Goal: Task Accomplishment & Management: Use online tool/utility

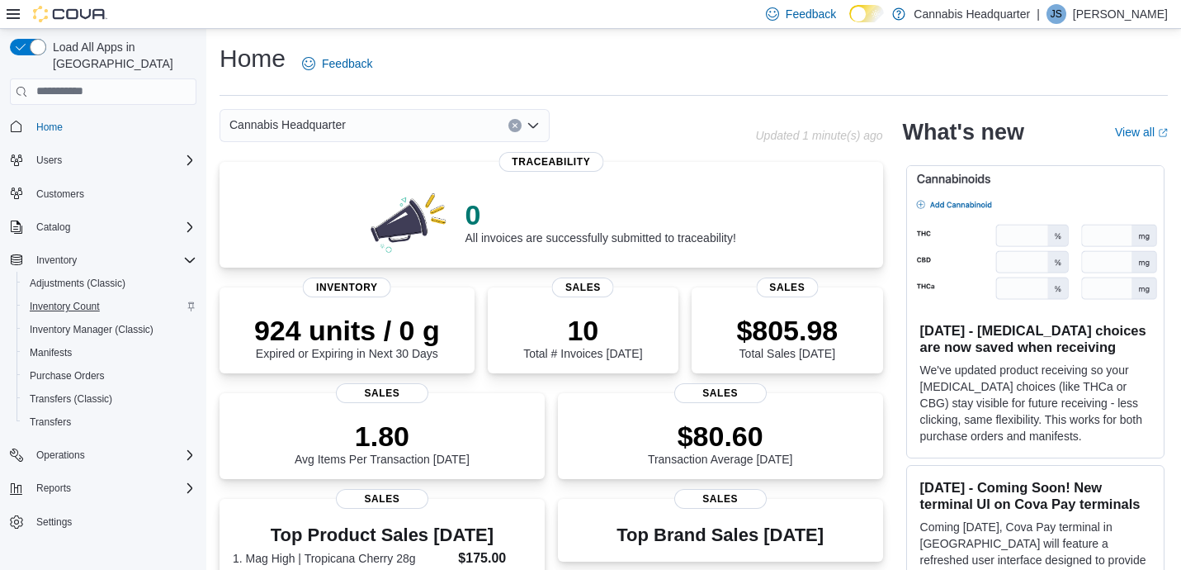
click at [75, 300] on span "Inventory Count" at bounding box center [65, 306] width 70 height 13
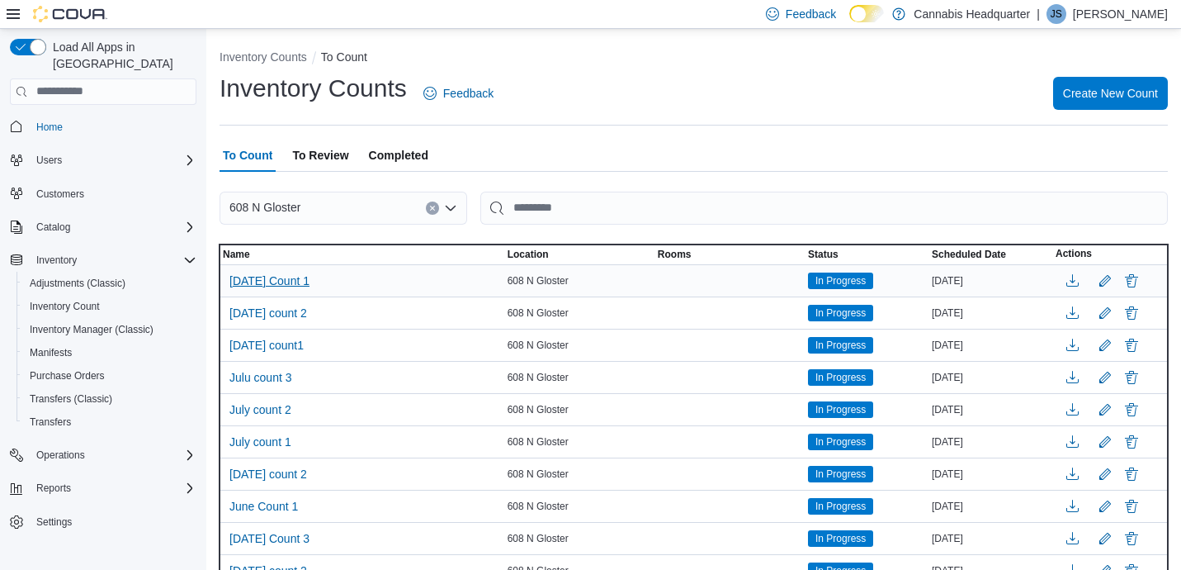
click at [300, 282] on span "[DATE] Count 1" at bounding box center [269, 280] width 80 height 17
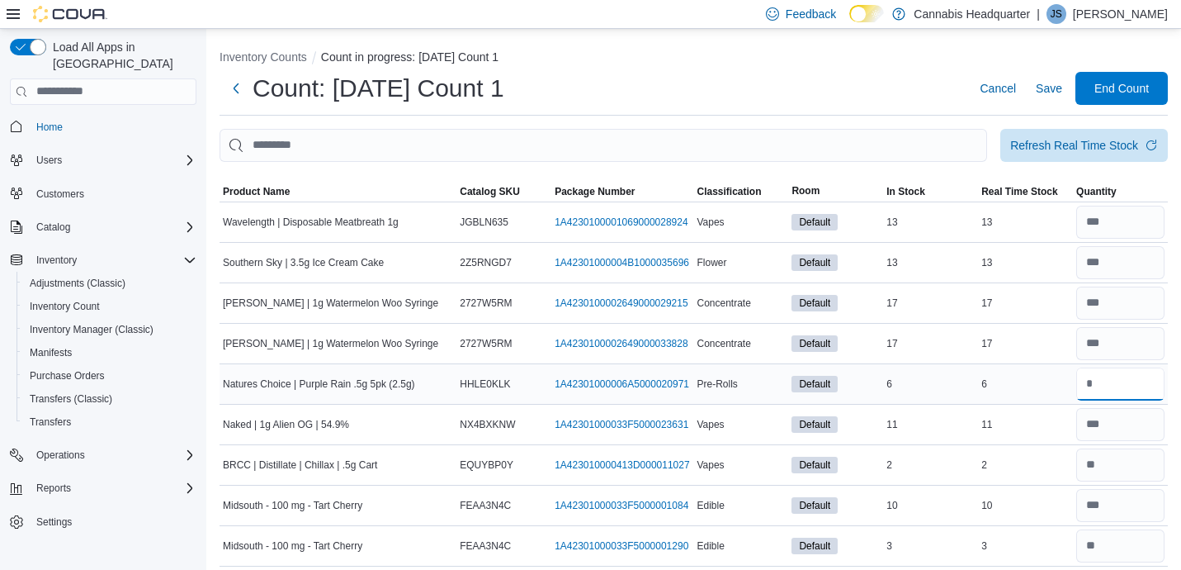
click at [1119, 386] on input "number" at bounding box center [1120, 383] width 88 height 33
type input "*"
click at [1116, 303] on input "number" at bounding box center [1120, 302] width 88 height 33
type input "**"
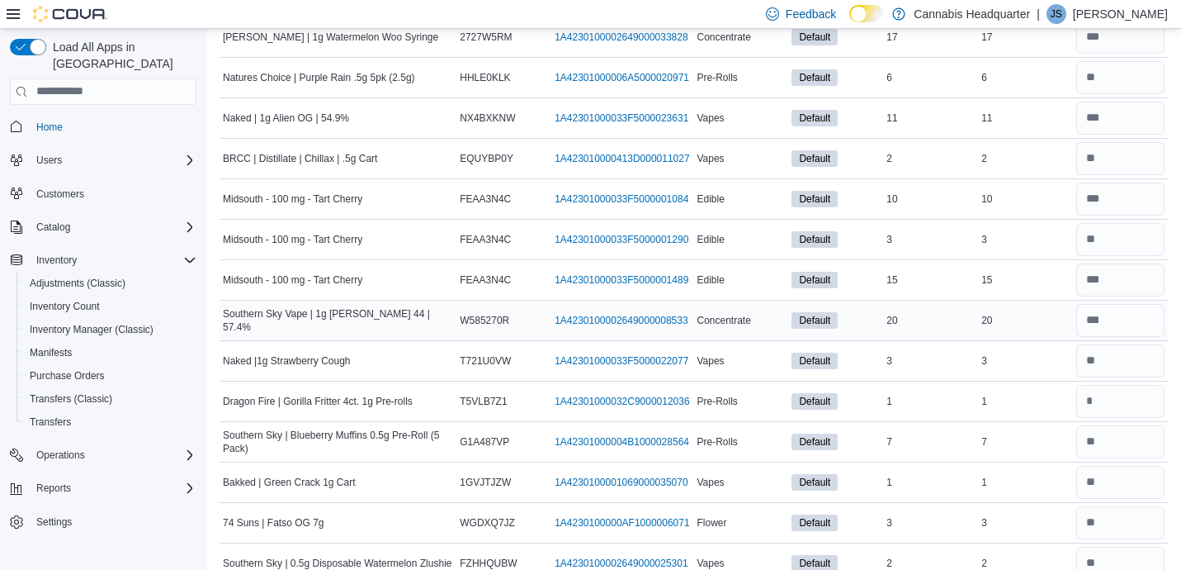
scroll to position [625, 0]
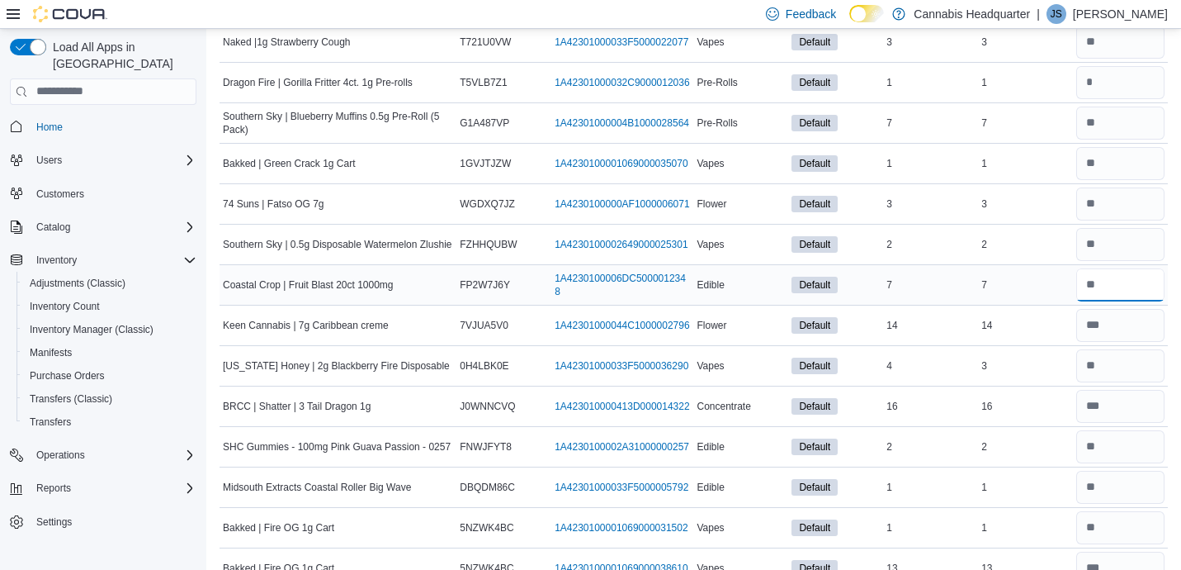
type input "*"
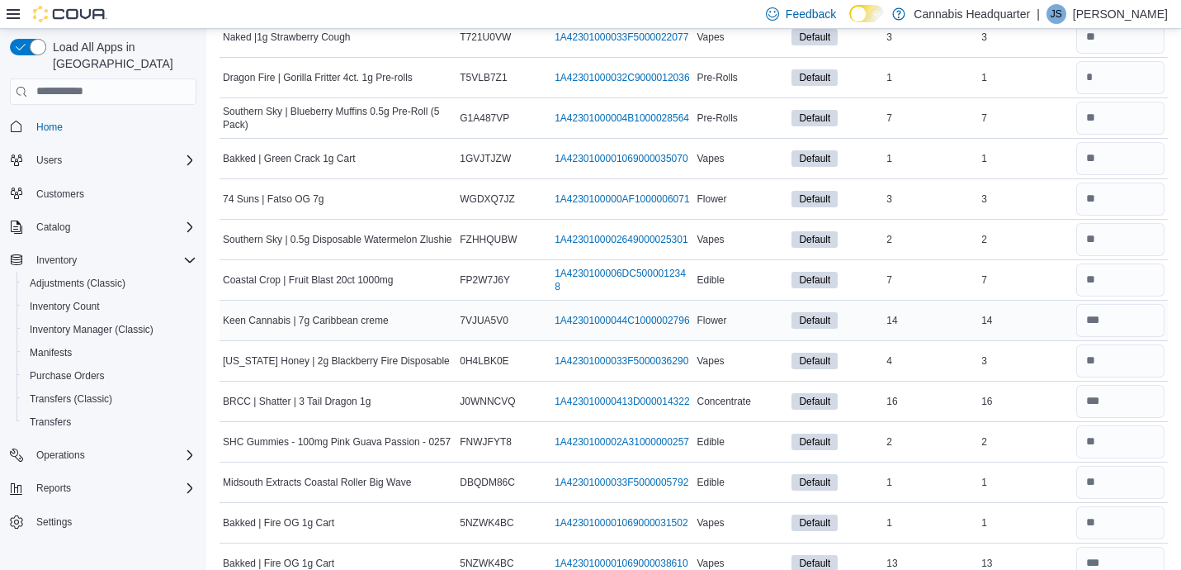
scroll to position [949, 0]
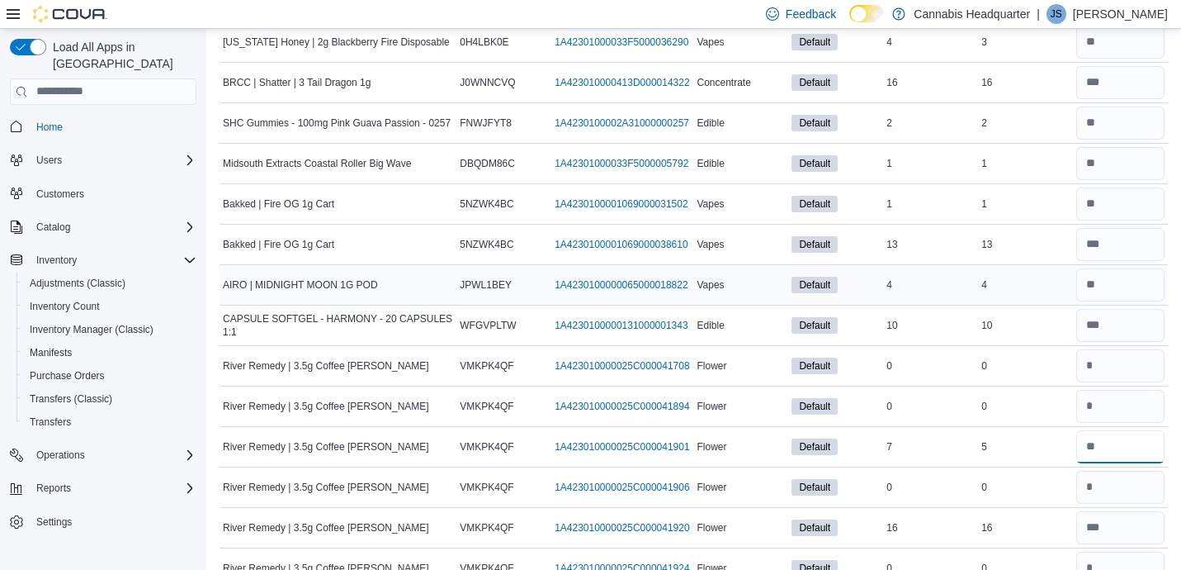
type input "*"
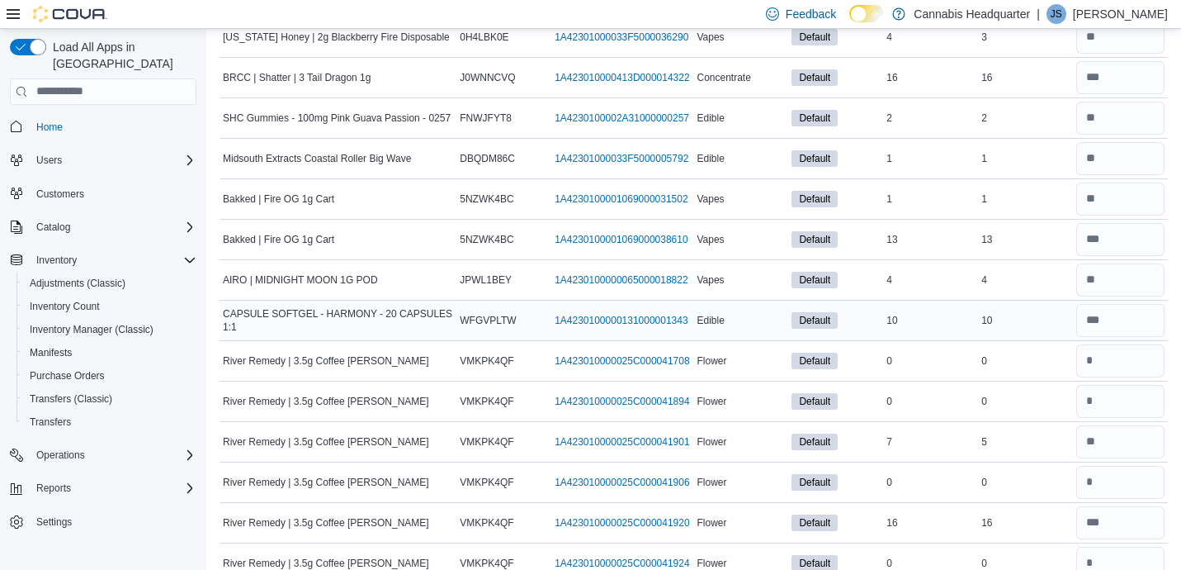
scroll to position [1272, 0]
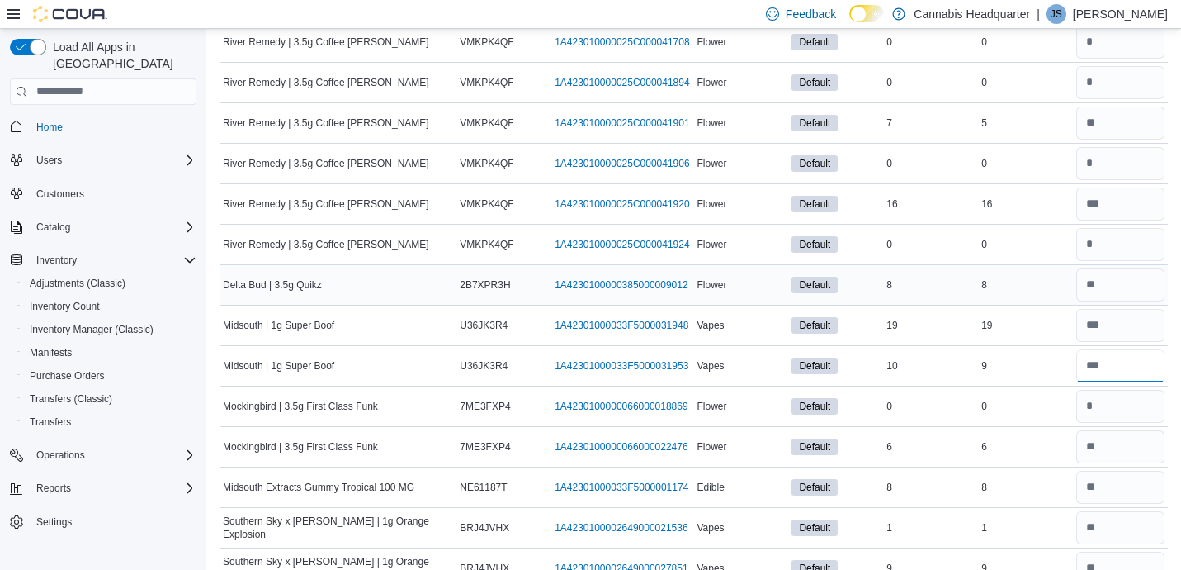
type input "*"
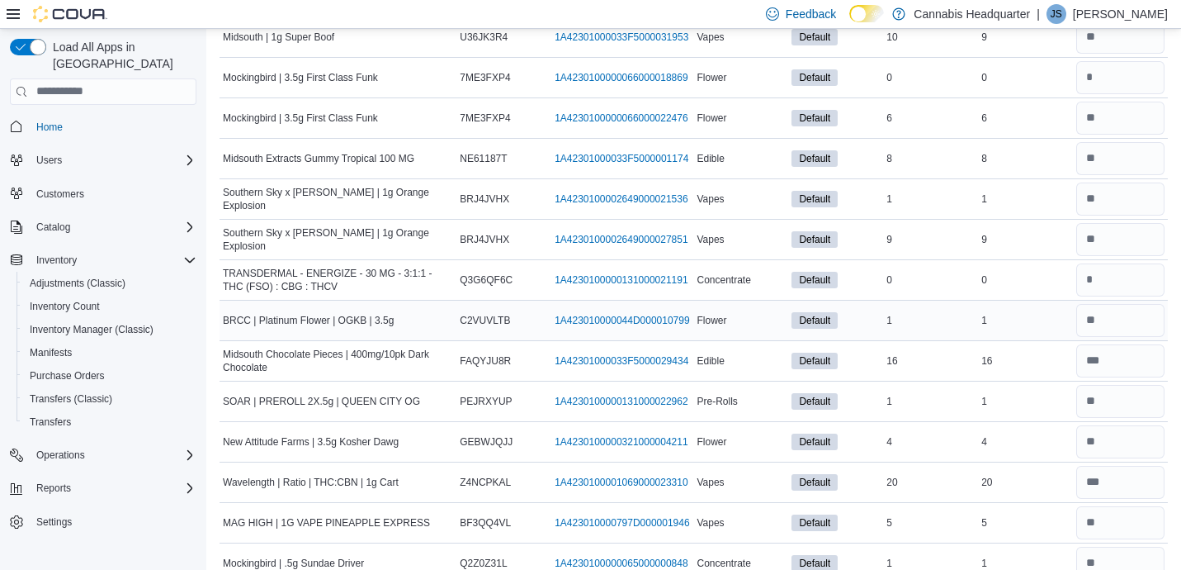
scroll to position [1919, 0]
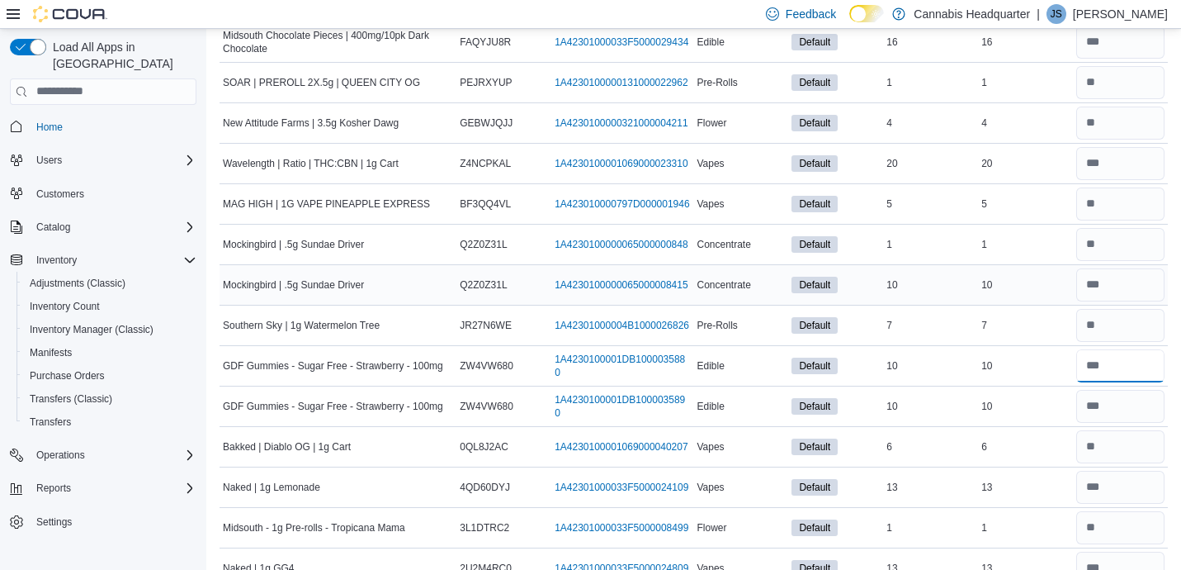
type input "**"
type input "*"
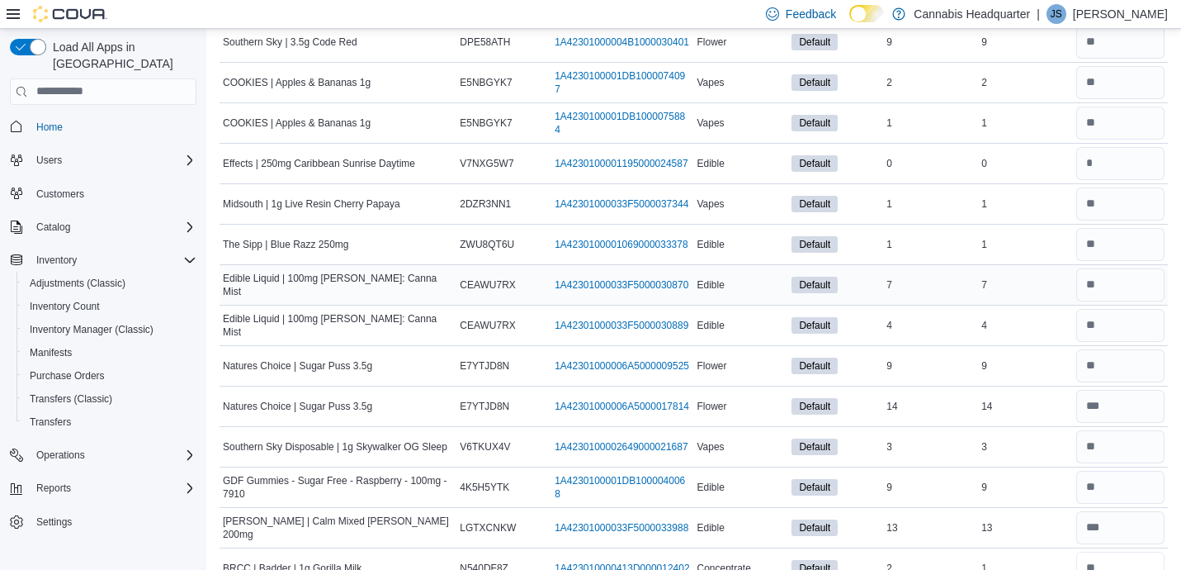
scroll to position [2571, 0]
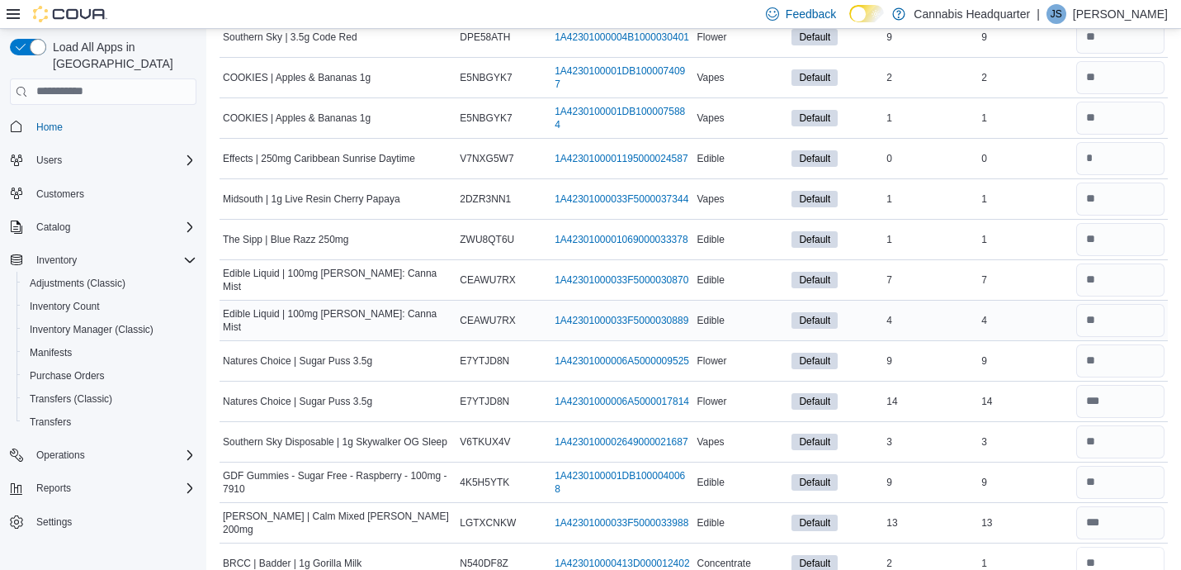
type input "*"
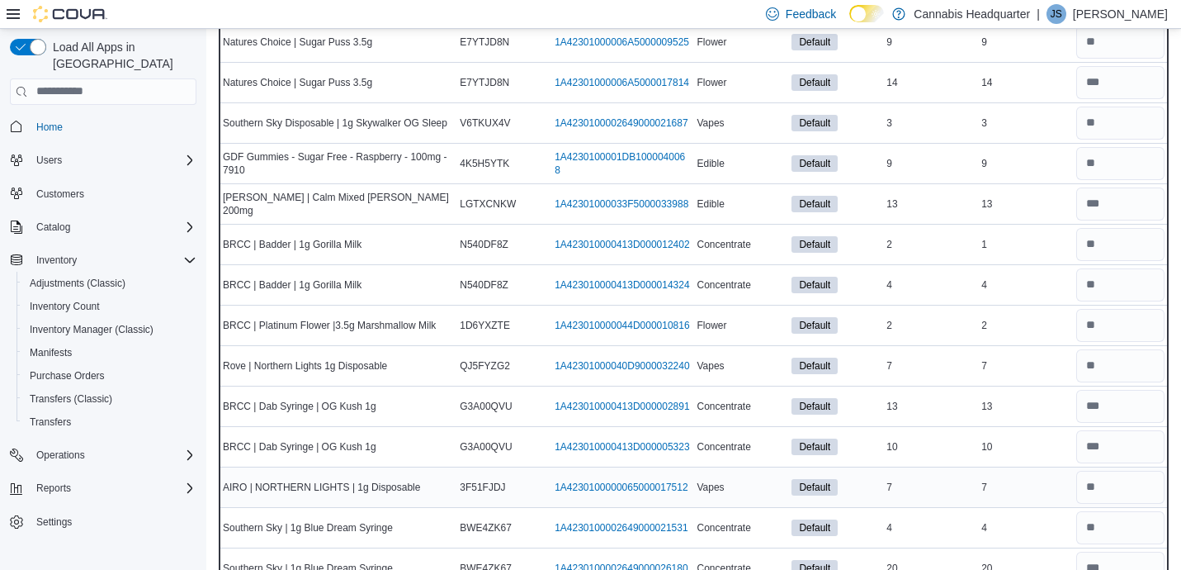
click at [1024, 482] on div "7" at bounding box center [1025, 487] width 95 height 20
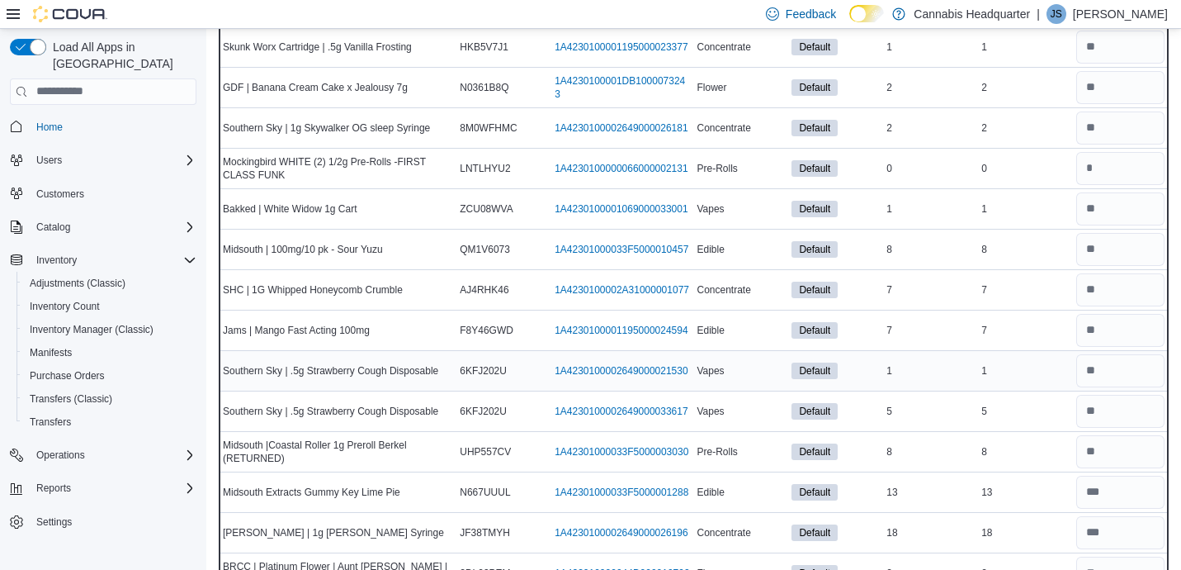
scroll to position [3484, 0]
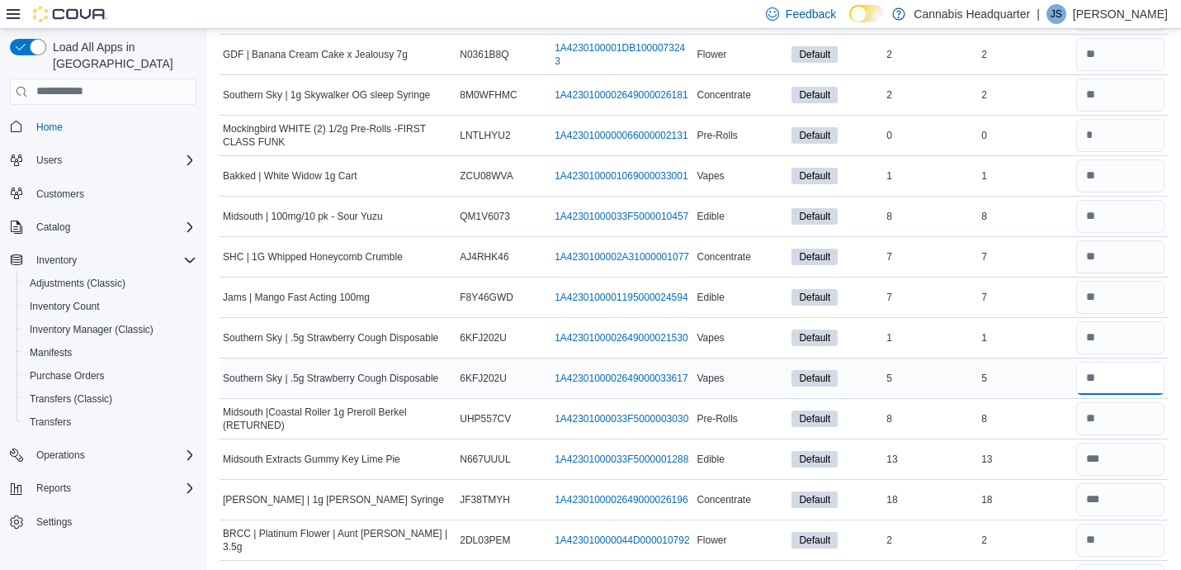
click at [1110, 388] on input "number" at bounding box center [1120, 378] width 88 height 33
type input "*"
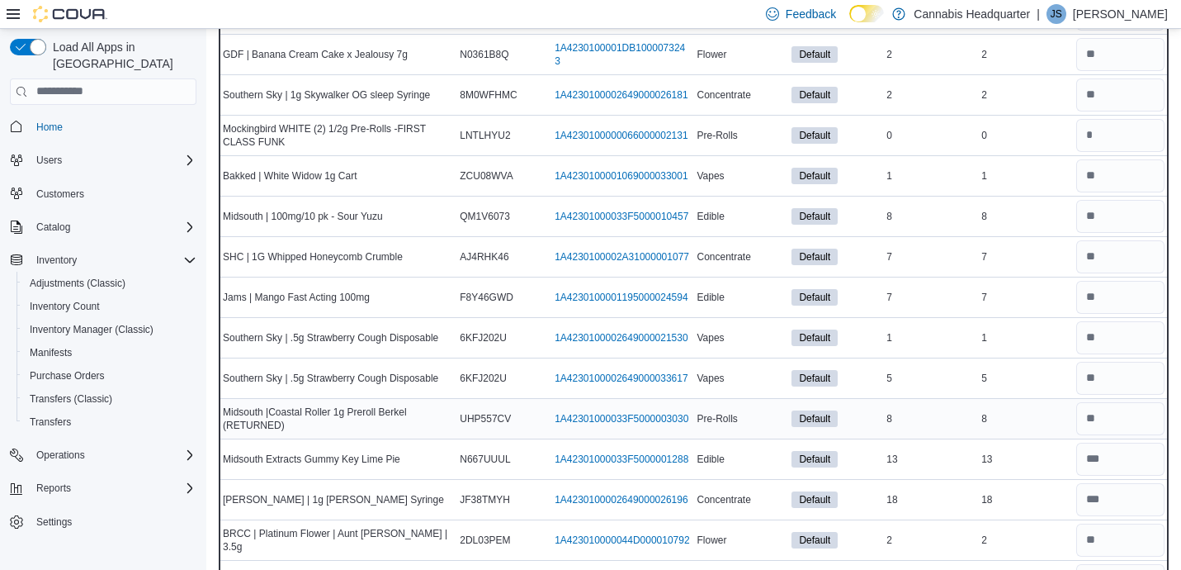
click at [1030, 416] on div "8" at bounding box center [1025, 419] width 95 height 20
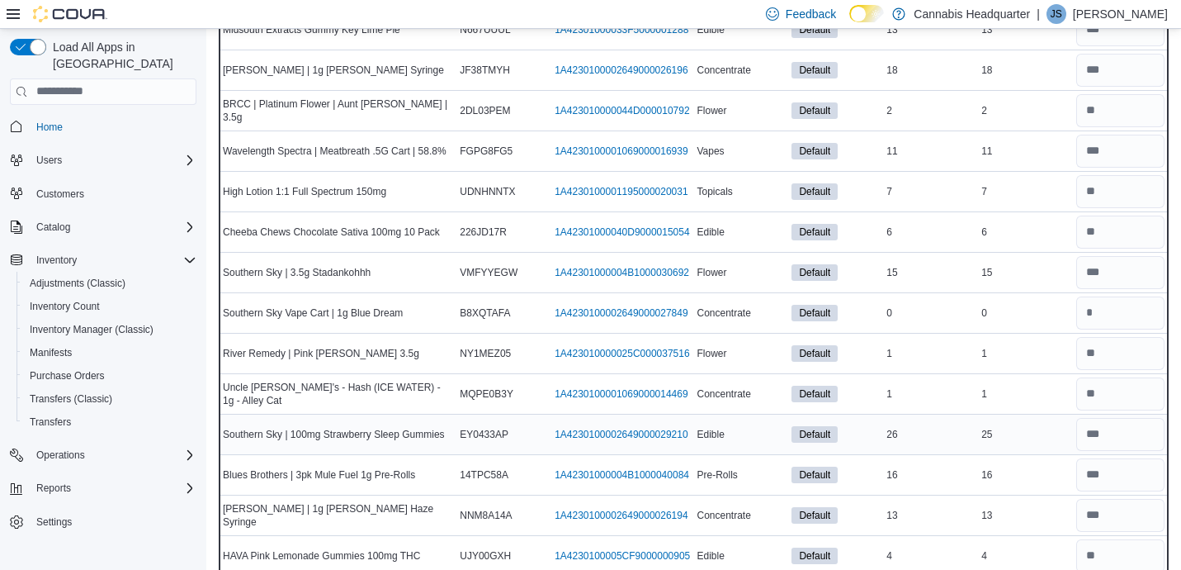
scroll to position [3947, 0]
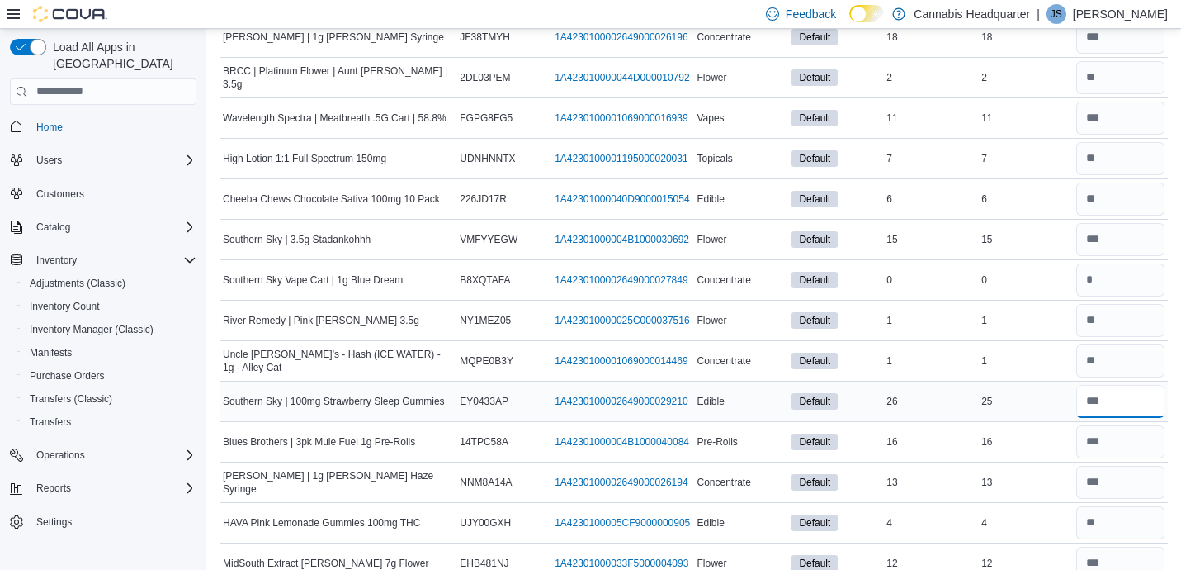
click at [1133, 405] on input "number" at bounding box center [1120, 401] width 88 height 33
type input "**"
click at [1125, 532] on input "number" at bounding box center [1120, 522] width 88 height 33
type input "*"
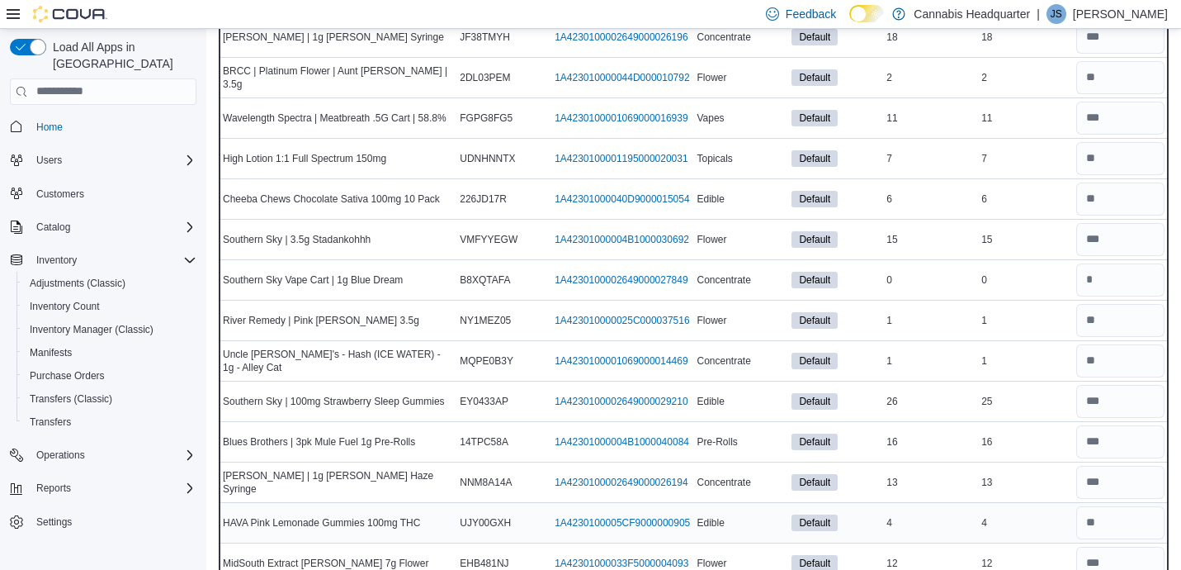
click at [1048, 536] on td "Real Time Stock 4" at bounding box center [1025, 522] width 95 height 40
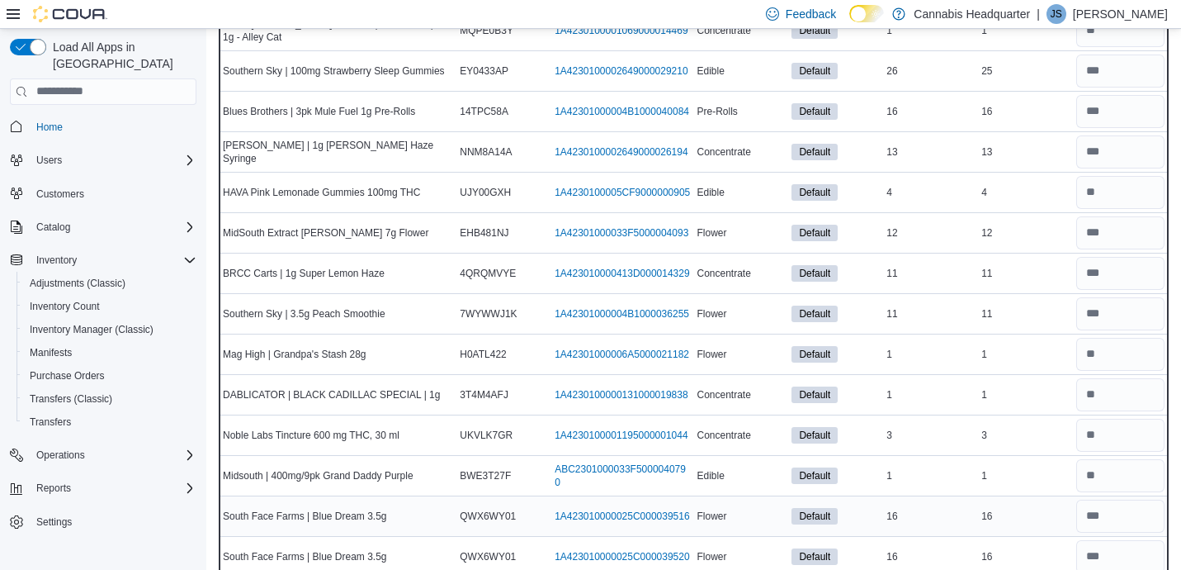
scroll to position [4310, 0]
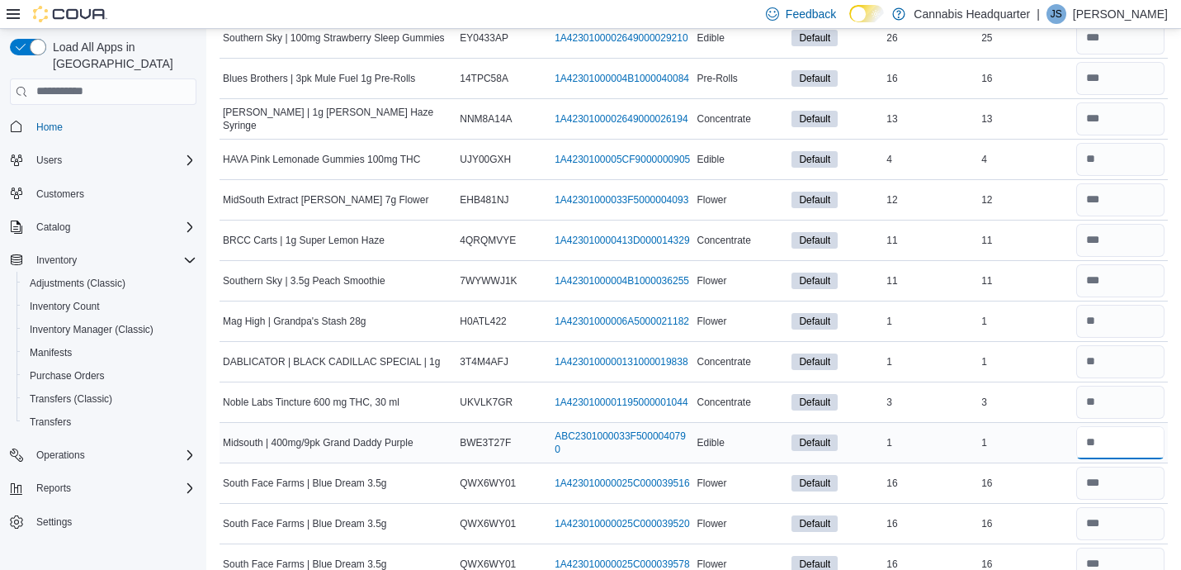
click at [1119, 447] on input "number" at bounding box center [1120, 442] width 88 height 33
type input "*"
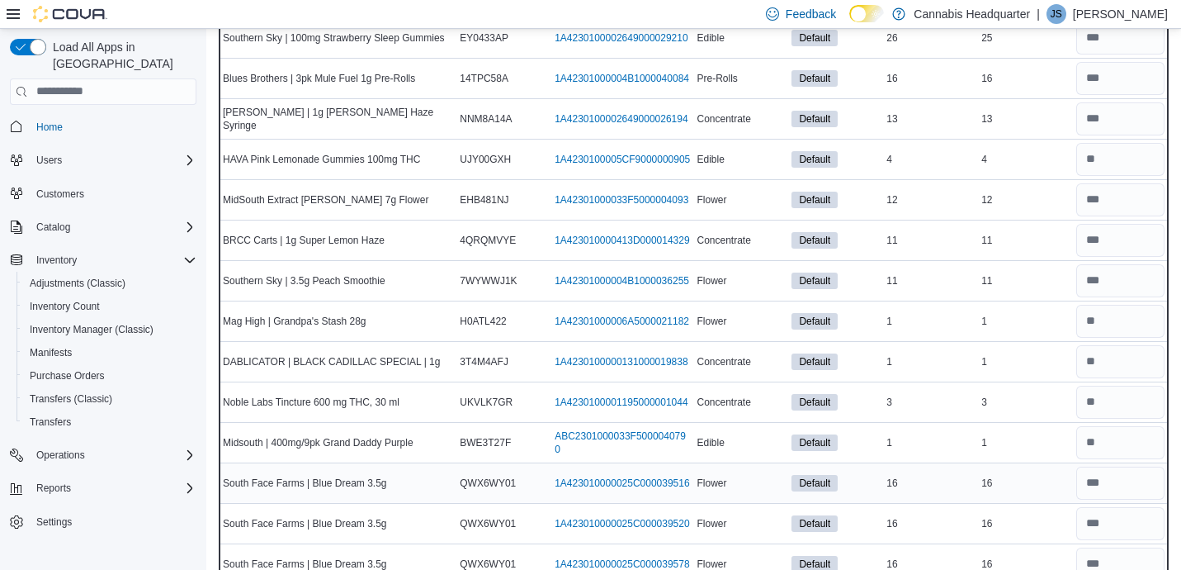
click at [1033, 499] on td "Real Time Stock 16" at bounding box center [1025, 482] width 95 height 40
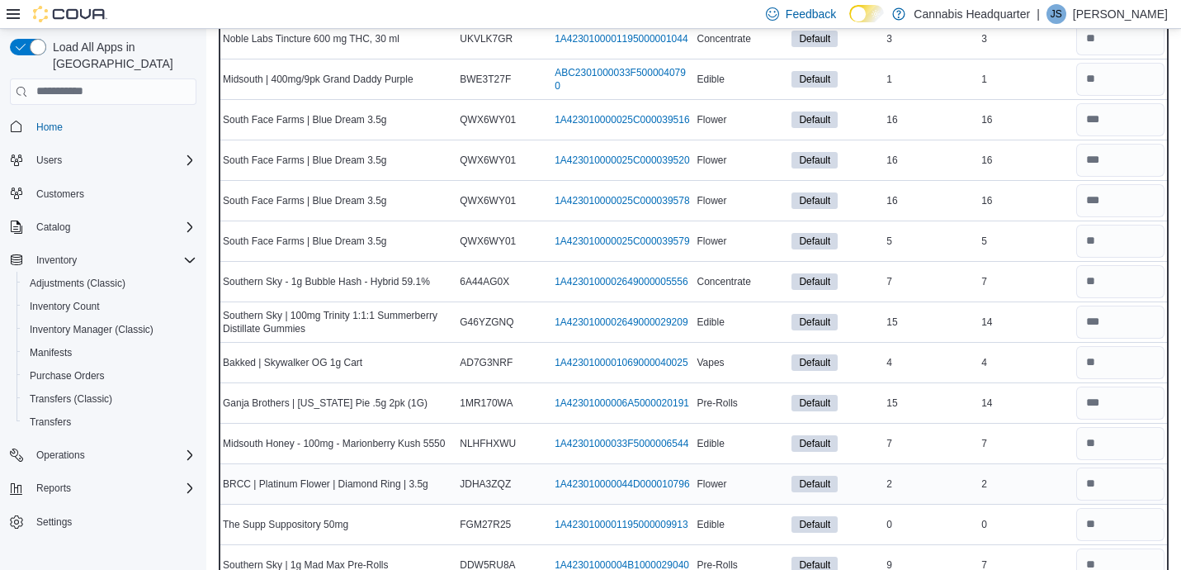
scroll to position [4706, 0]
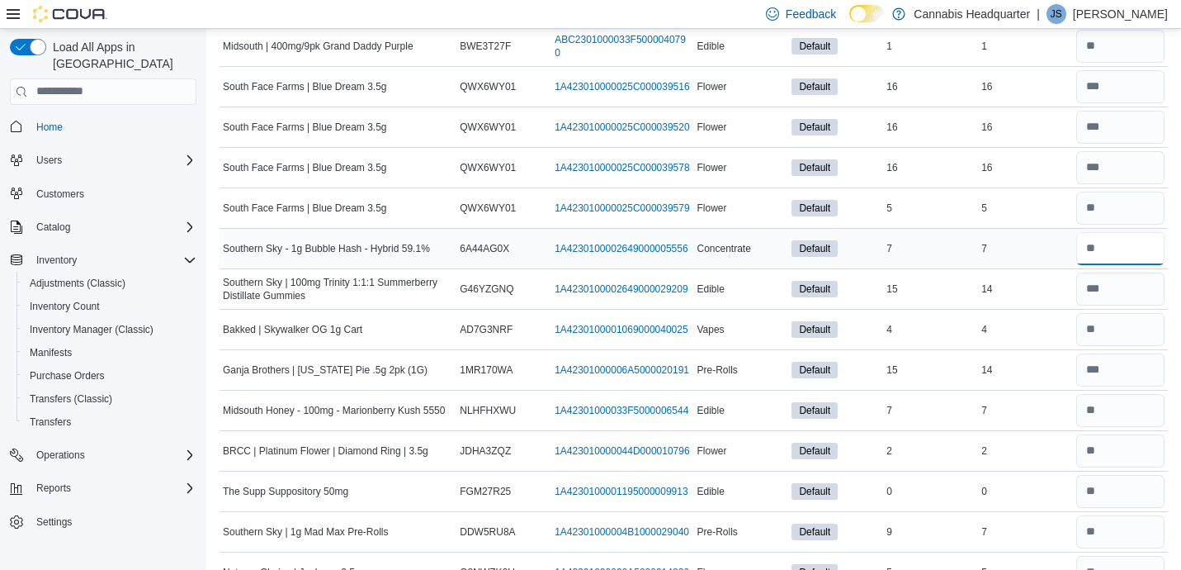
click at [1153, 258] on input "number" at bounding box center [1120, 248] width 88 height 33
type input "*"
click at [1105, 369] on input "*" at bounding box center [1120, 369] width 88 height 33
type input "**"
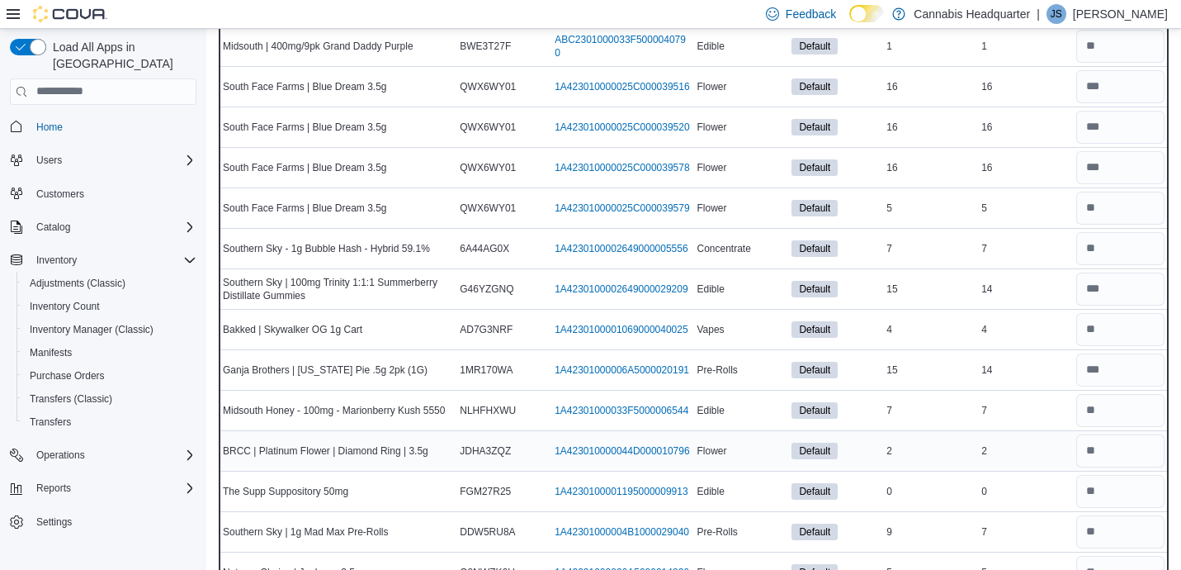
click at [1048, 459] on div "2" at bounding box center [1025, 451] width 95 height 20
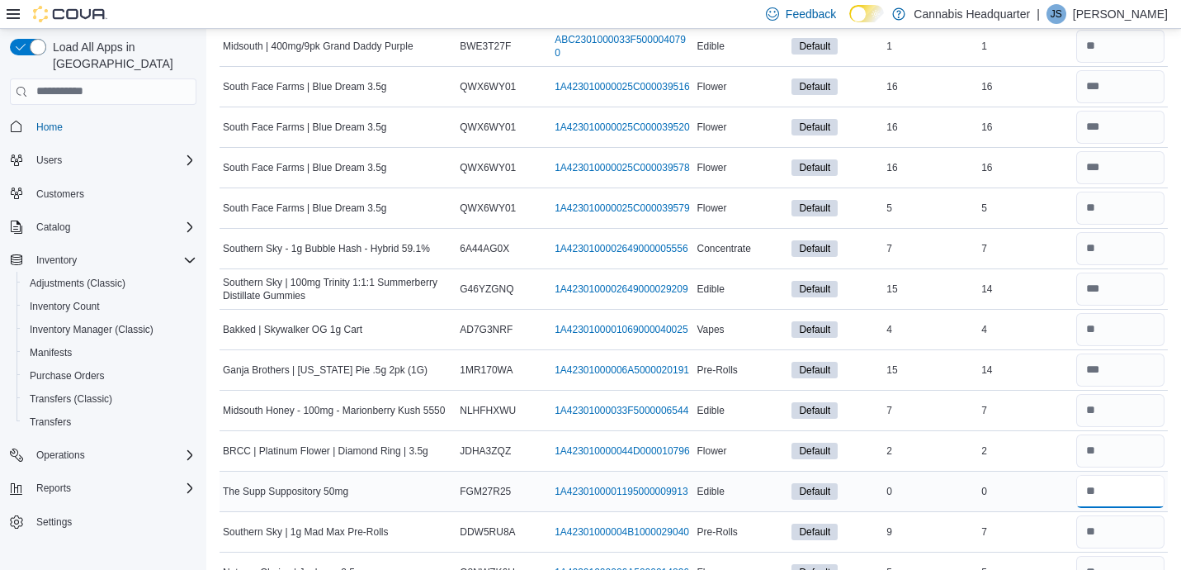
click at [1116, 494] on input "number" at bounding box center [1120, 491] width 88 height 33
type input "*"
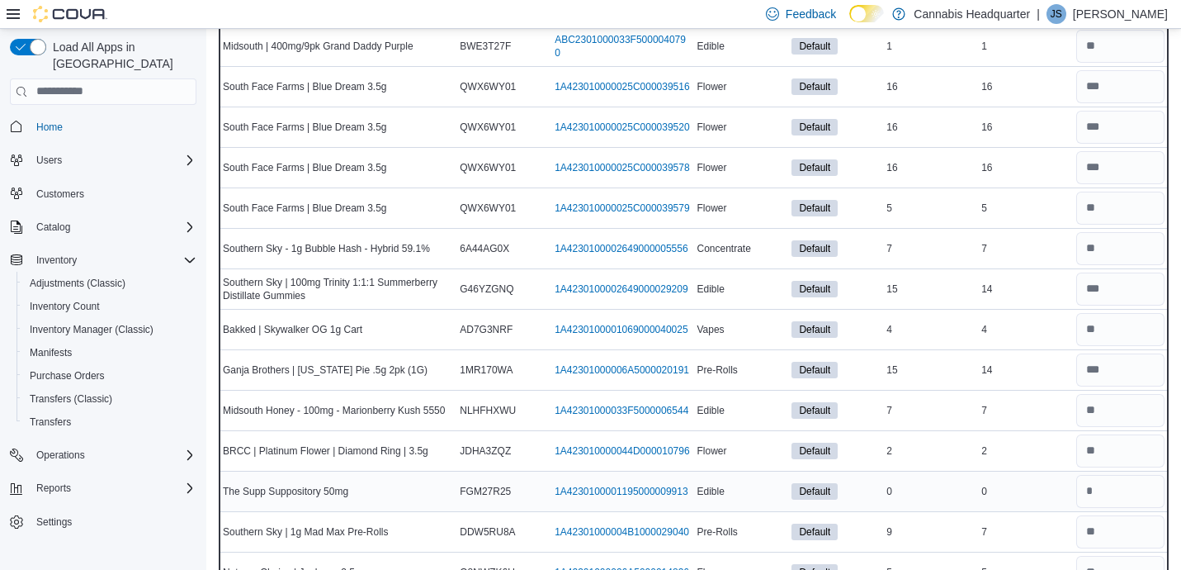
click at [1056, 498] on div "0" at bounding box center [1025, 491] width 95 height 20
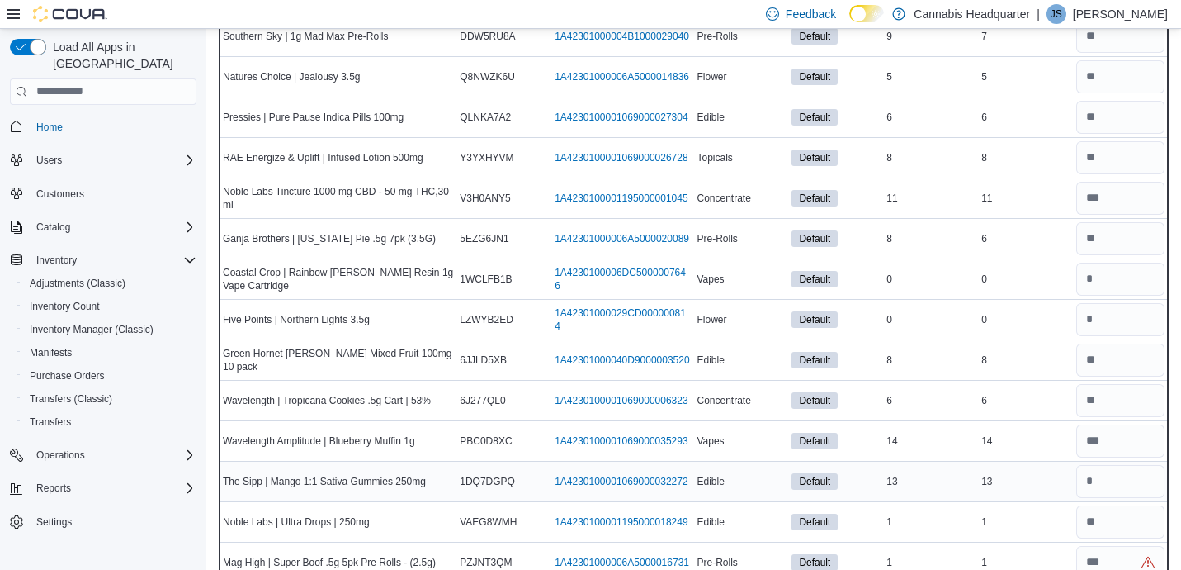
scroll to position [5235, 0]
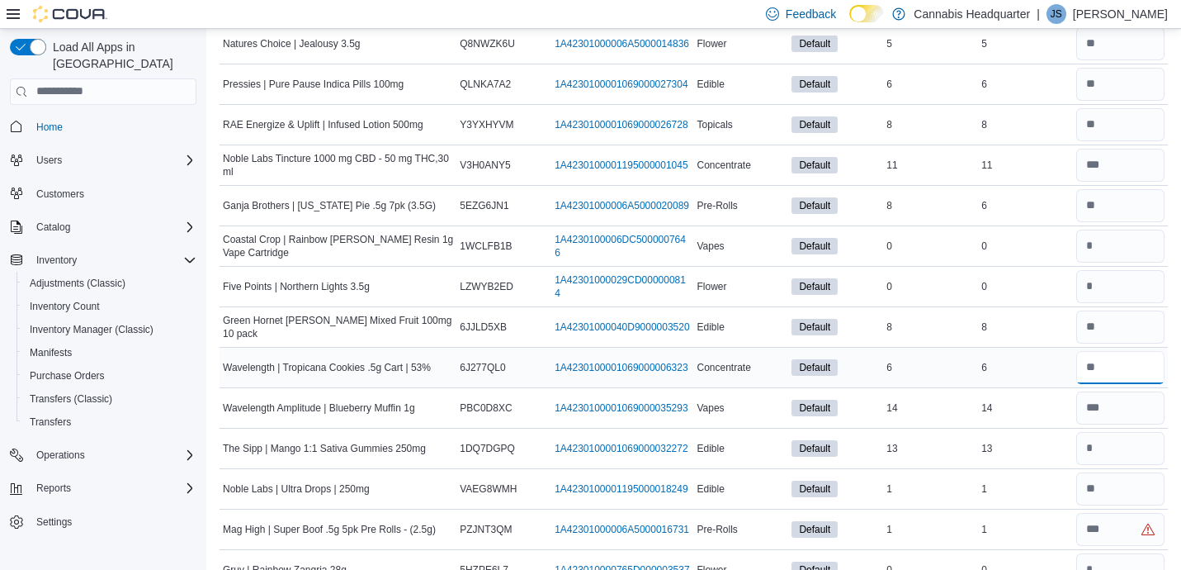
click at [1125, 371] on input "number" at bounding box center [1120, 367] width 88 height 33
type input "*"
click at [1121, 452] on input "number" at bounding box center [1120, 448] width 88 height 33
type input "**"
click at [1113, 532] on input "number" at bounding box center [1120, 529] width 88 height 33
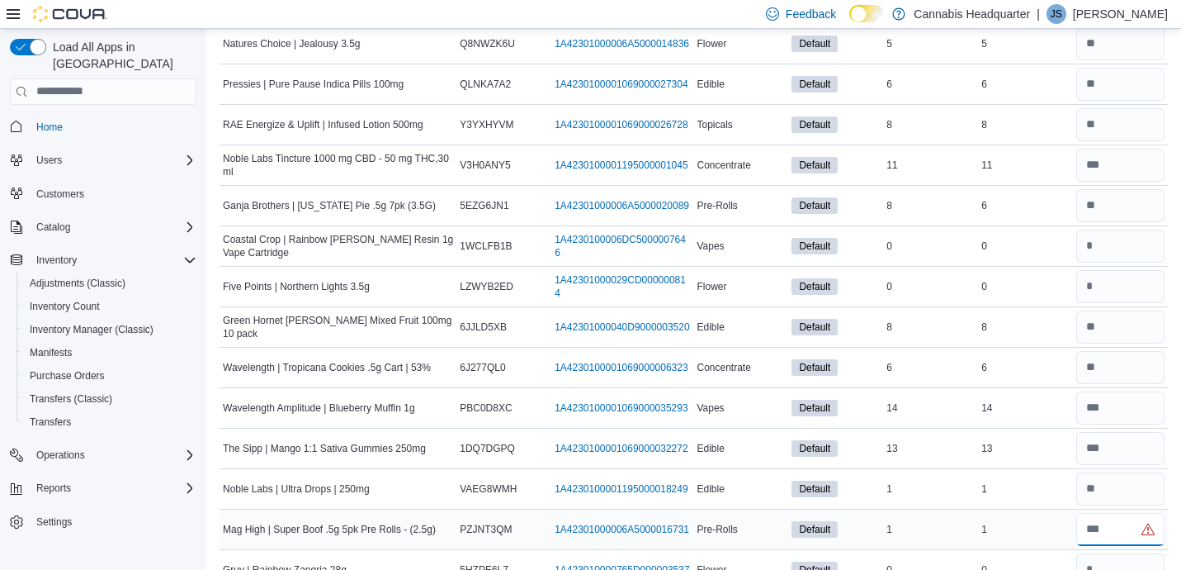
type input "*"
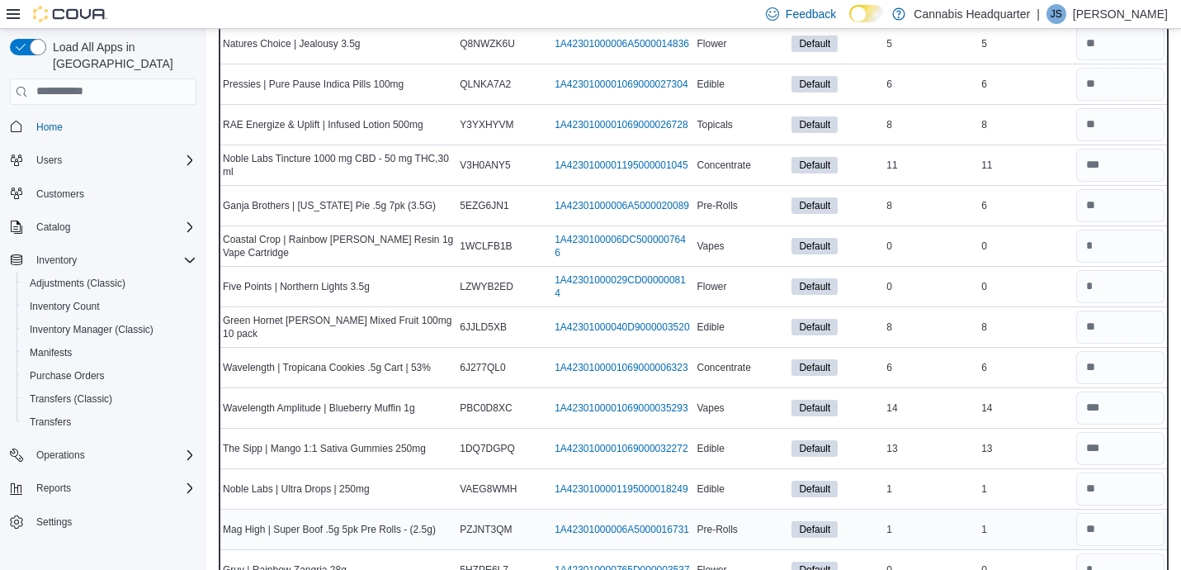
click at [1043, 526] on div "1" at bounding box center [1025, 529] width 95 height 20
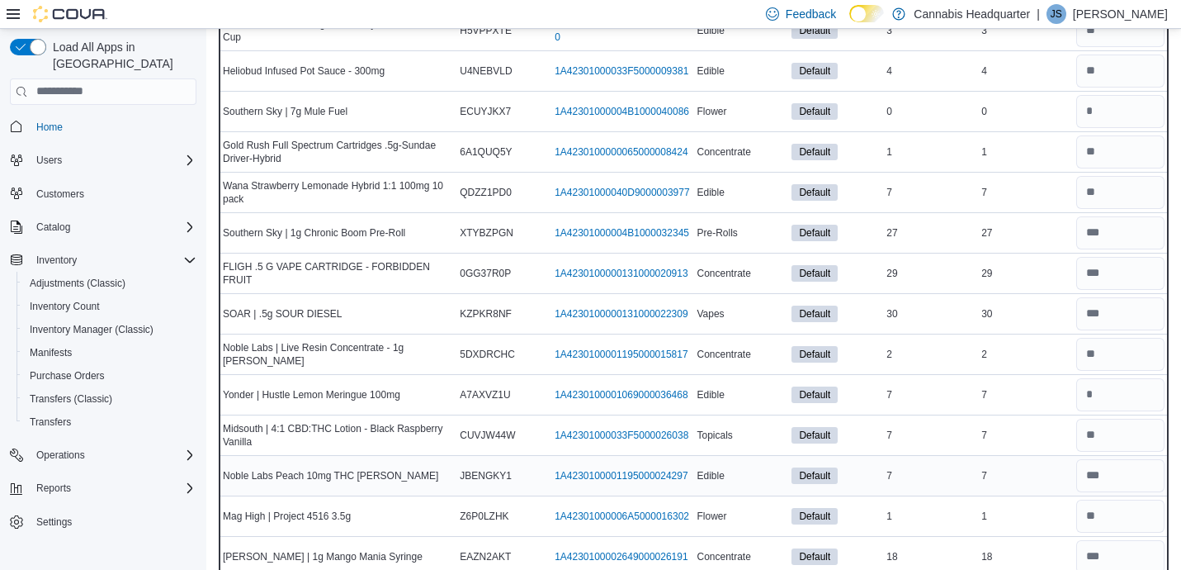
scroll to position [5928, 0]
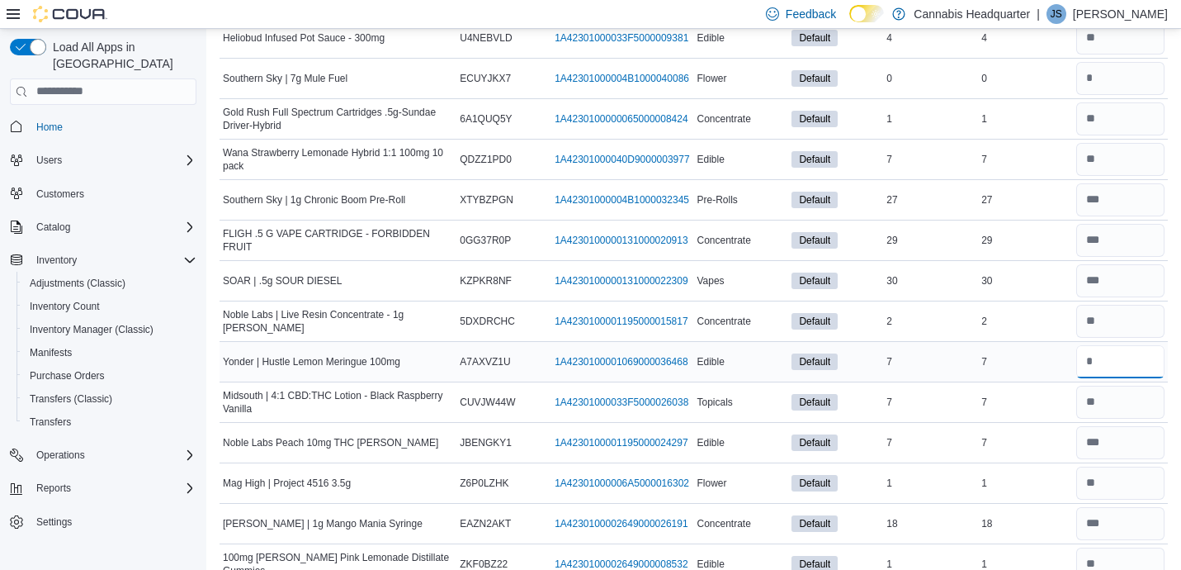
click at [1135, 365] on input "number" at bounding box center [1120, 361] width 88 height 33
type input "*"
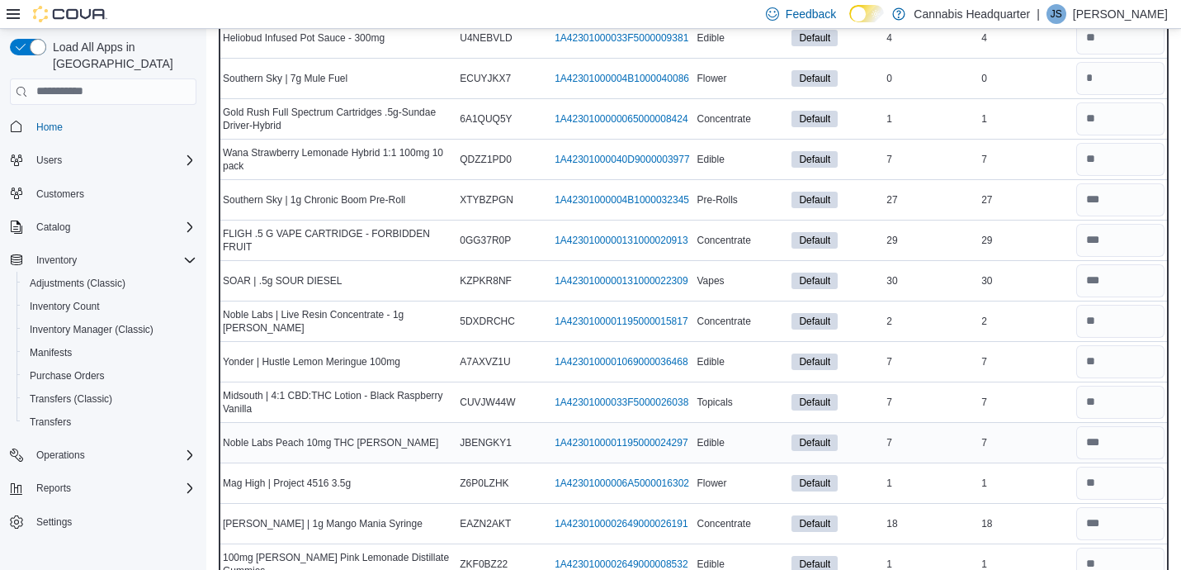
click at [1027, 455] on td "Real Time Stock 7" at bounding box center [1025, 442] width 95 height 40
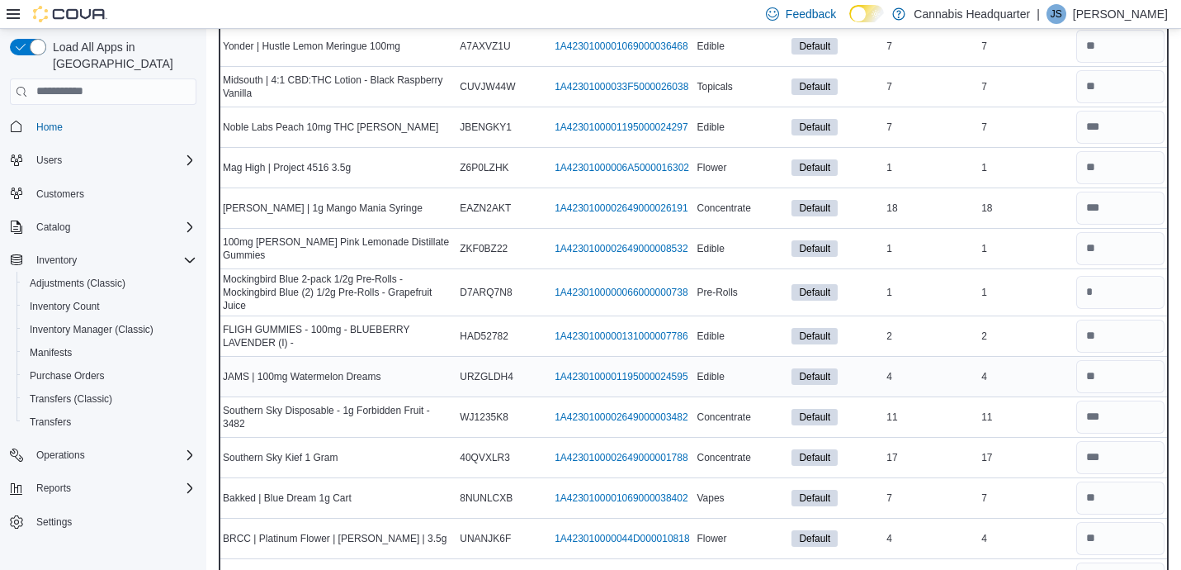
scroll to position [6258, 0]
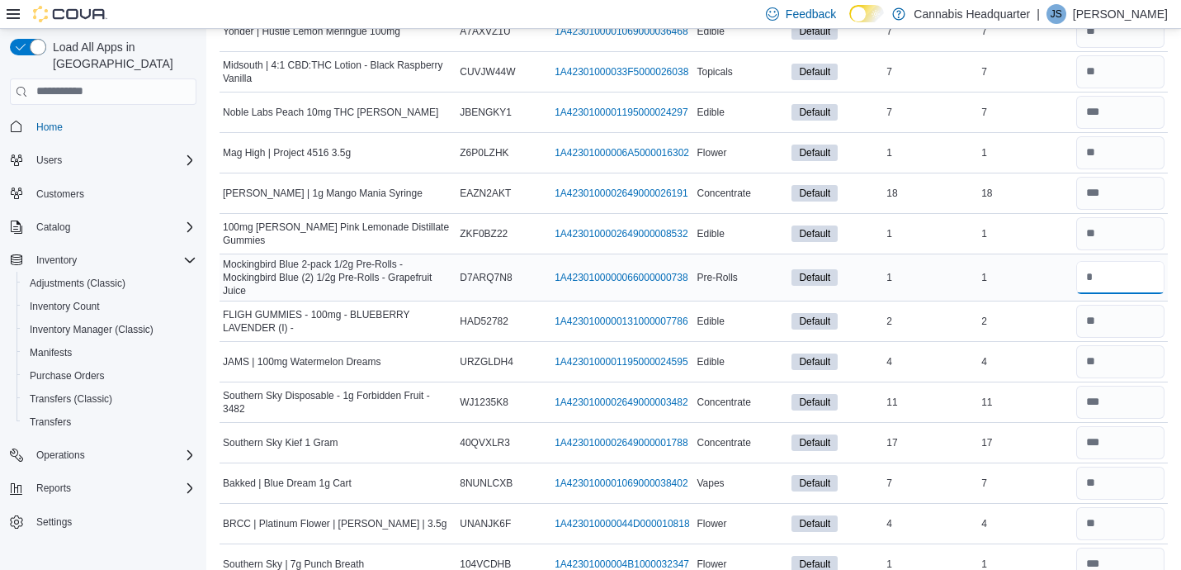
click at [1130, 272] on input "number" at bounding box center [1120, 277] width 88 height 33
type input "*"
click at [1105, 369] on input "number" at bounding box center [1120, 361] width 88 height 33
type input "*"
click at [1116, 482] on input "number" at bounding box center [1120, 482] width 88 height 33
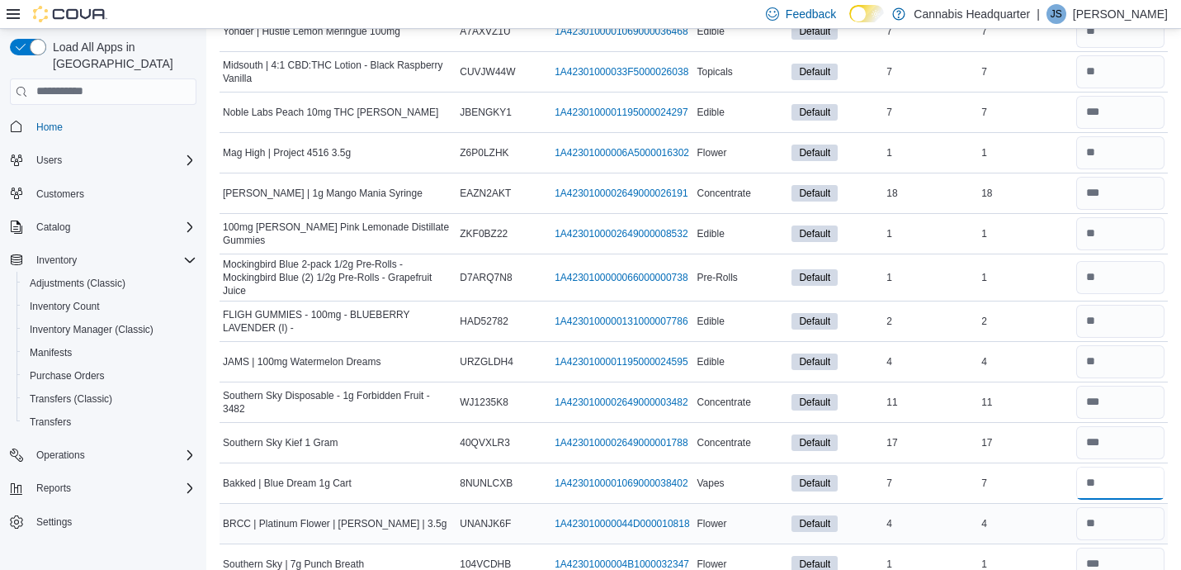
type input "*"
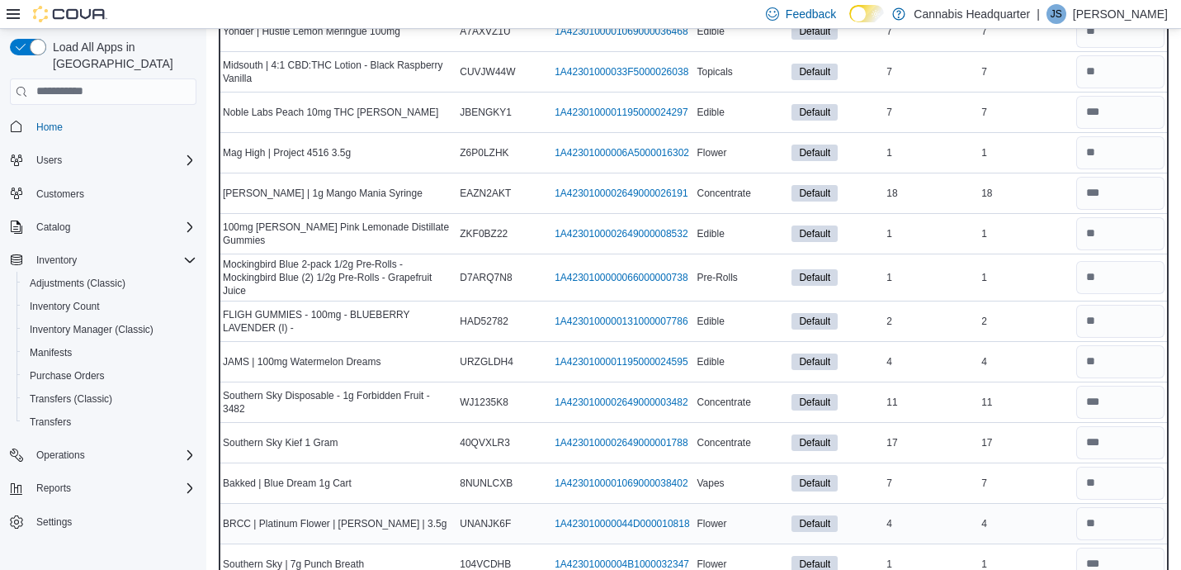
click at [1037, 535] on td "Real Time Stock 4" at bounding box center [1025, 523] width 95 height 40
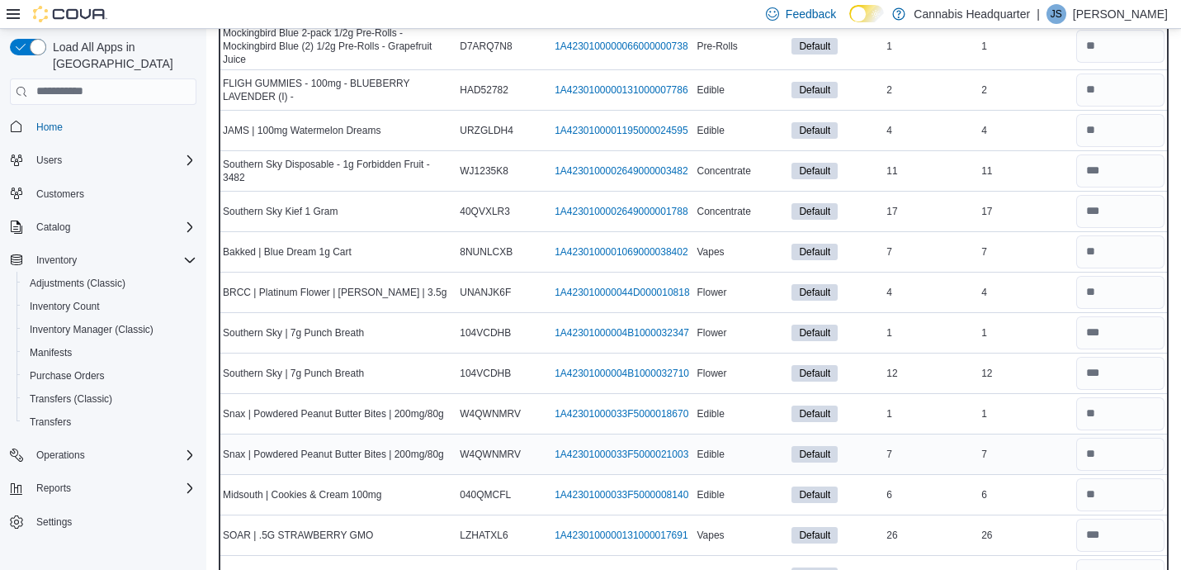
scroll to position [6522, 0]
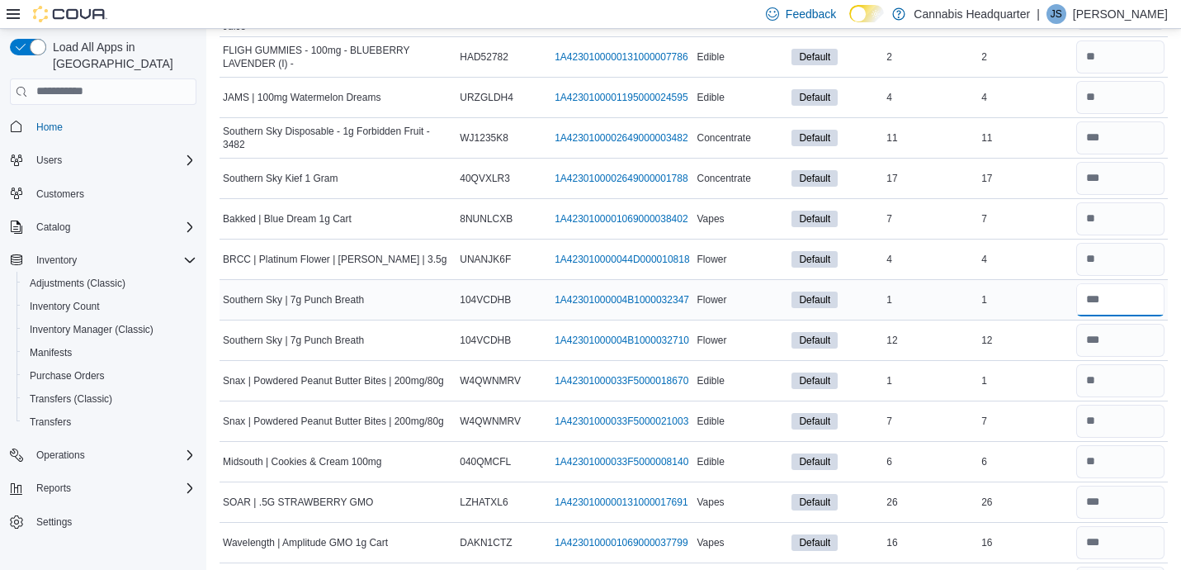
click at [1128, 288] on input "number" at bounding box center [1120, 299] width 88 height 33
type input "*"
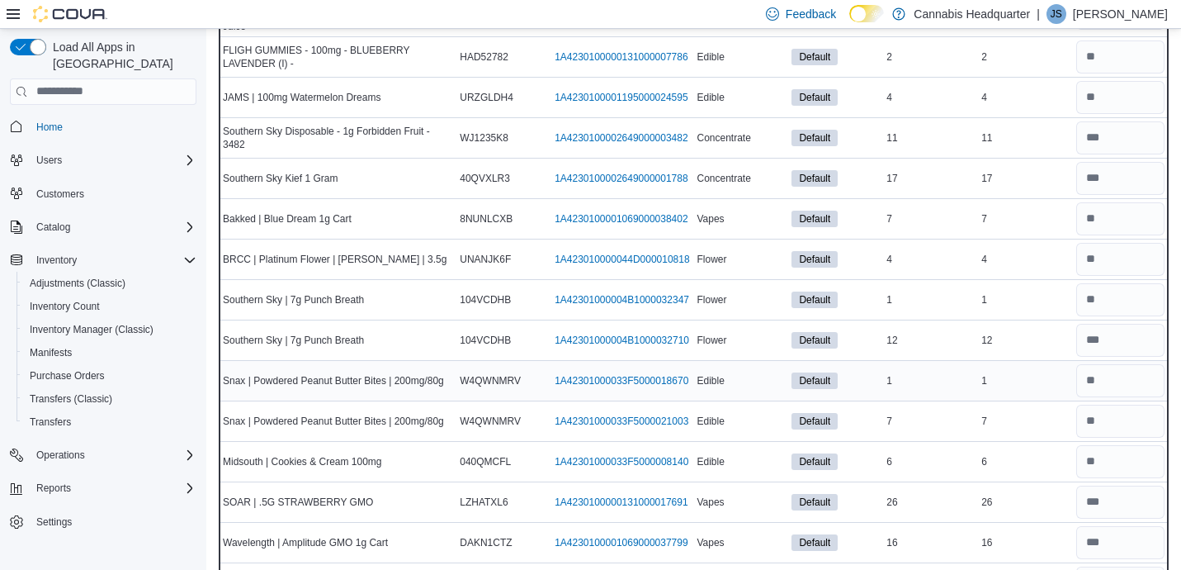
click at [1056, 379] on div "1" at bounding box center [1025, 381] width 95 height 20
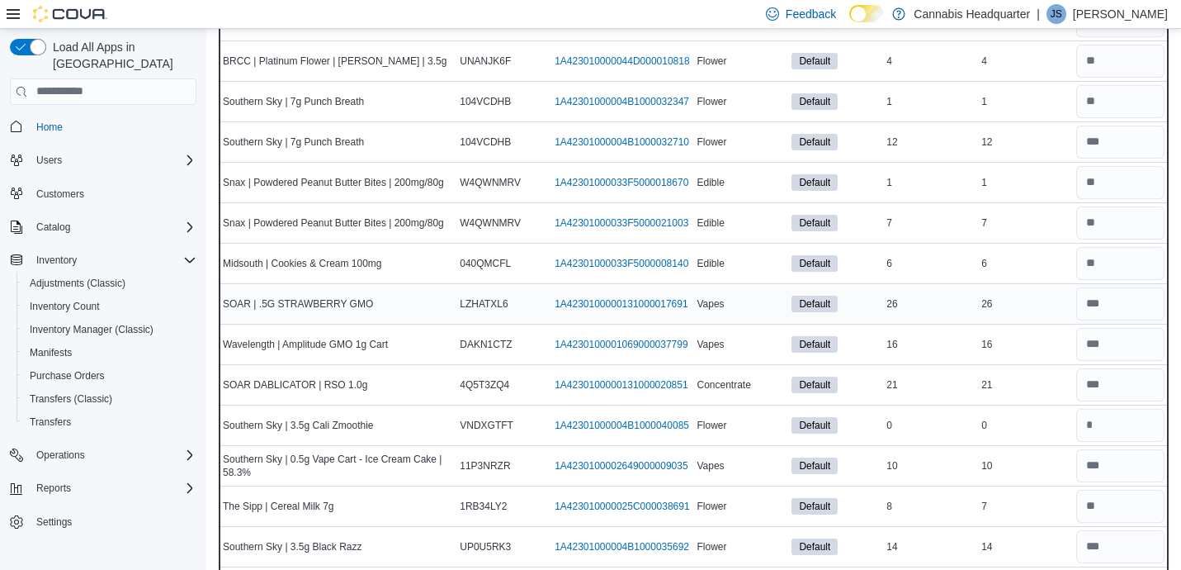
scroll to position [6754, 0]
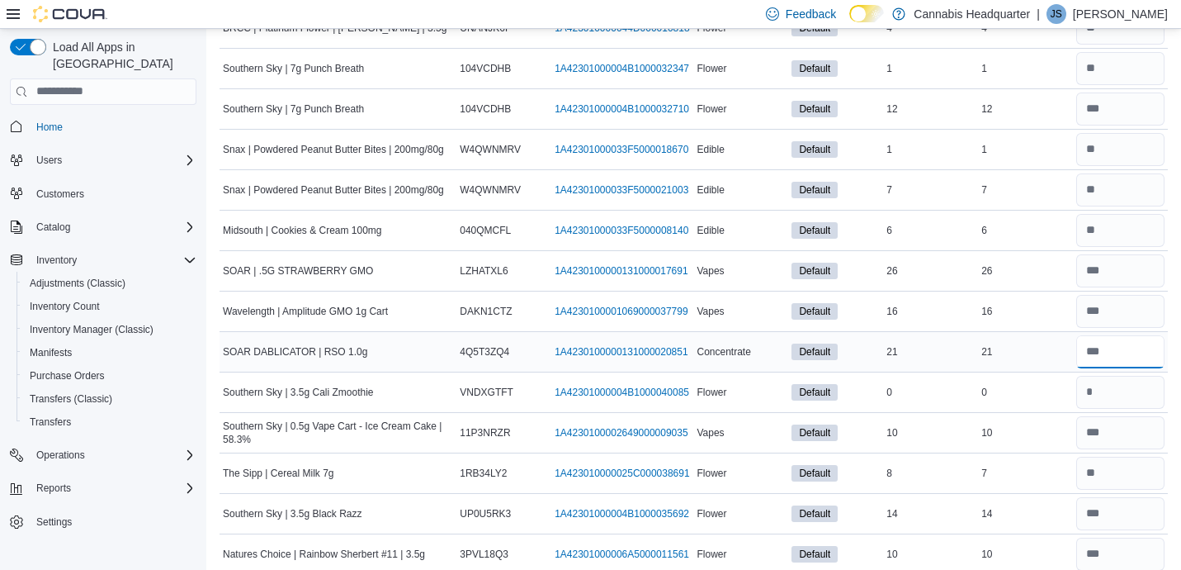
click at [1105, 347] on input "number" at bounding box center [1120, 351] width 88 height 33
type input "**"
click at [1113, 468] on input "number" at bounding box center [1120, 473] width 88 height 33
type input "*"
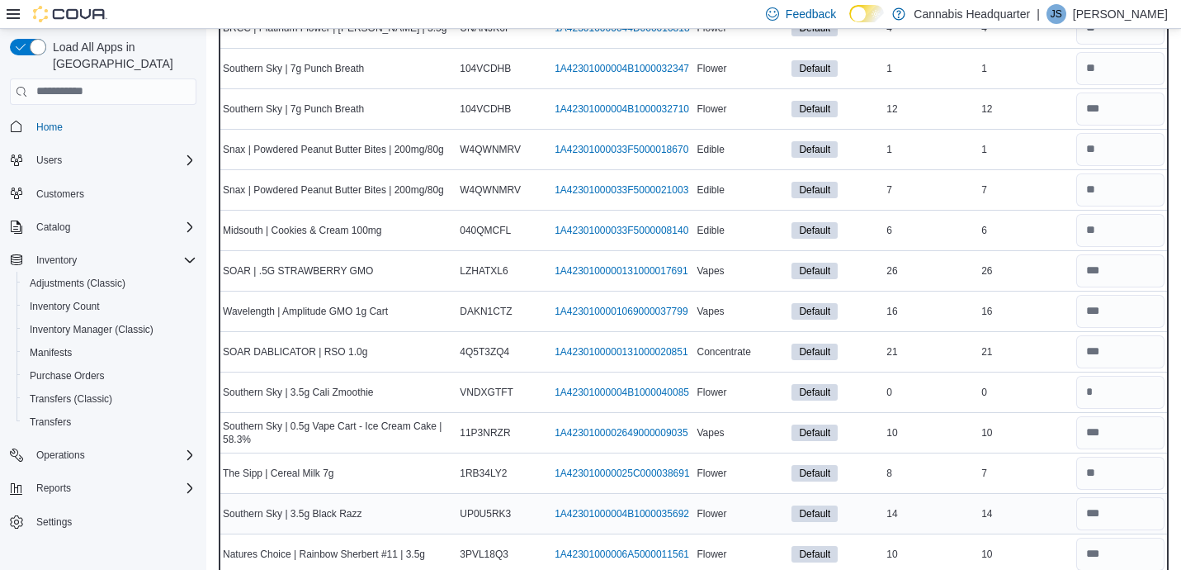
click at [1052, 519] on div "14" at bounding box center [1025, 514] width 95 height 20
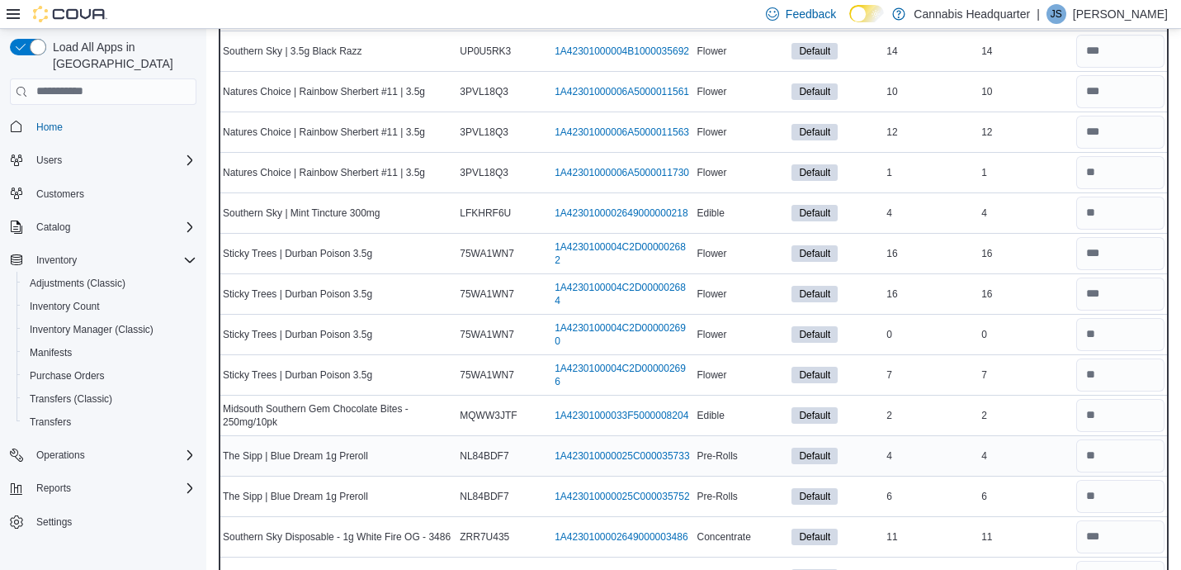
scroll to position [7249, 0]
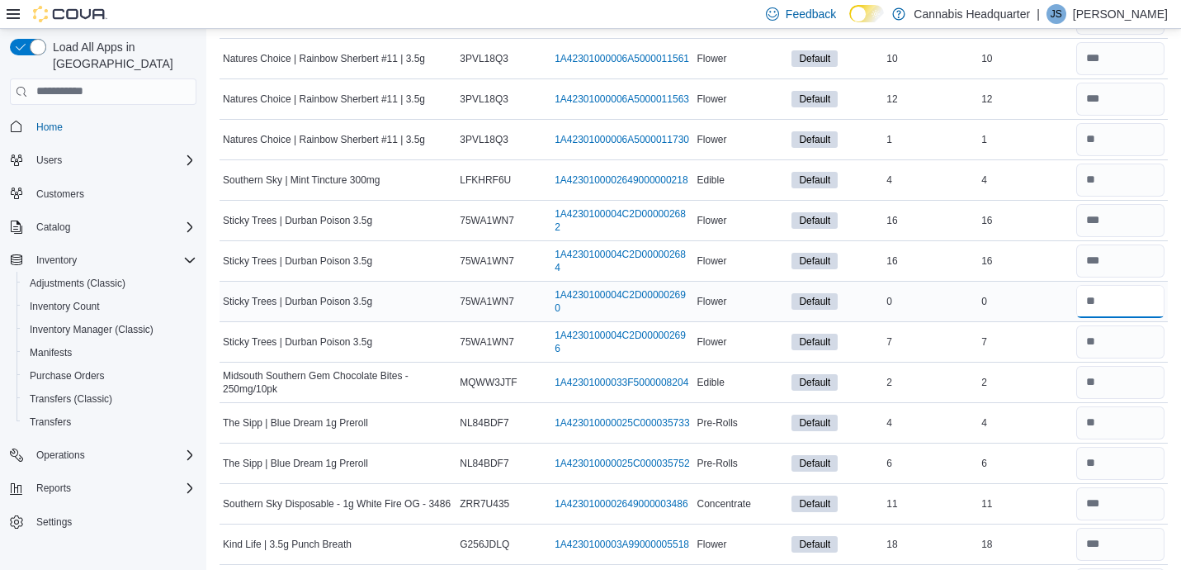
click at [1107, 302] on input "number" at bounding box center [1120, 301] width 88 height 33
type input "*"
click at [1107, 390] on input "number" at bounding box center [1120, 382] width 88 height 33
type input "*"
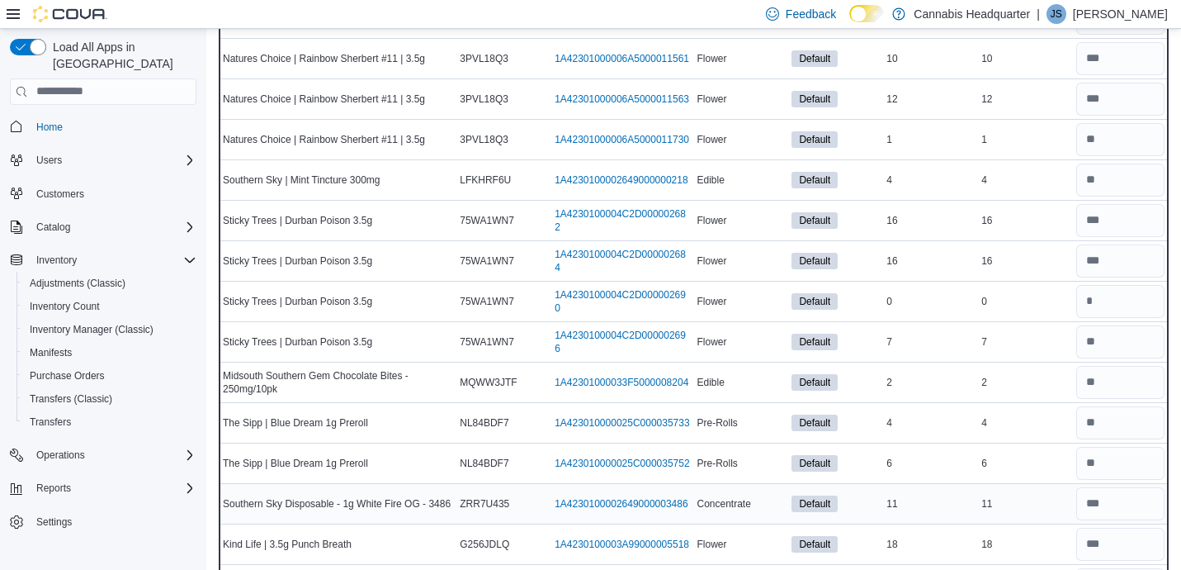
click at [1053, 504] on div "11" at bounding box center [1025, 504] width 95 height 20
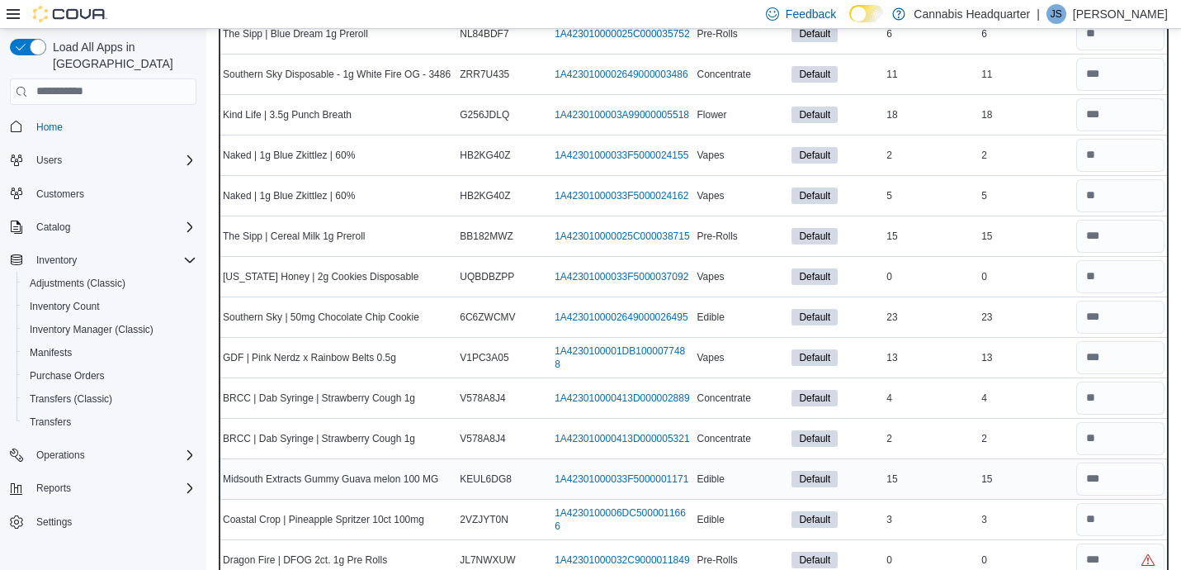
scroll to position [7711, 0]
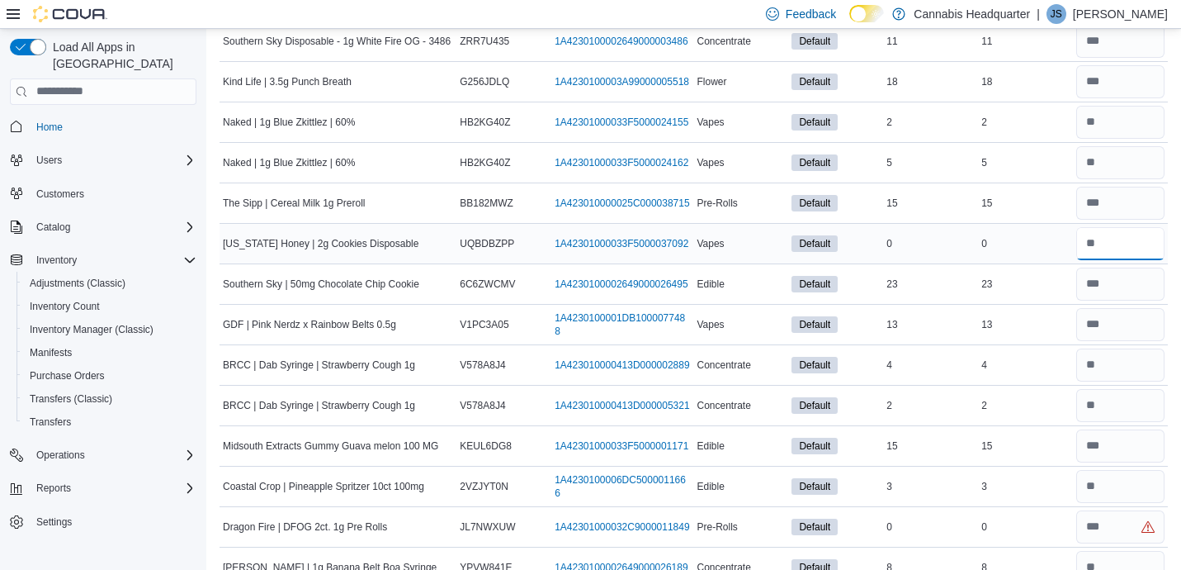
click at [1147, 242] on input "number" at bounding box center [1120, 243] width 88 height 33
type input "*"
click at [1117, 485] on input "number" at bounding box center [1120, 486] width 88 height 33
type input "*"
click at [1116, 530] on input "number" at bounding box center [1120, 526] width 88 height 33
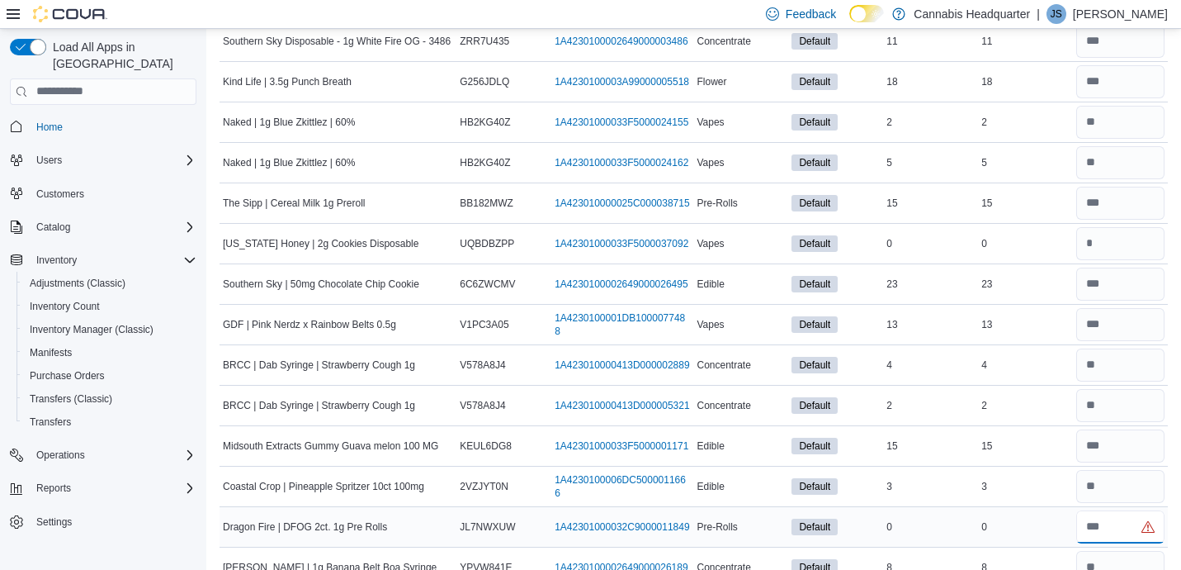
type input "*"
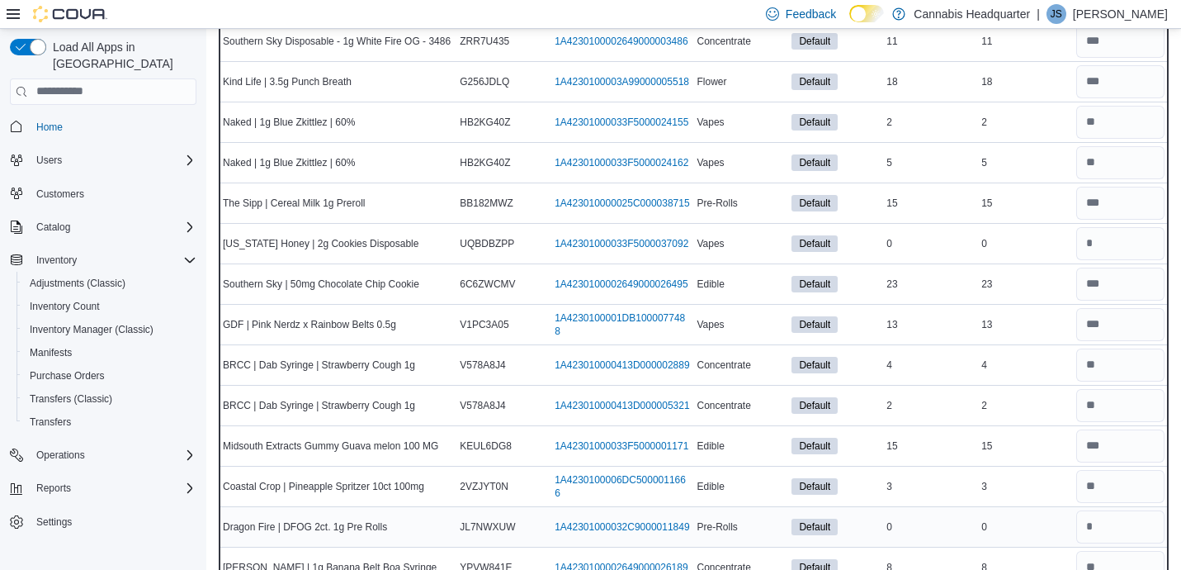
click at [1041, 513] on td "Real Time Stock 0" at bounding box center [1025, 526] width 95 height 40
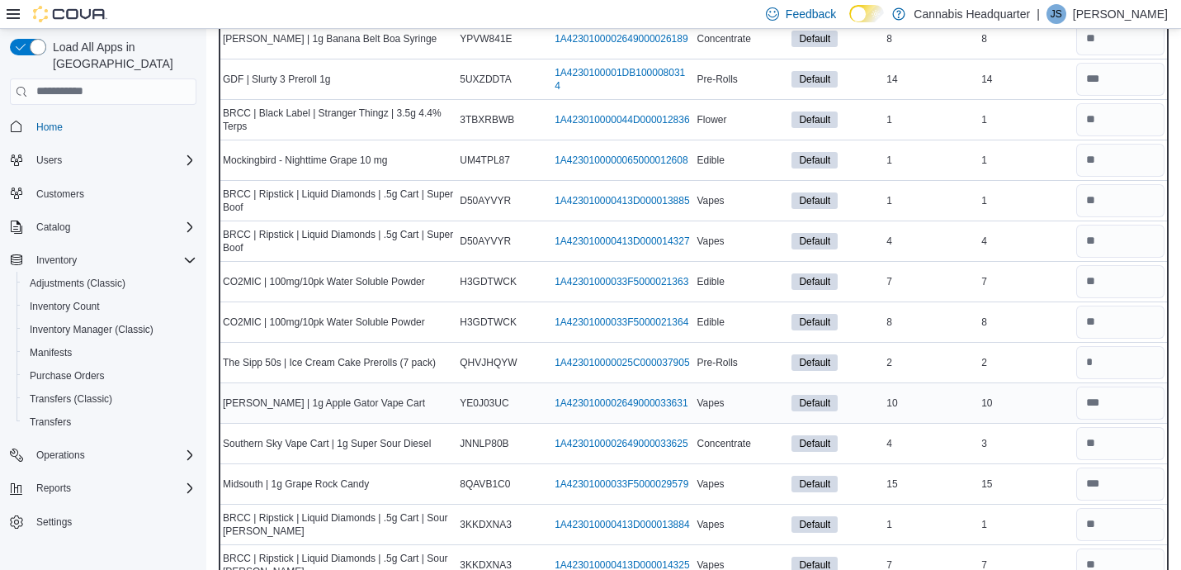
scroll to position [8272, 0]
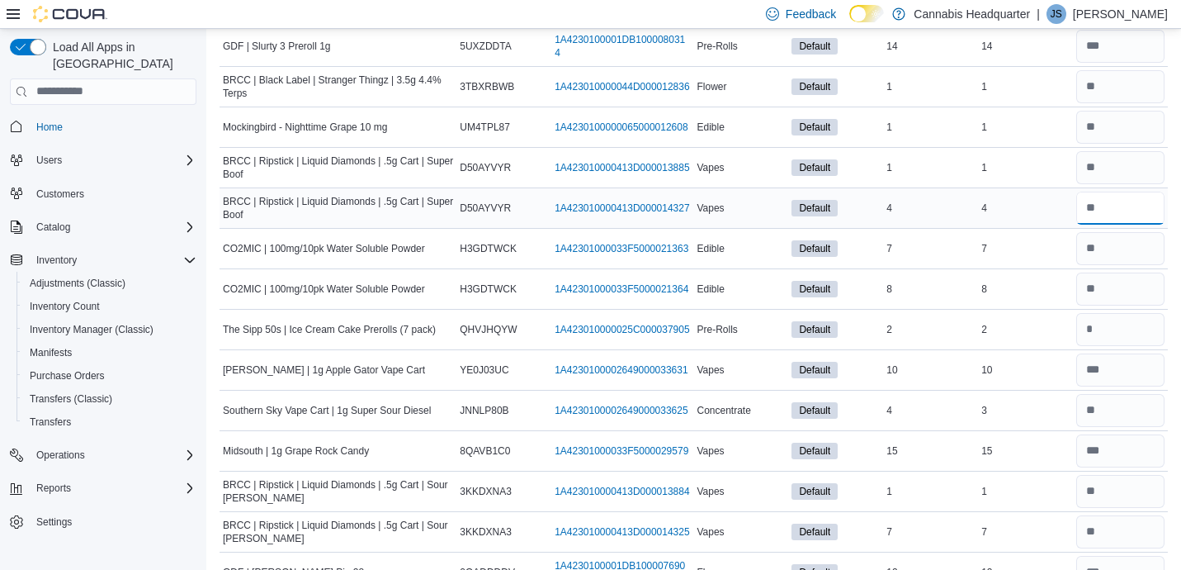
click at [1105, 220] on input "number" at bounding box center [1120, 208] width 88 height 33
type input "*"
click at [1111, 328] on input "number" at bounding box center [1120, 329] width 88 height 33
type input "*"
click at [1108, 408] on input "*" at bounding box center [1120, 410] width 88 height 33
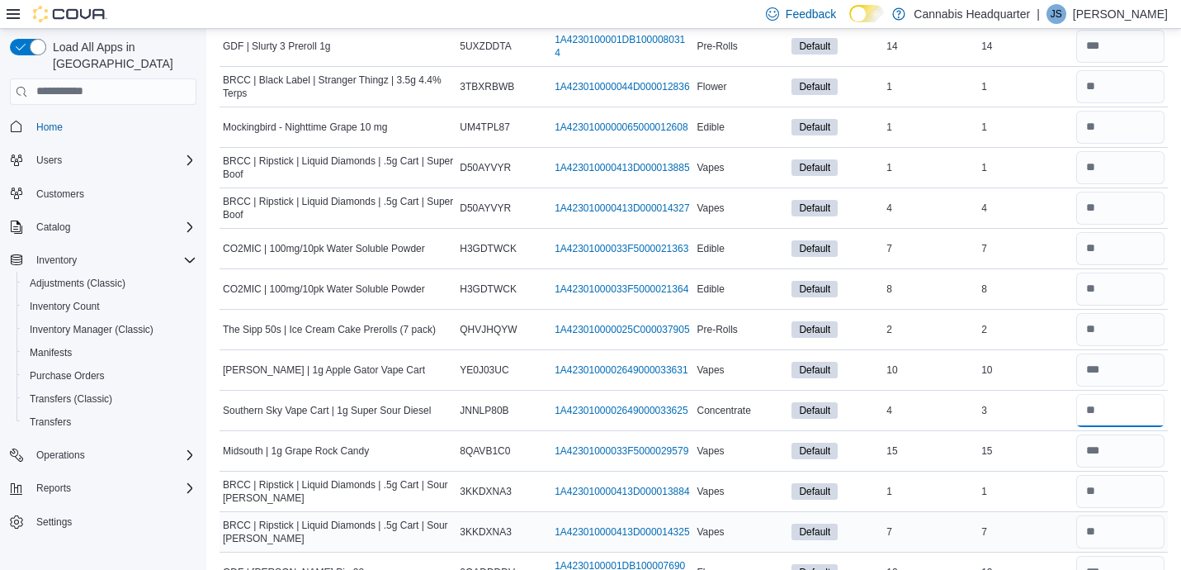
type input "*"
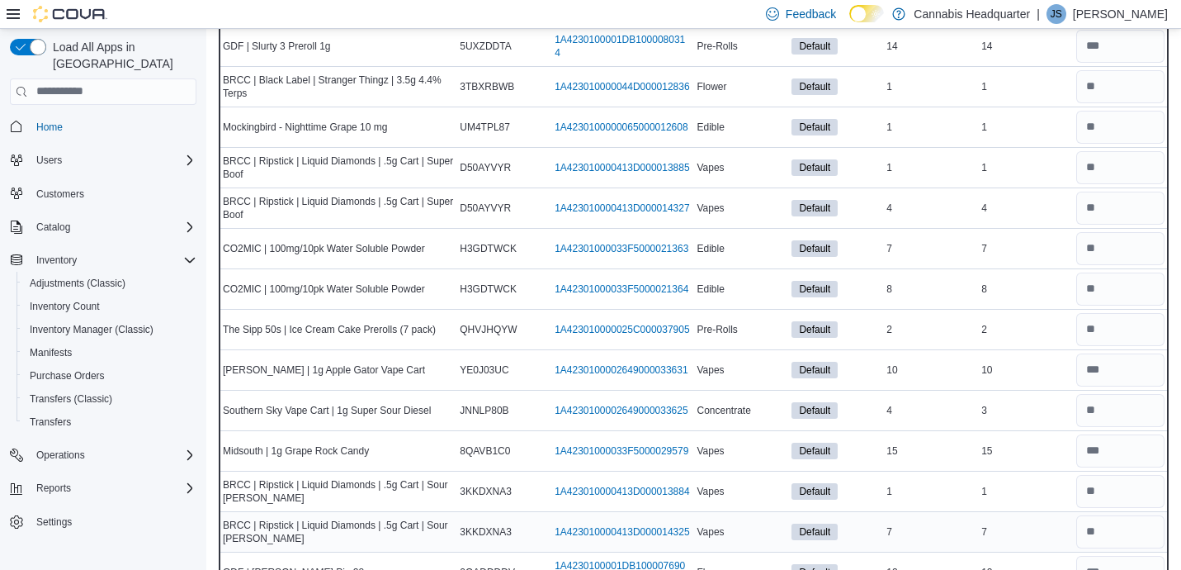
click at [1043, 513] on td "Real Time Stock 7" at bounding box center [1025, 531] width 95 height 40
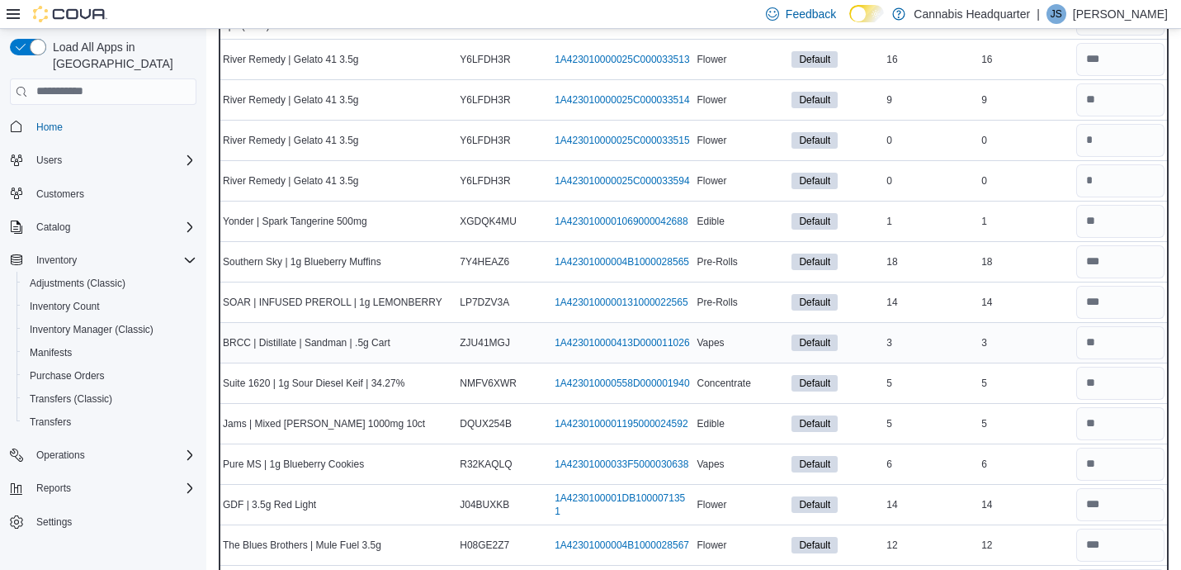
scroll to position [9263, 0]
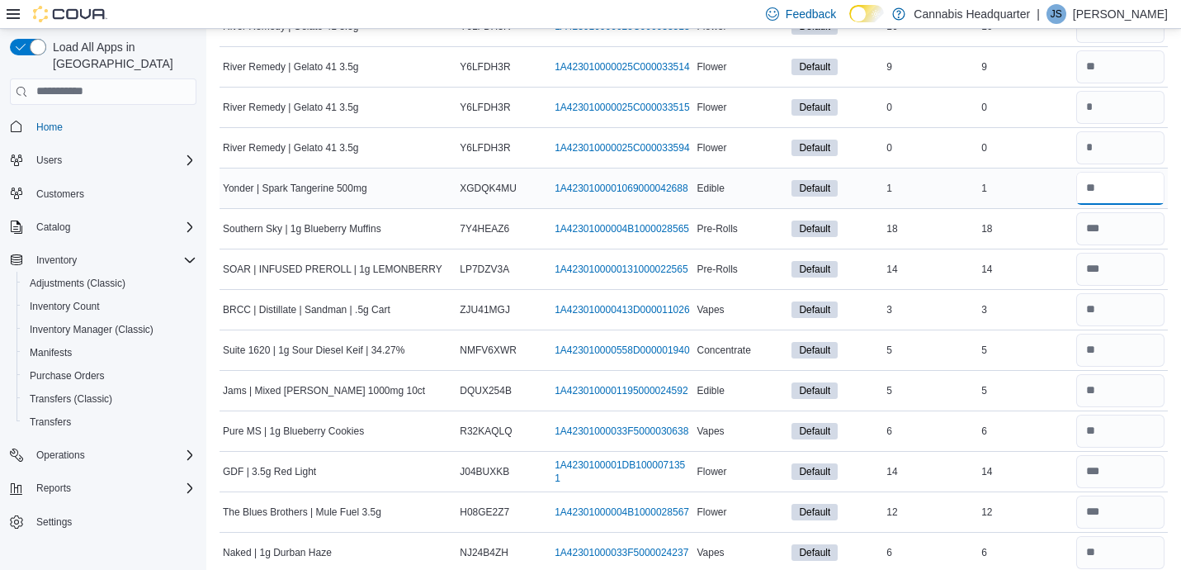
click at [1146, 178] on input "number" at bounding box center [1120, 188] width 88 height 33
type input "*"
click at [1105, 392] on input "number" at bounding box center [1120, 390] width 88 height 33
type input "*"
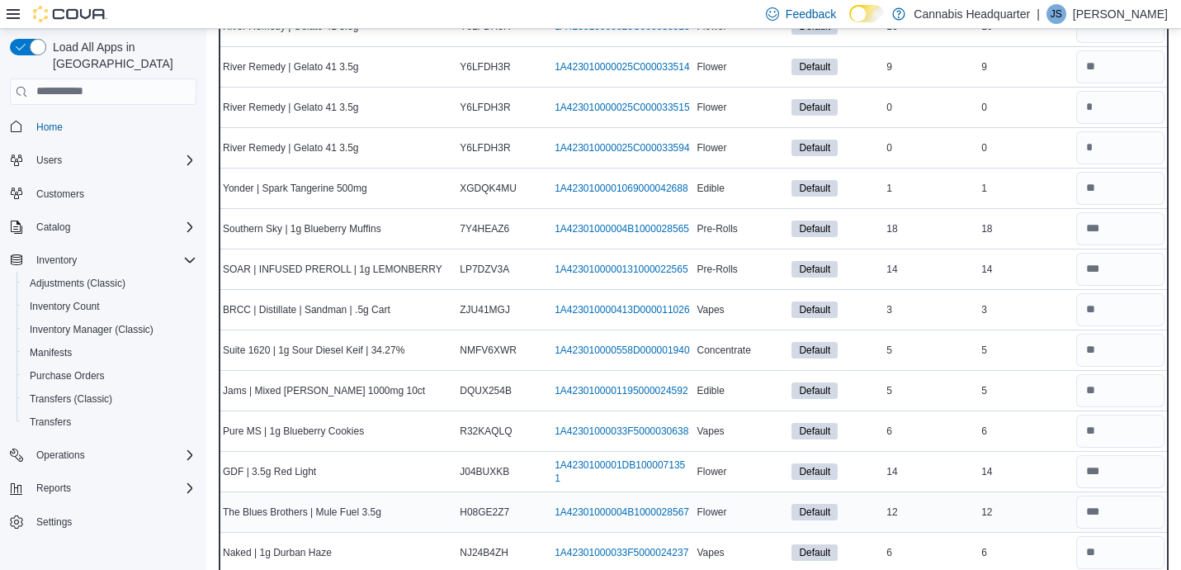
click at [1059, 505] on div "12" at bounding box center [1025, 512] width 95 height 20
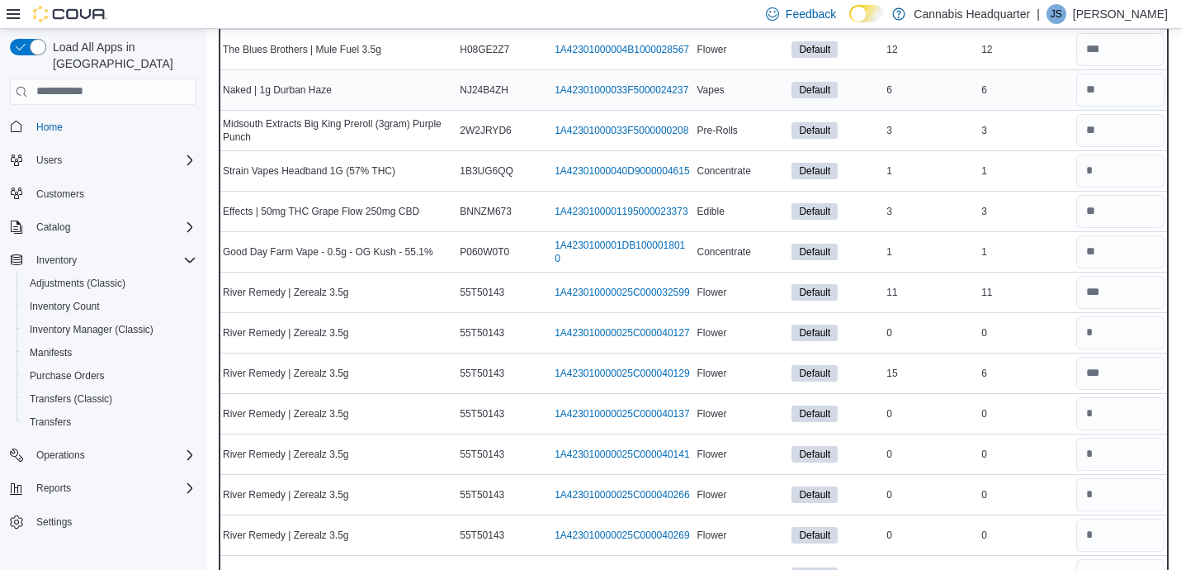
scroll to position [9758, 0]
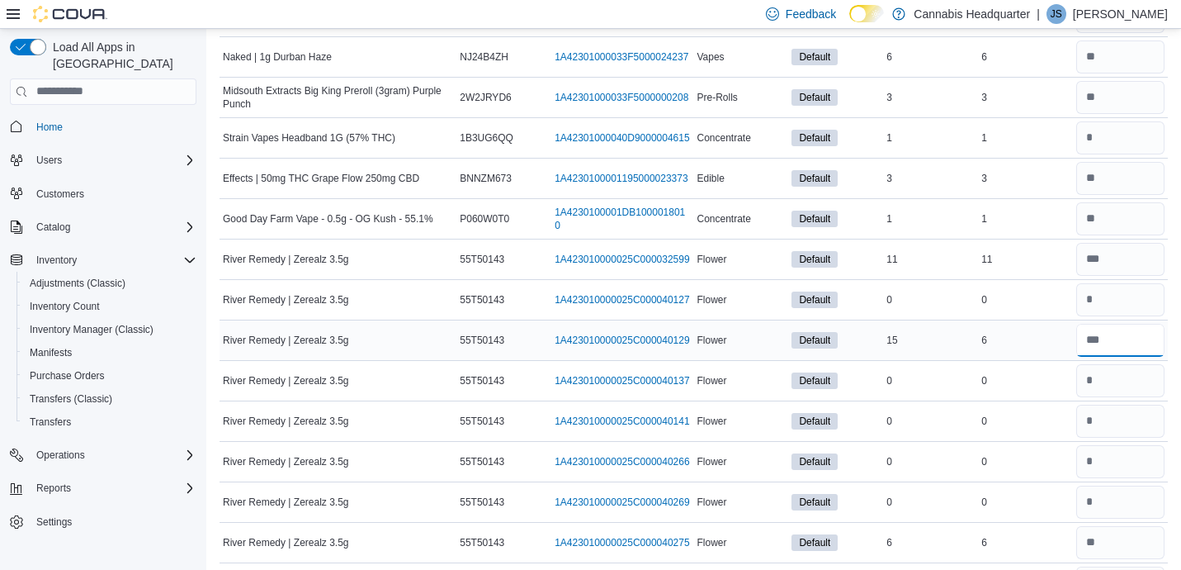
click at [1122, 339] on input "number" at bounding box center [1120, 340] width 88 height 33
type input "*"
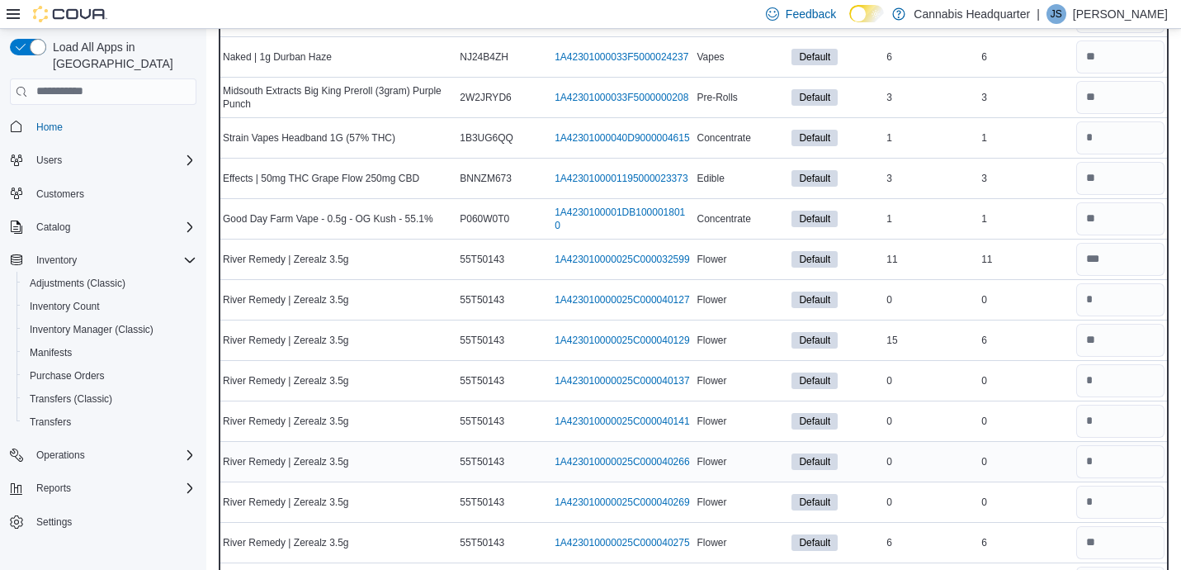
click at [1035, 463] on div "0" at bounding box center [1025, 462] width 95 height 20
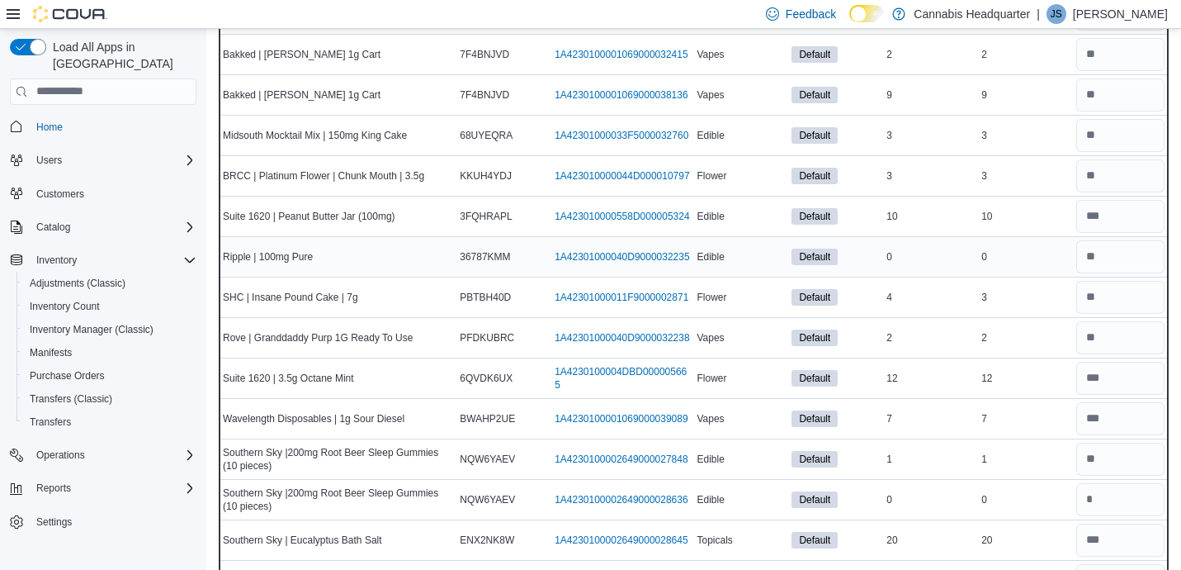
scroll to position [10320, 0]
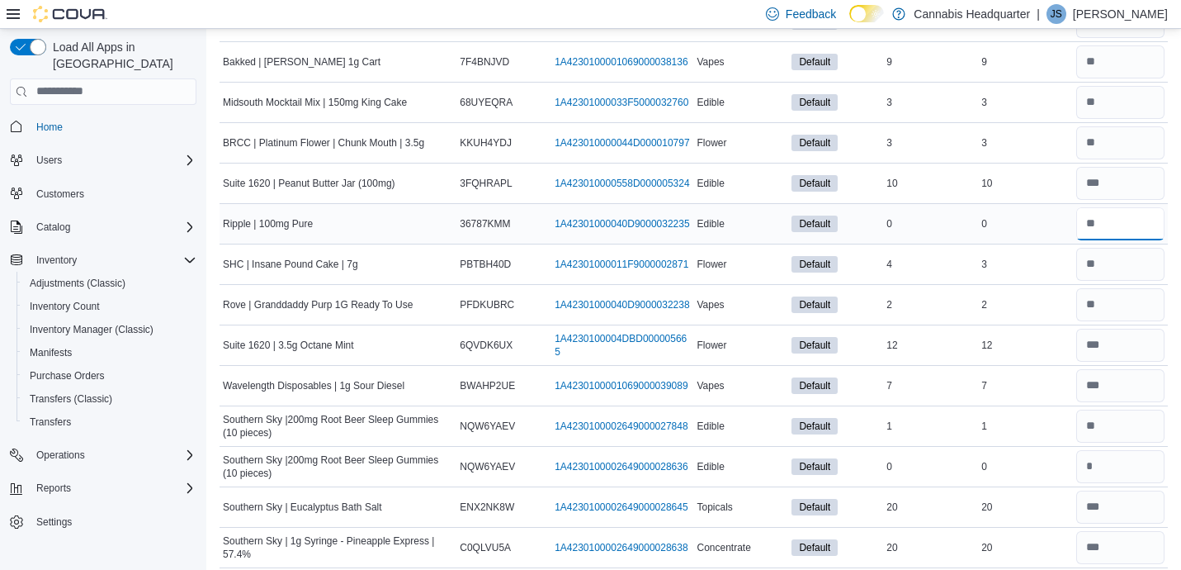
click at [1120, 232] on input "number" at bounding box center [1120, 223] width 88 height 33
type input "*"
click at [1119, 265] on input "number" at bounding box center [1120, 264] width 88 height 33
type input "*"
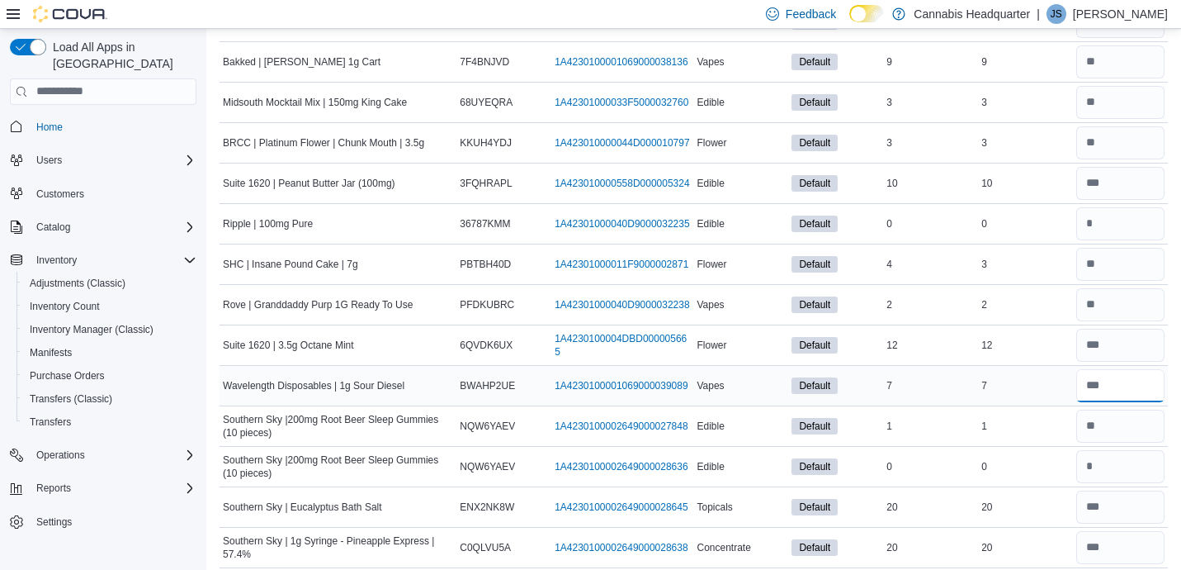
click at [1130, 400] on input "number" at bounding box center [1120, 385] width 88 height 33
type input "*"
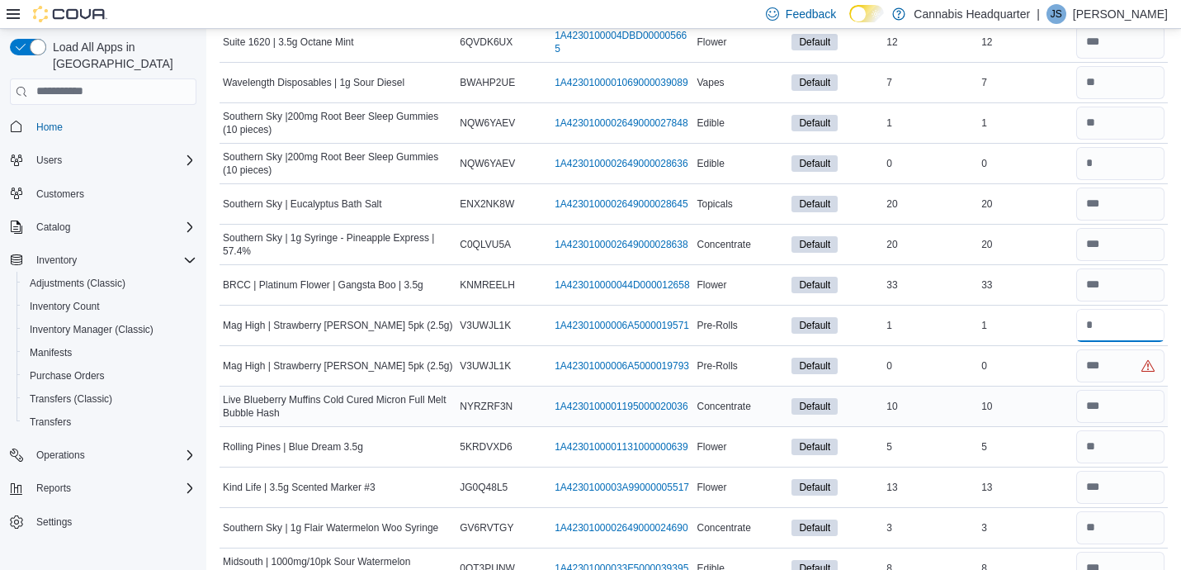
type input "*"
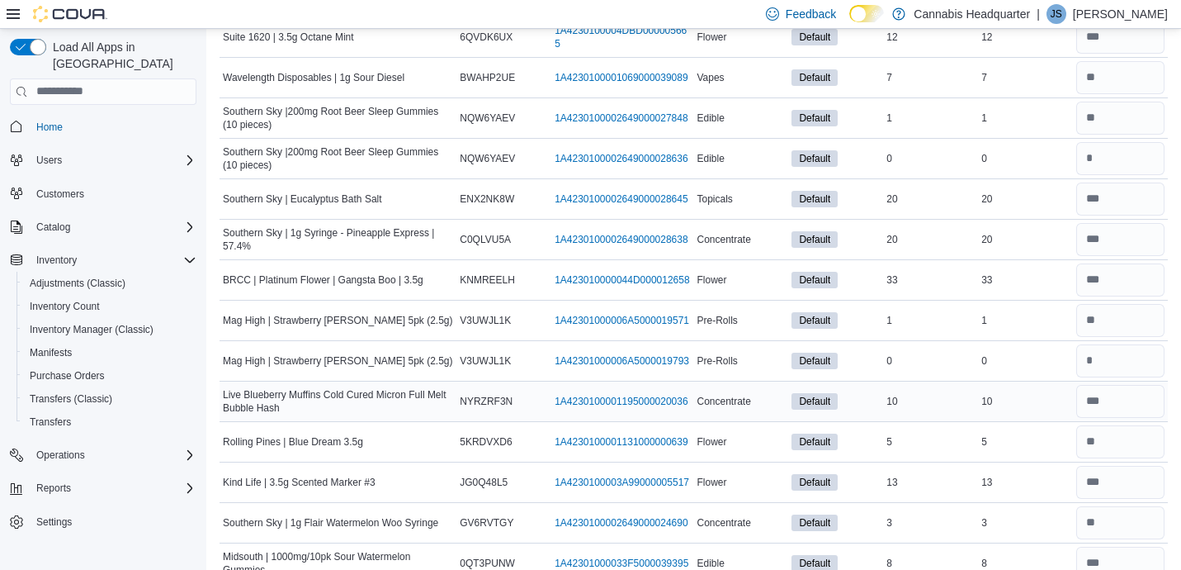
scroll to position [10946, 0]
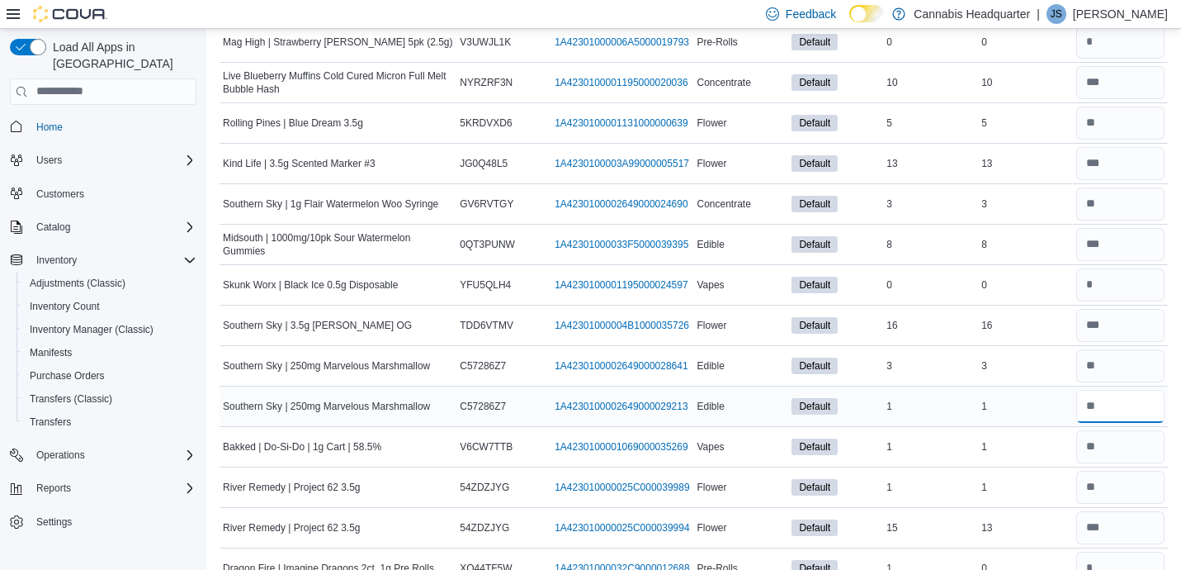
type input "*"
type input "**"
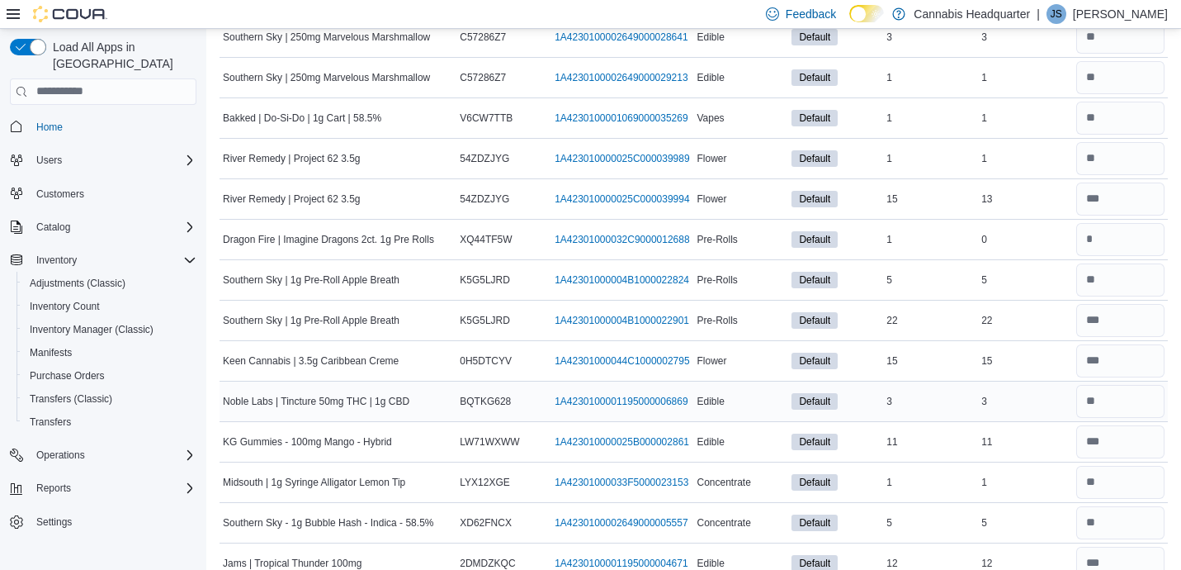
scroll to position [11594, 0]
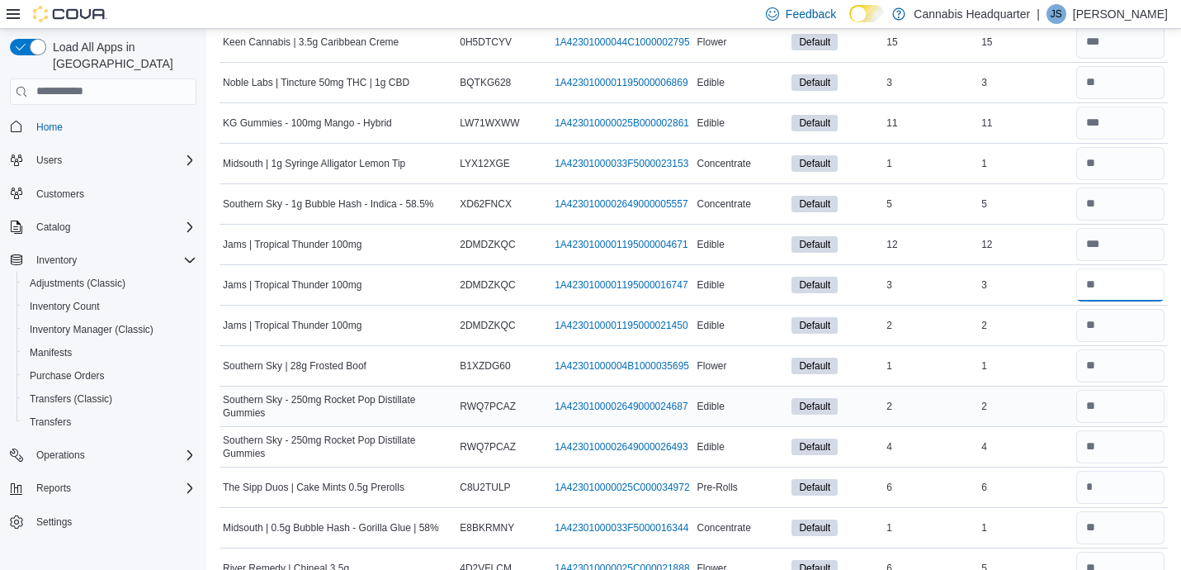
type input "*"
click at [1125, 494] on input "number" at bounding box center [1120, 487] width 88 height 33
type input "*"
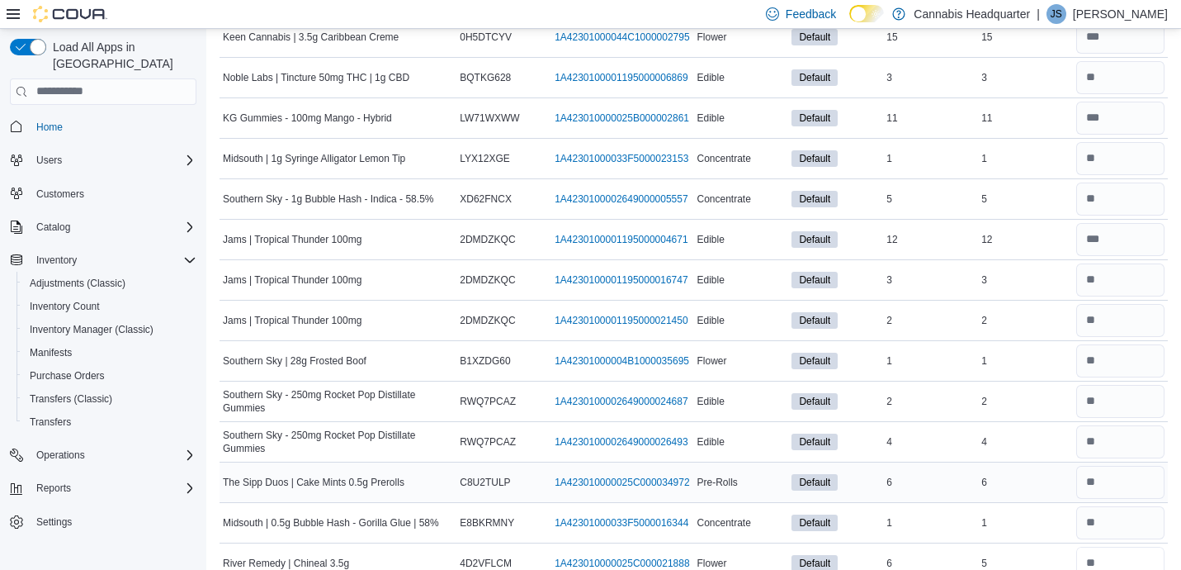
type input "*"
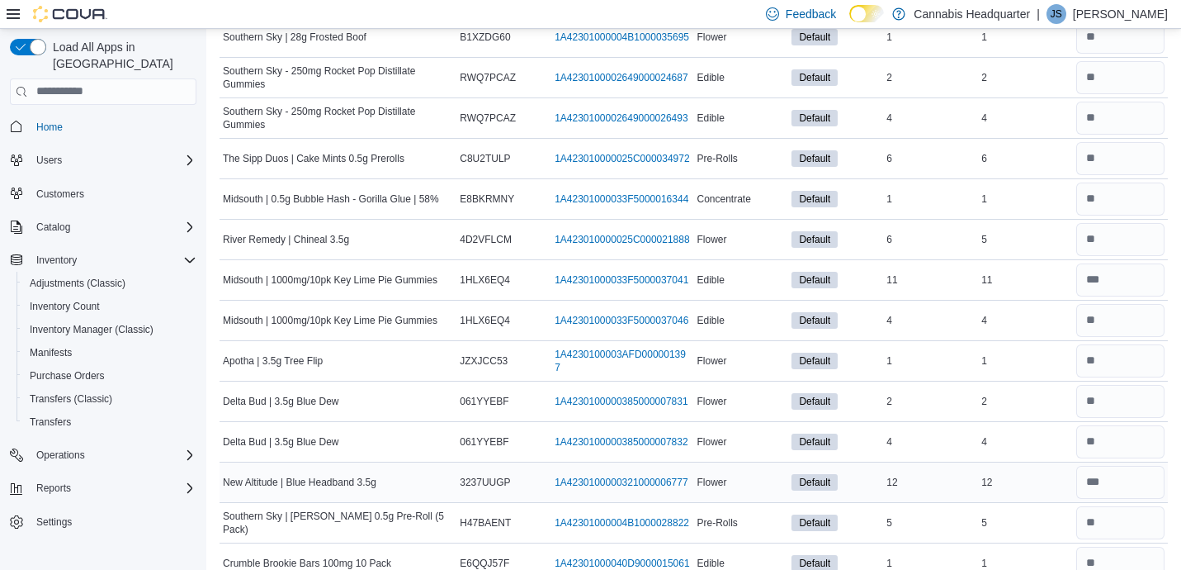
scroll to position [12241, 0]
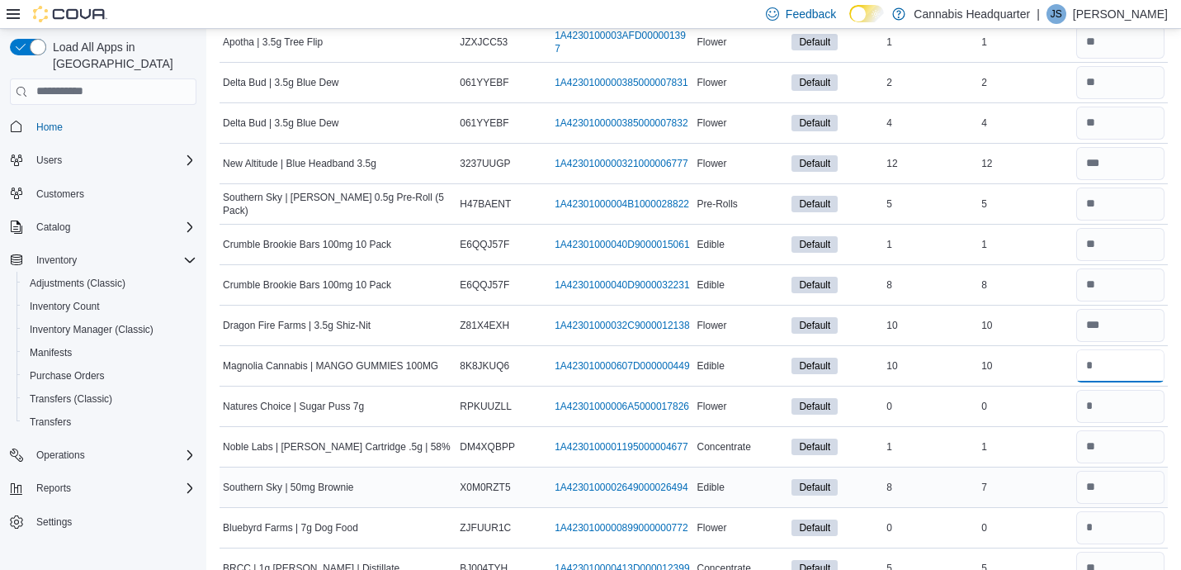
type input "**"
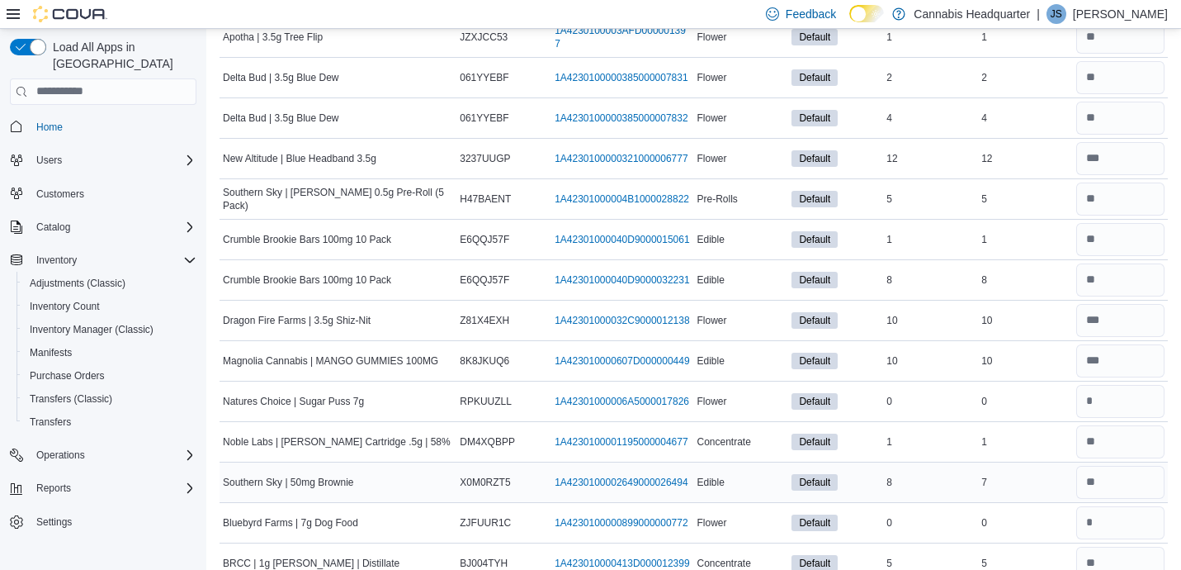
scroll to position [12564, 0]
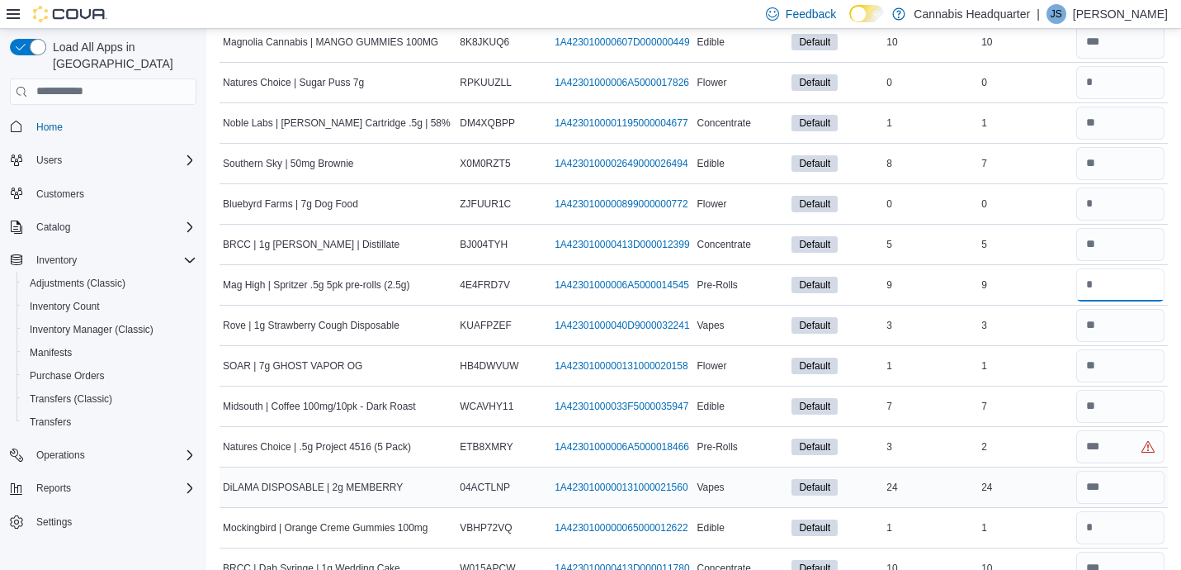
type input "*"
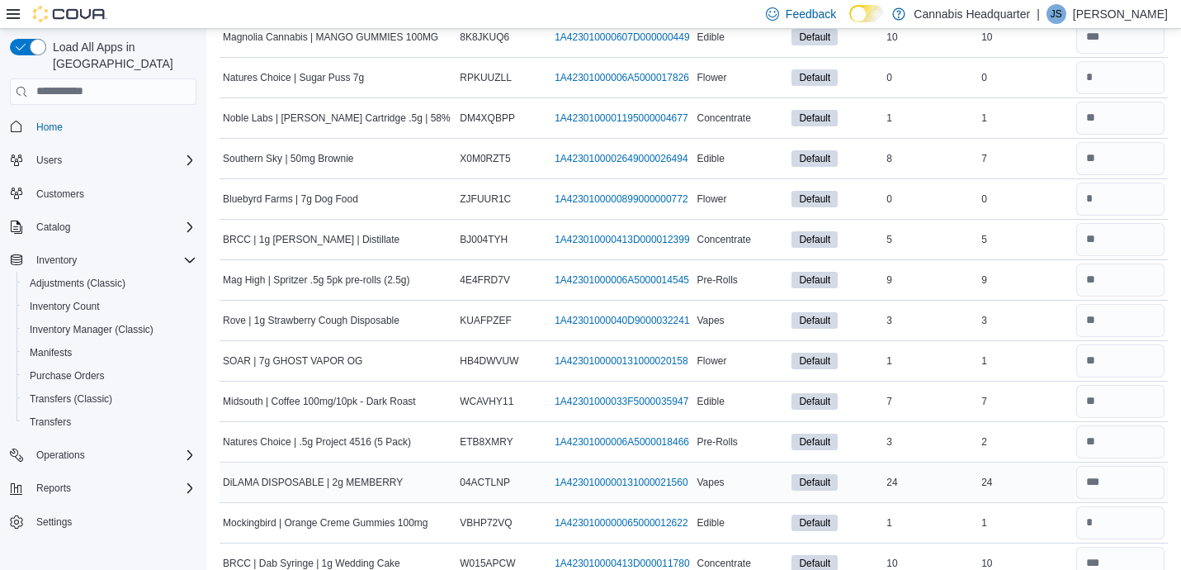
scroll to position [12888, 0]
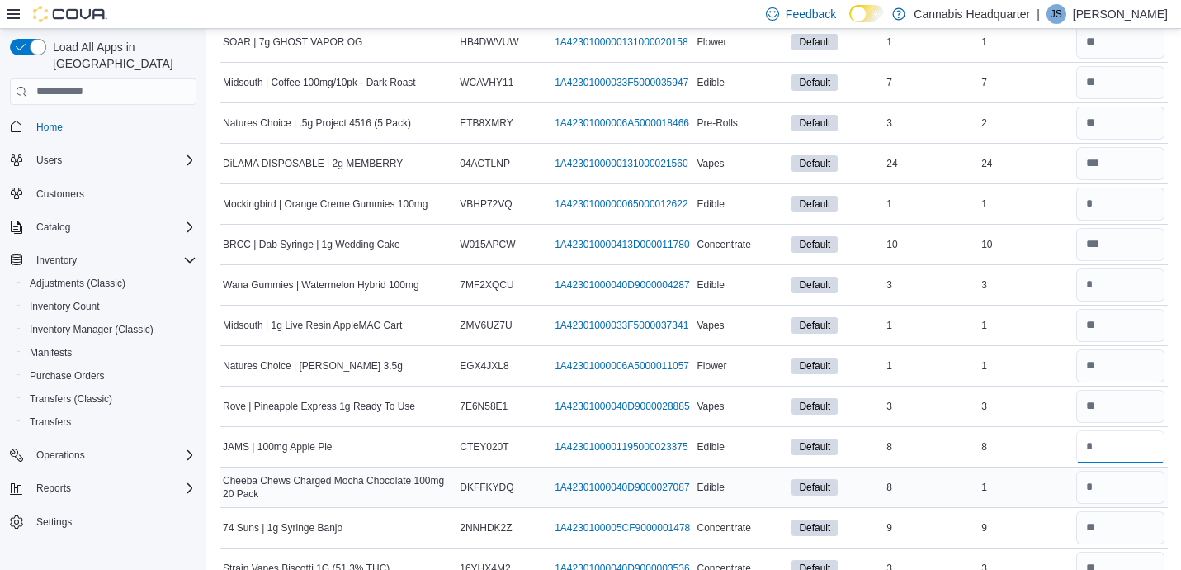
type input "*"
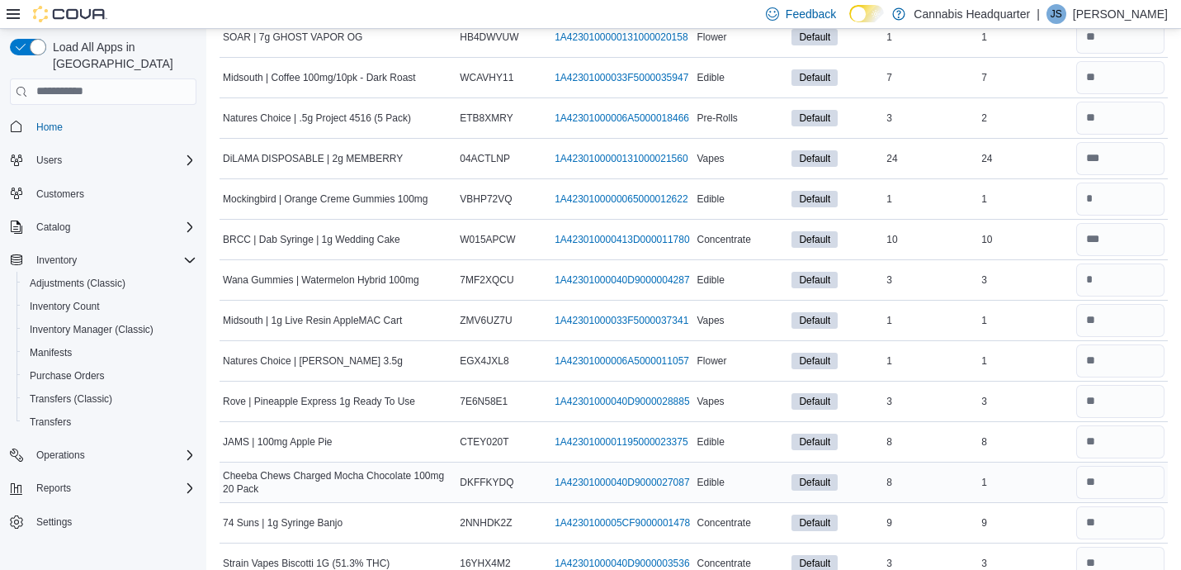
scroll to position [13212, 0]
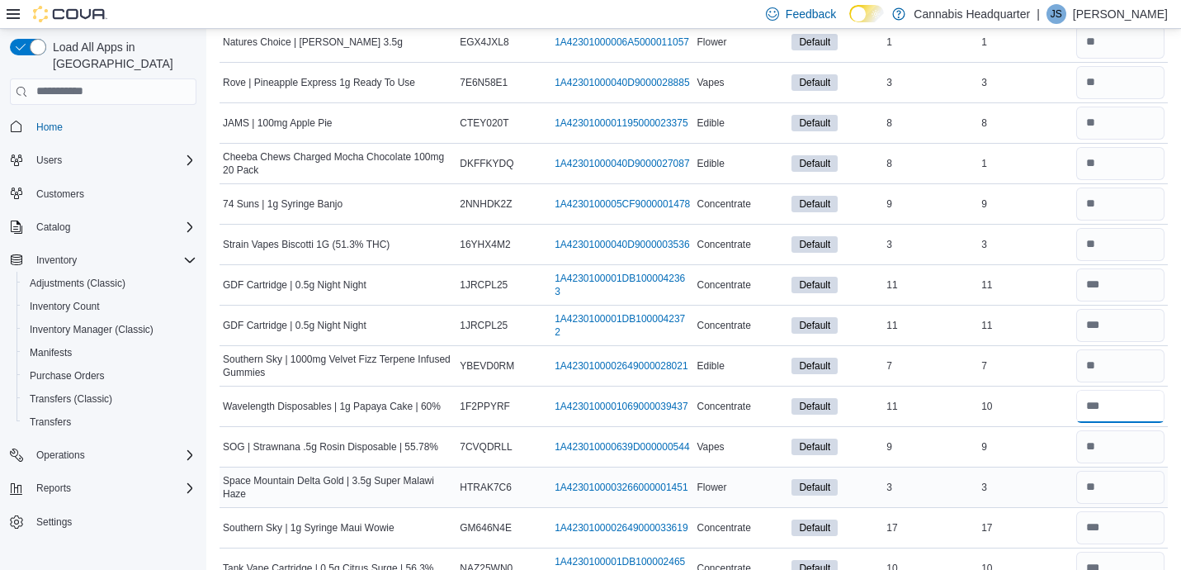
type input "**"
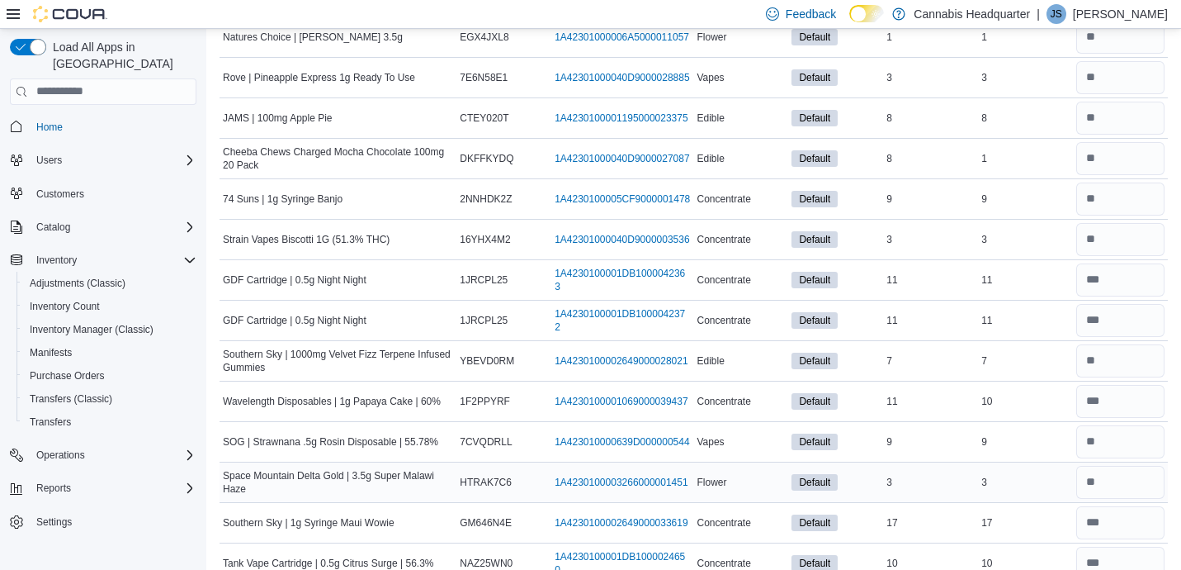
scroll to position [13535, 0]
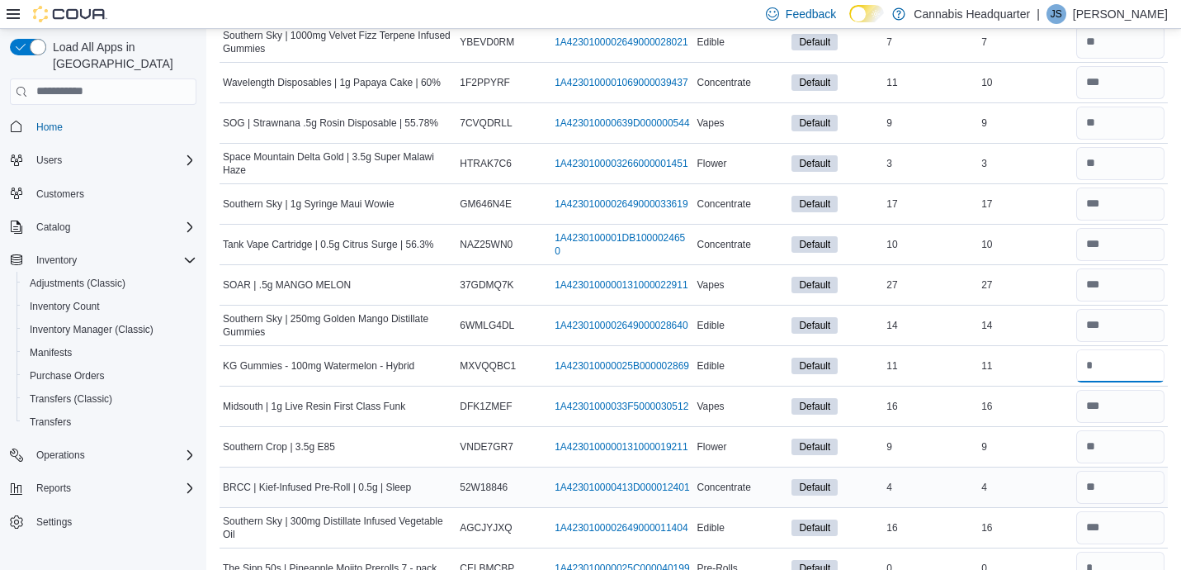
type input "**"
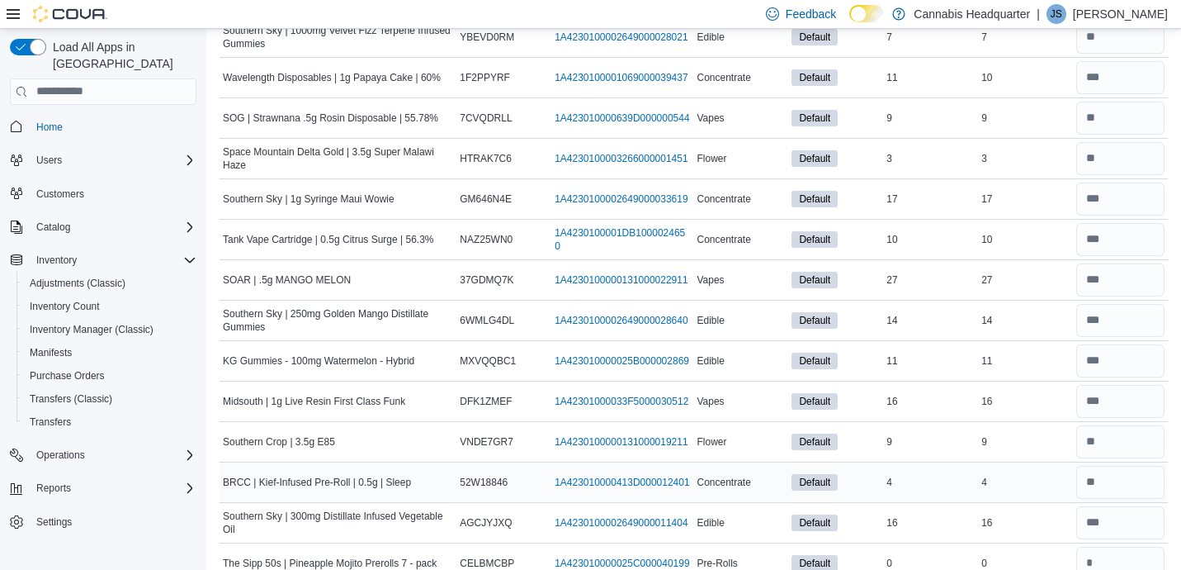
scroll to position [13859, 0]
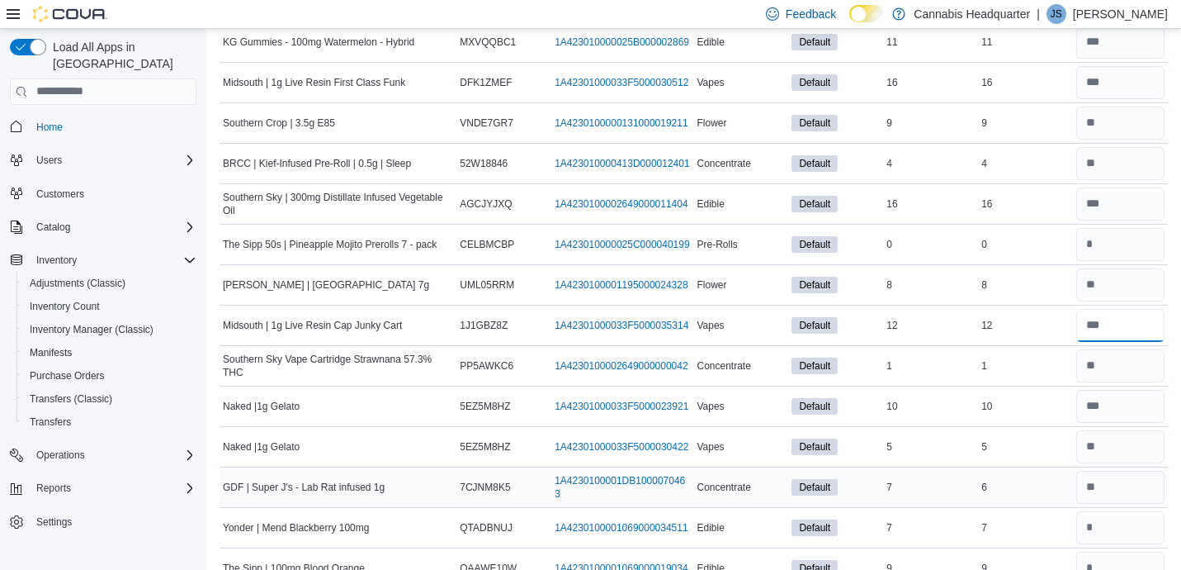
type input "**"
type input "*"
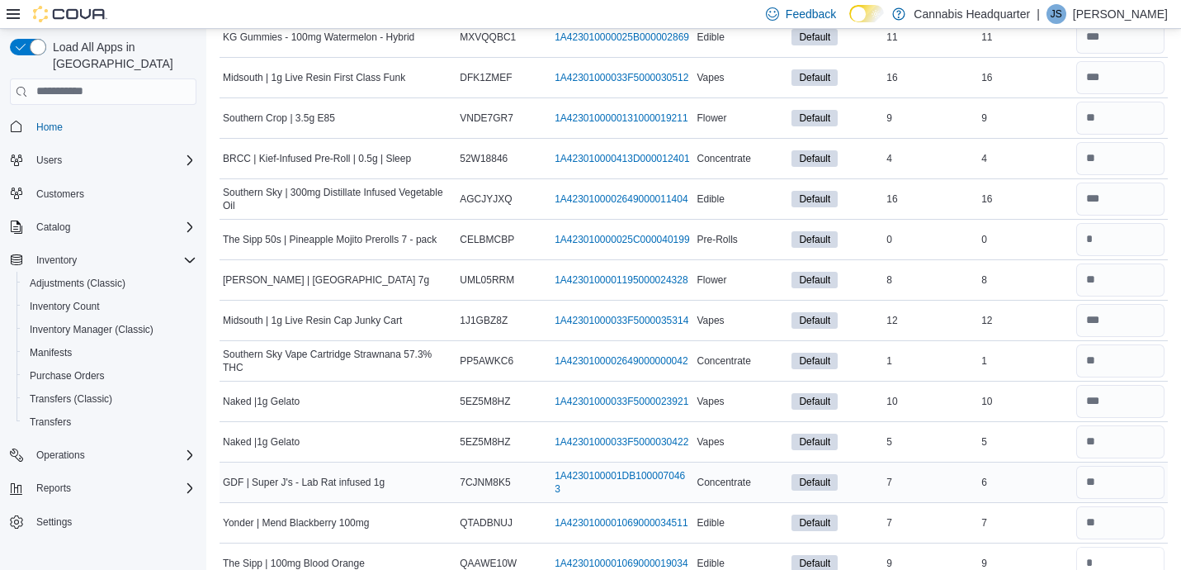
type input "*"
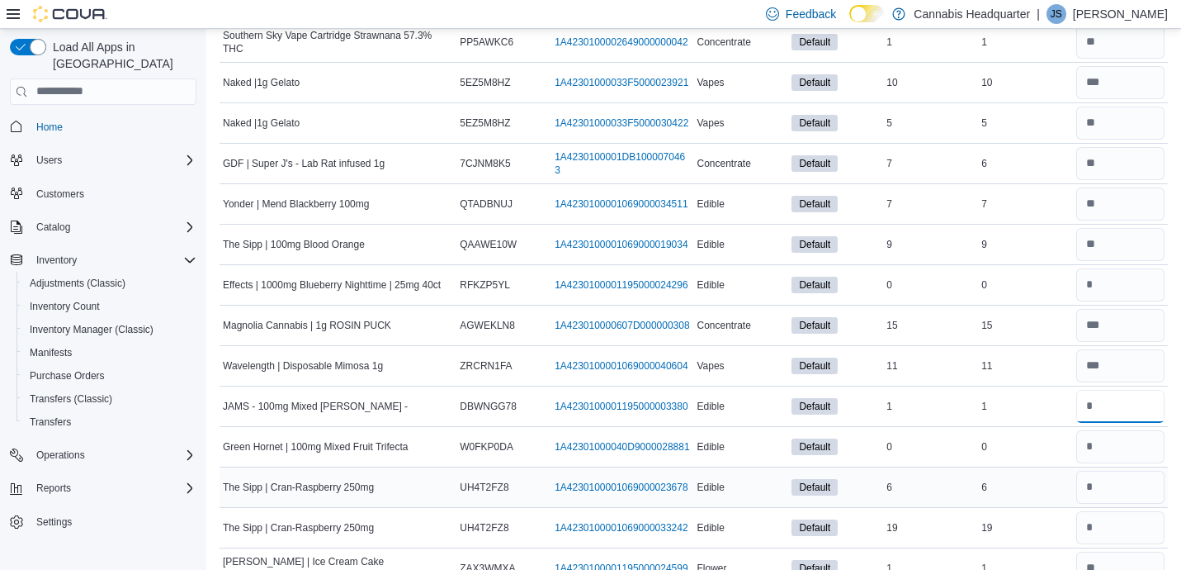
type input "*"
click at [1111, 474] on input "number" at bounding box center [1120, 487] width 88 height 33
type input "*"
type input "**"
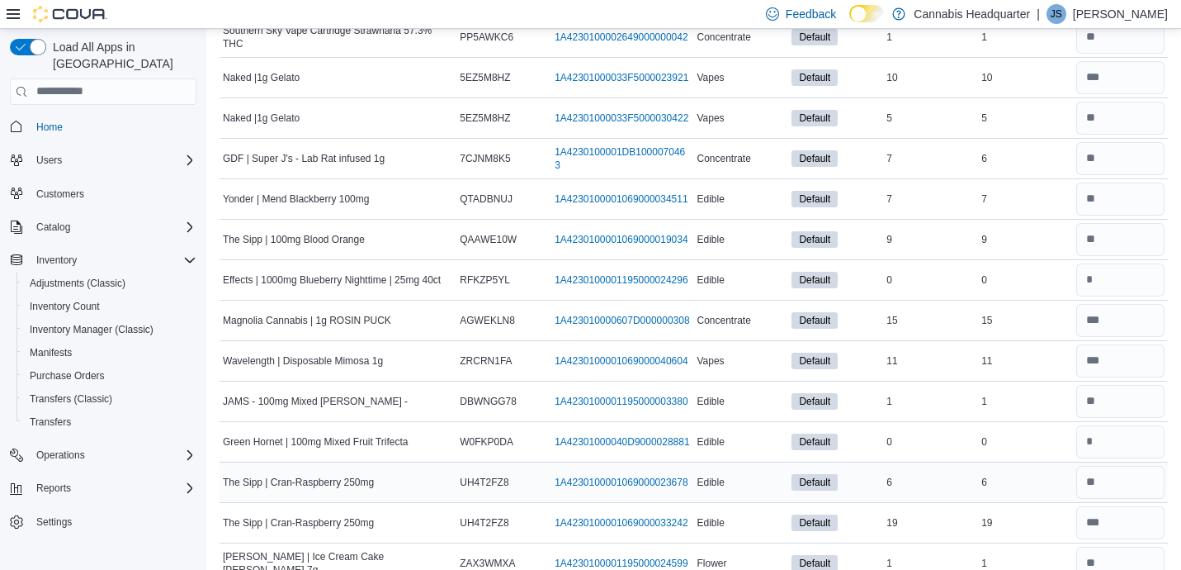
scroll to position [14506, 0]
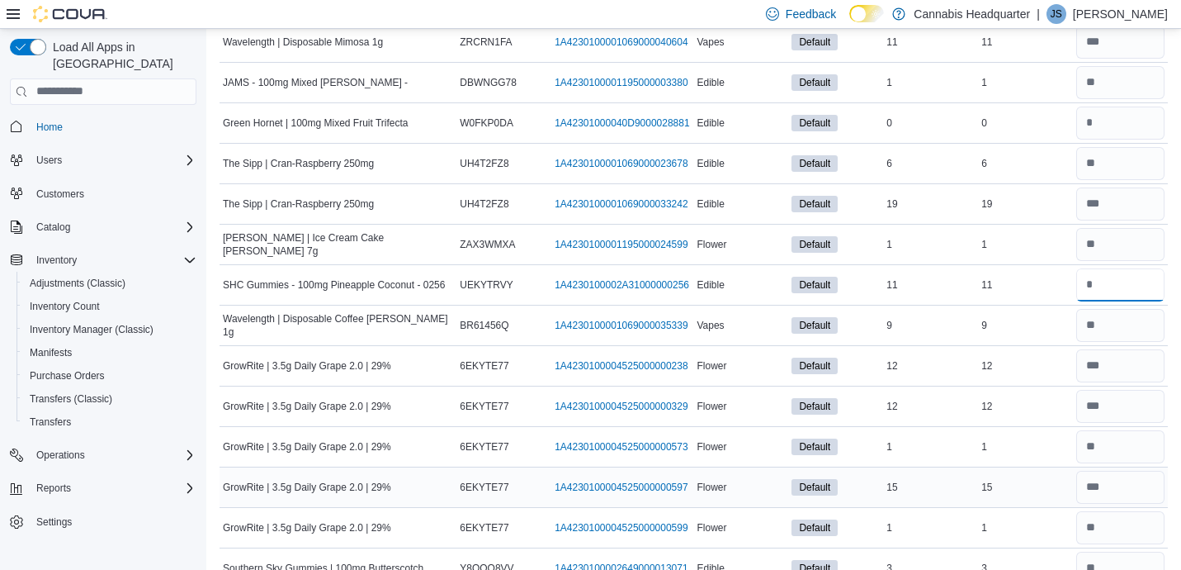
type input "**"
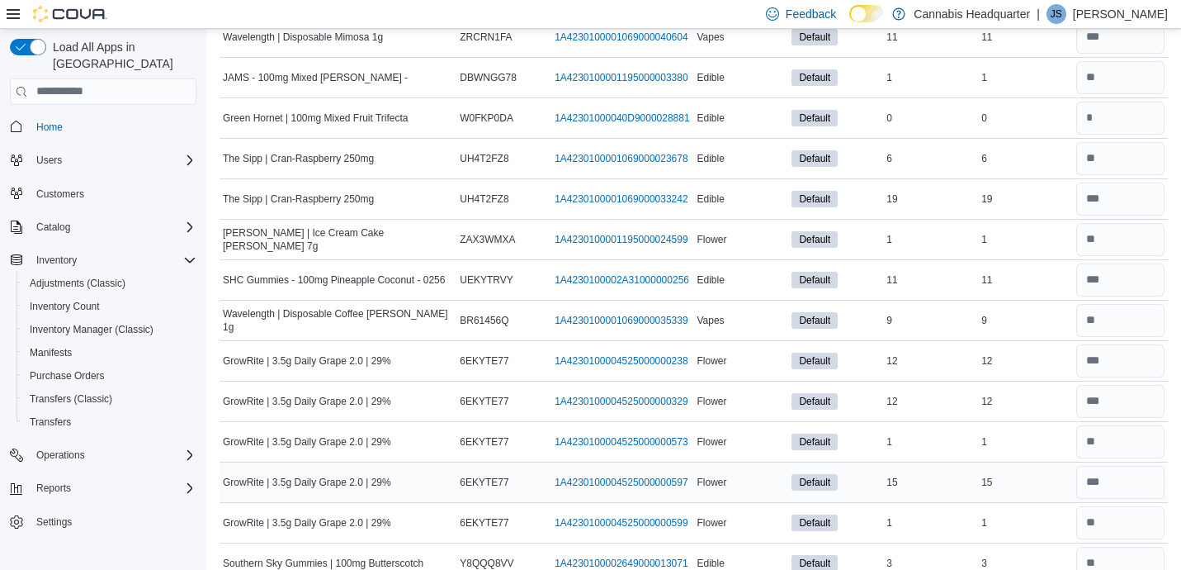
scroll to position [14830, 0]
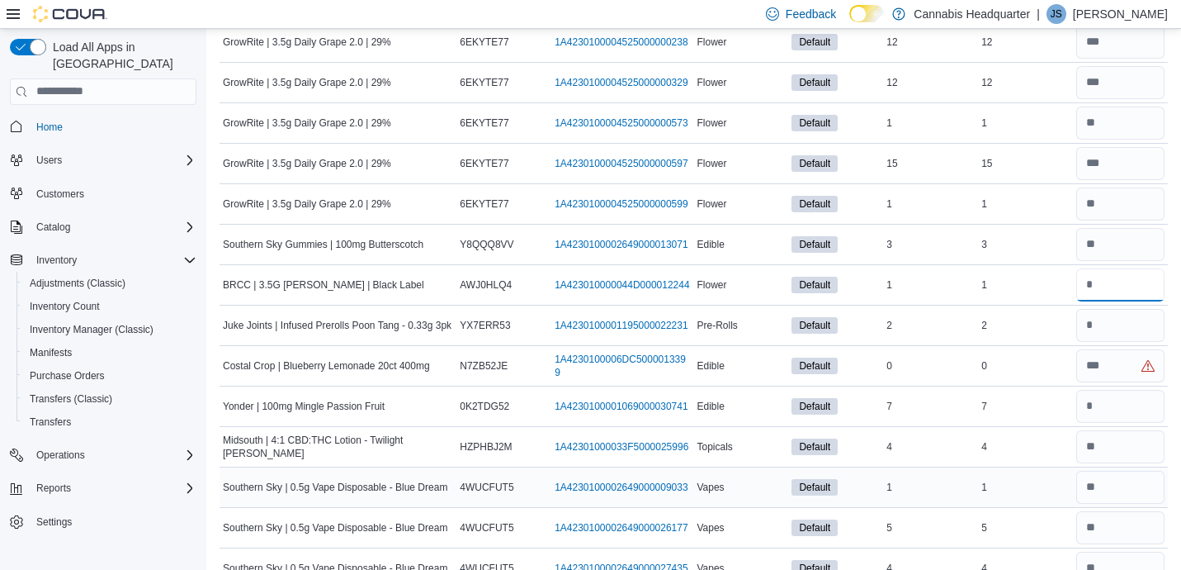
type input "*"
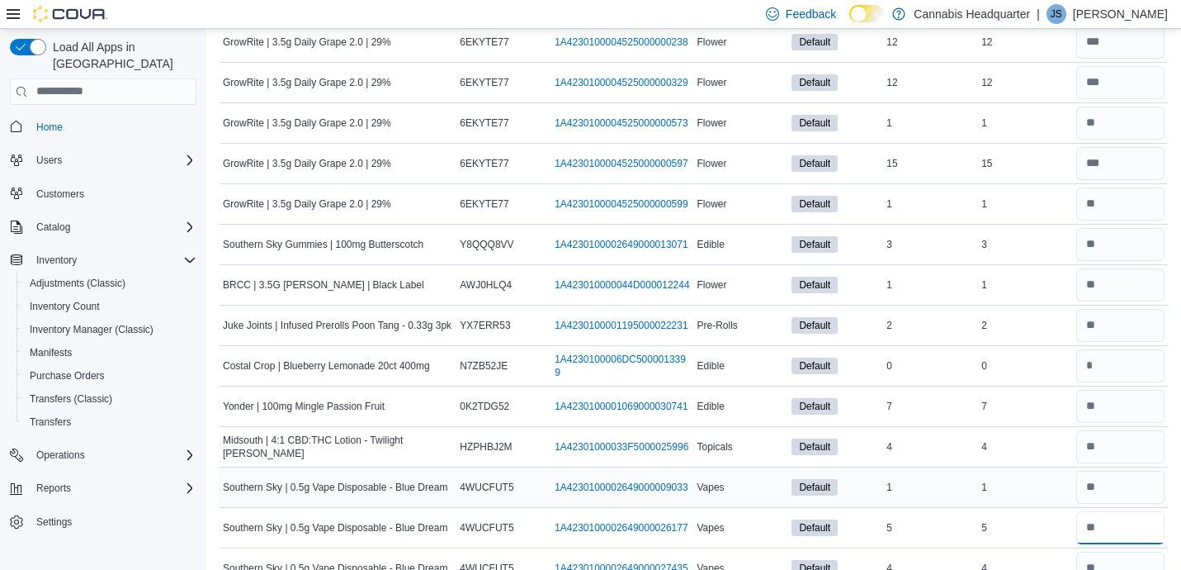
type input "*"
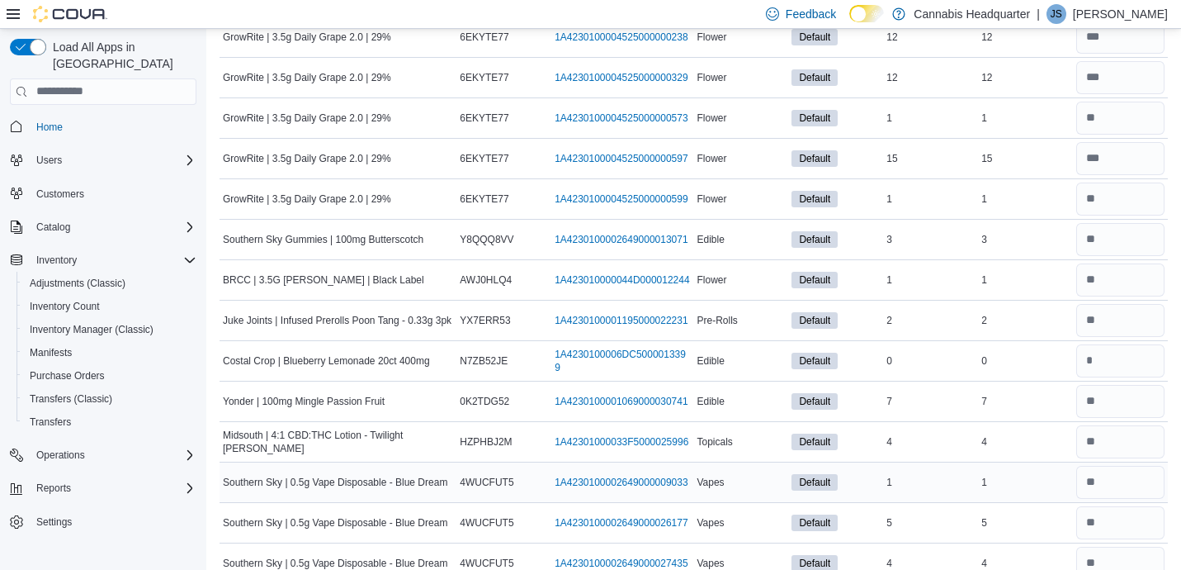
scroll to position [15153, 0]
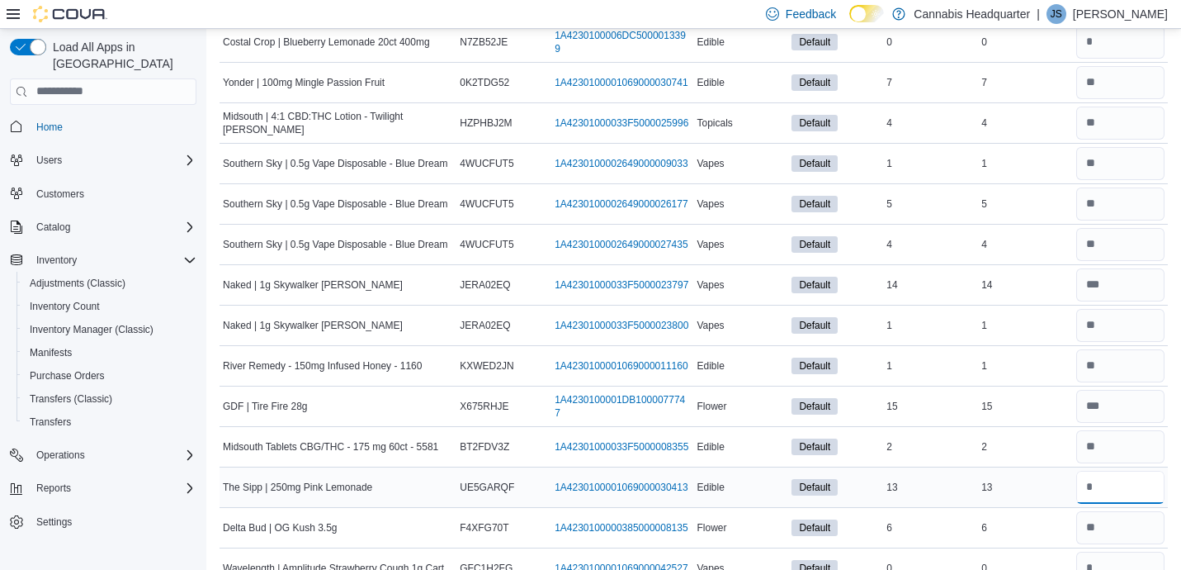
type input "**"
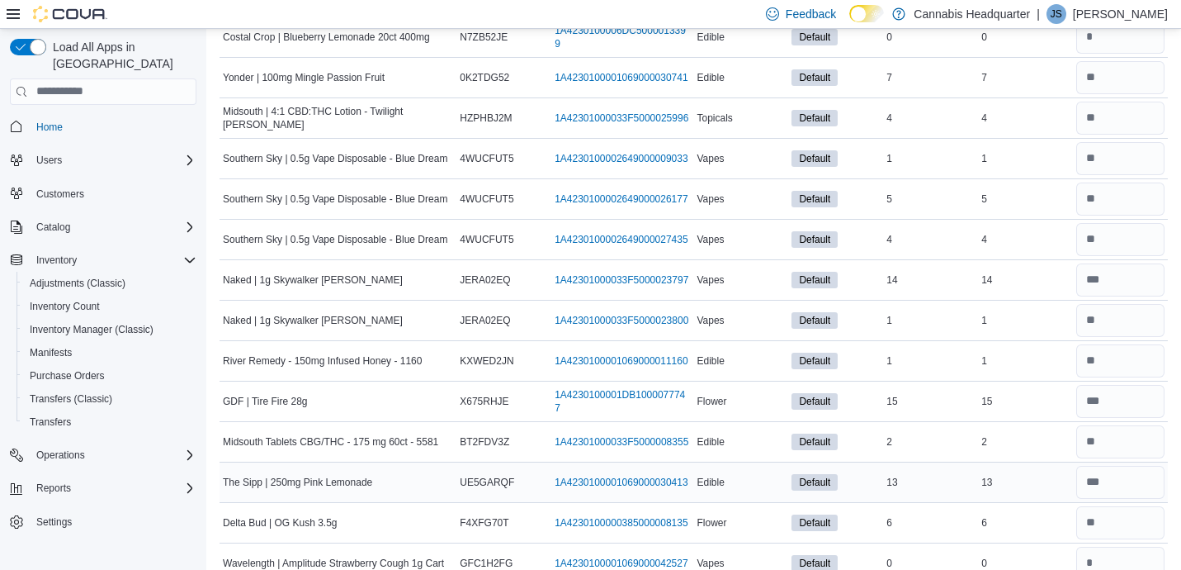
scroll to position [15477, 0]
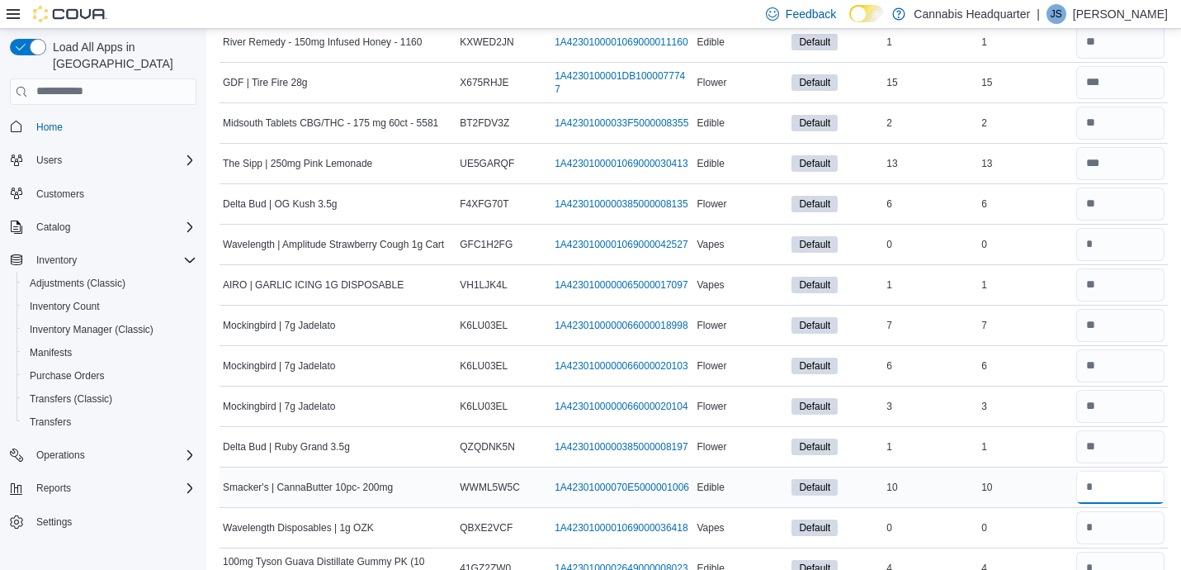
type input "**"
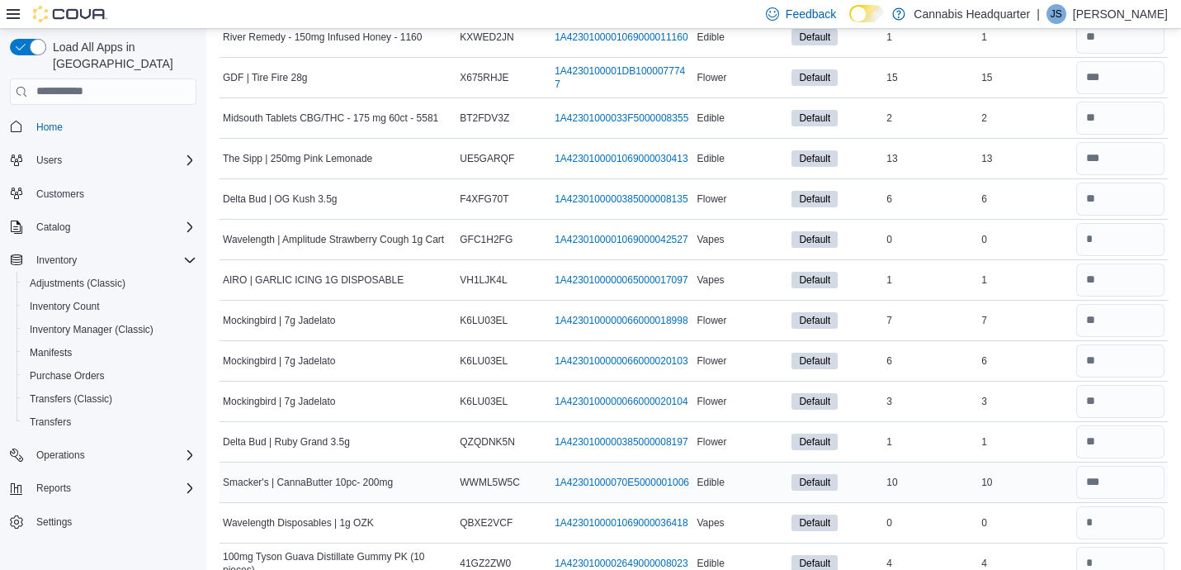
scroll to position [15800, 0]
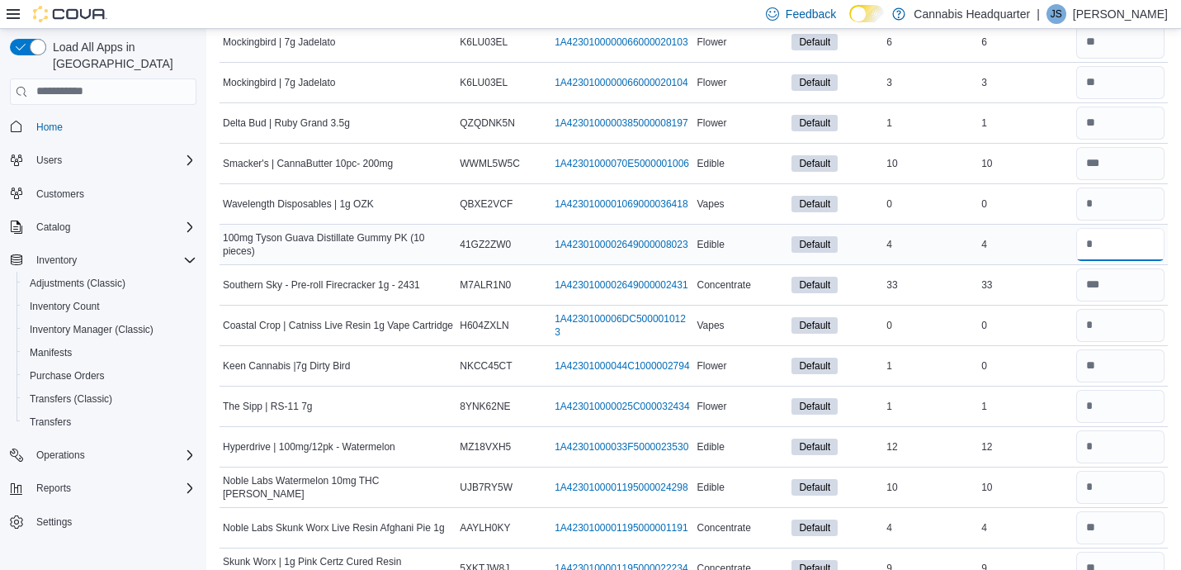
click at [1095, 238] on input "number" at bounding box center [1120, 244] width 88 height 33
type input "*"
click at [1105, 412] on input "number" at bounding box center [1120, 406] width 88 height 33
type input "*"
click at [1115, 450] on input "number" at bounding box center [1120, 446] width 88 height 33
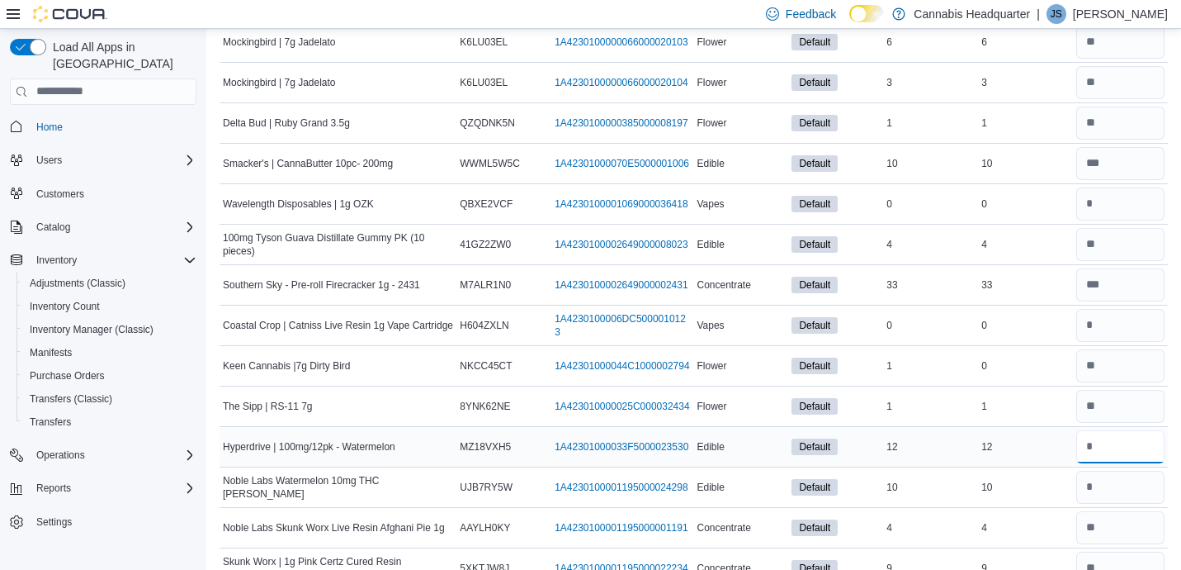
type input "**"
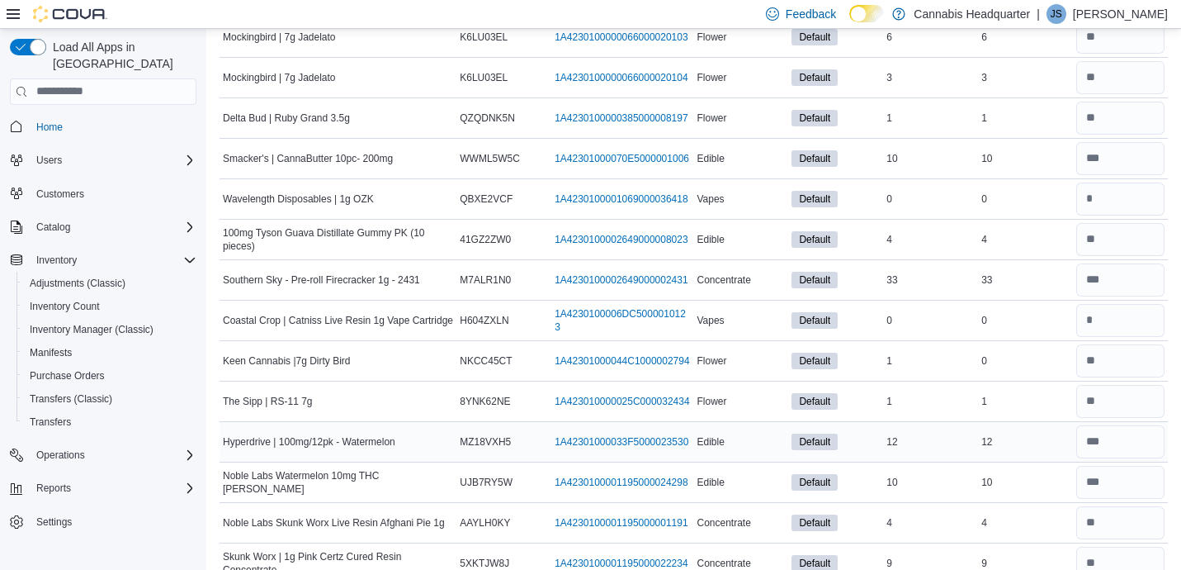
scroll to position [16124, 0]
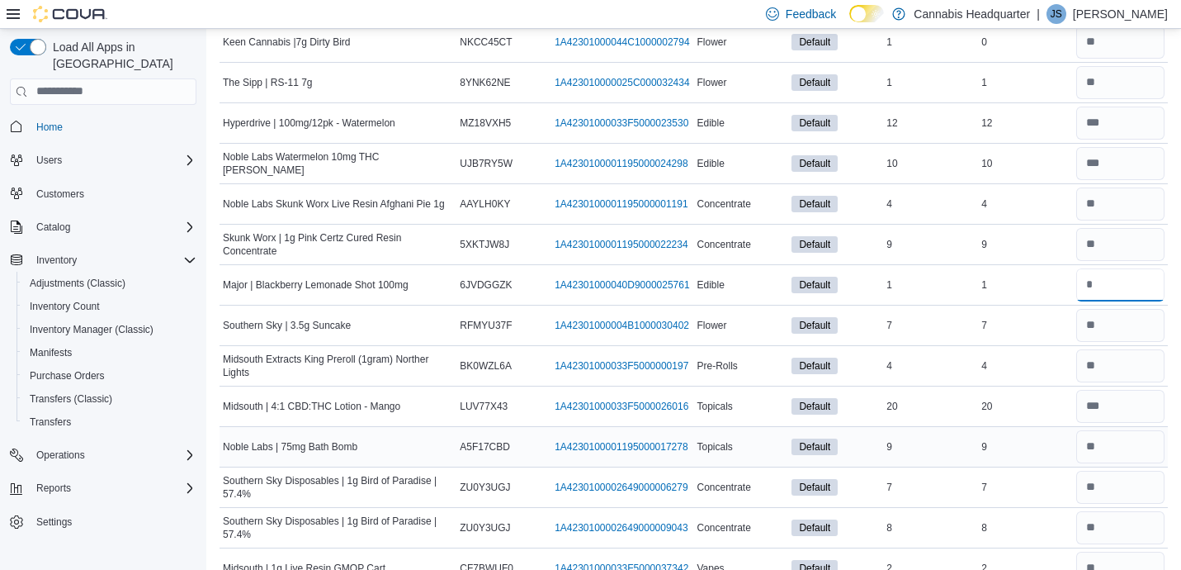
type input "*"
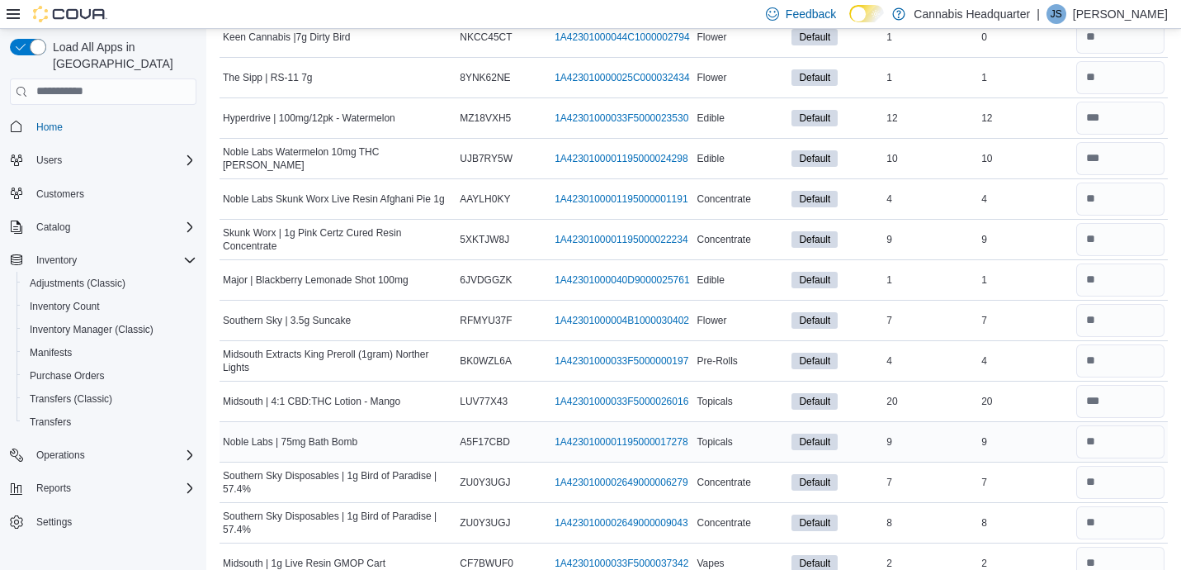
scroll to position [16448, 0]
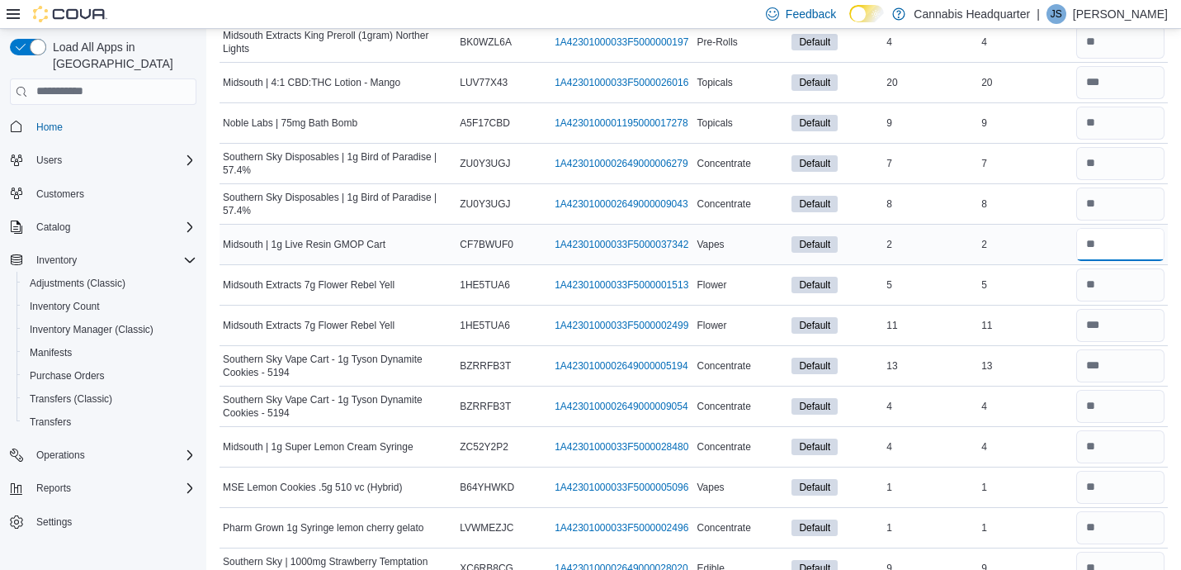
click at [1135, 258] on input "number" at bounding box center [1120, 244] width 88 height 33
type input "*"
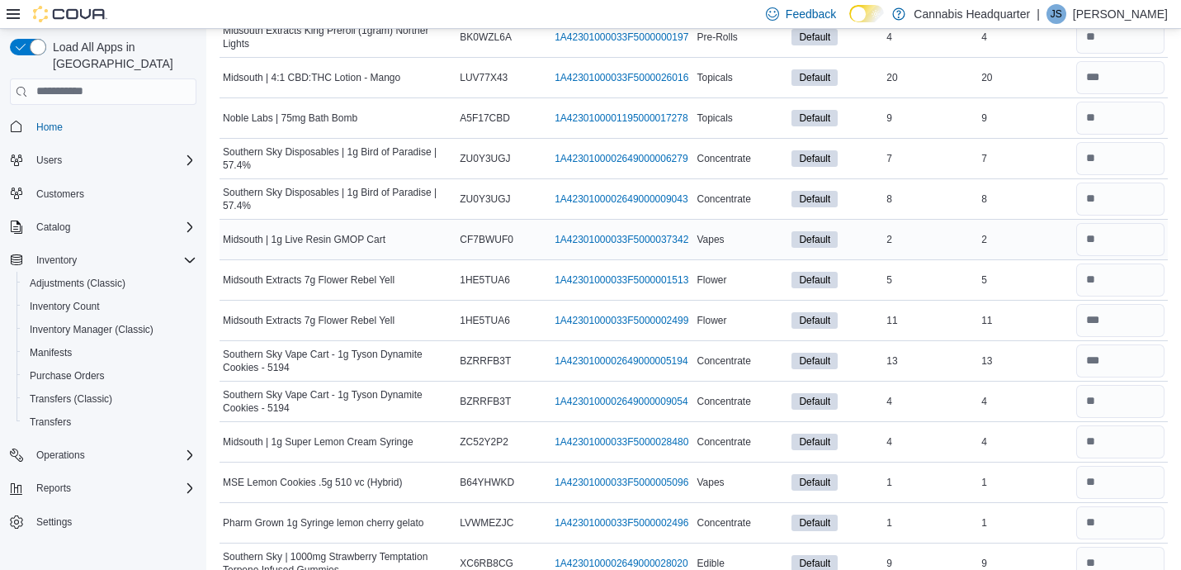
scroll to position [16771, 0]
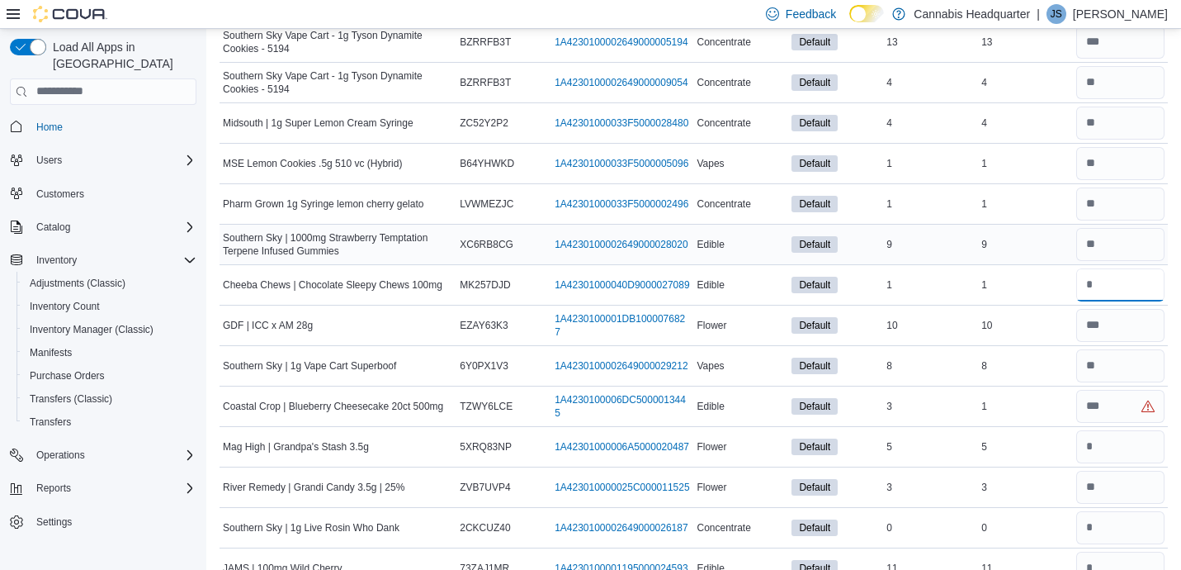
type input "*"
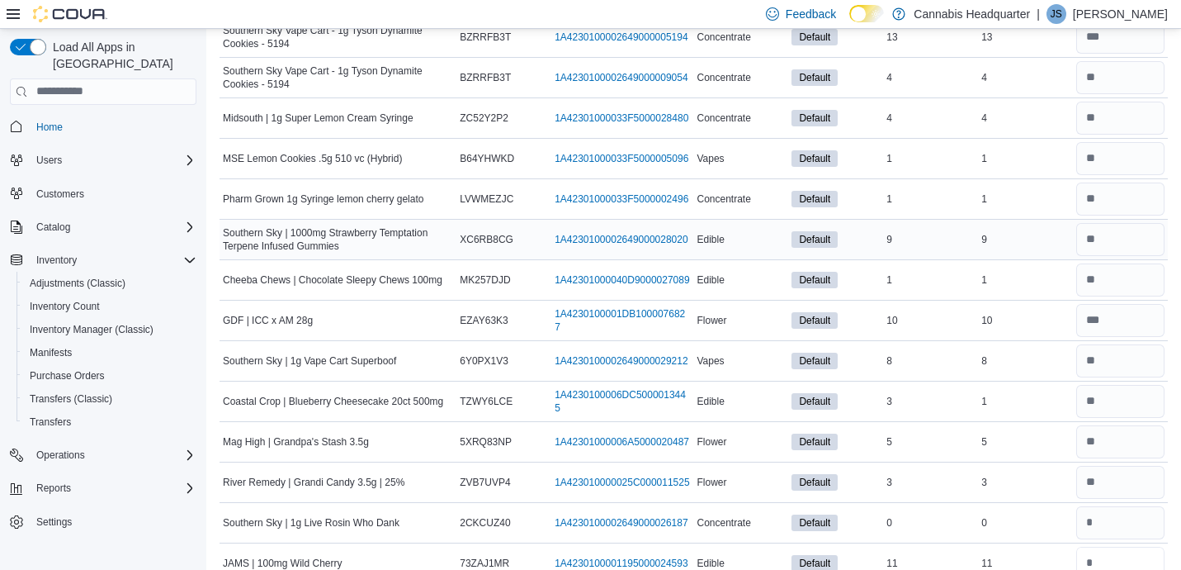
type input "**"
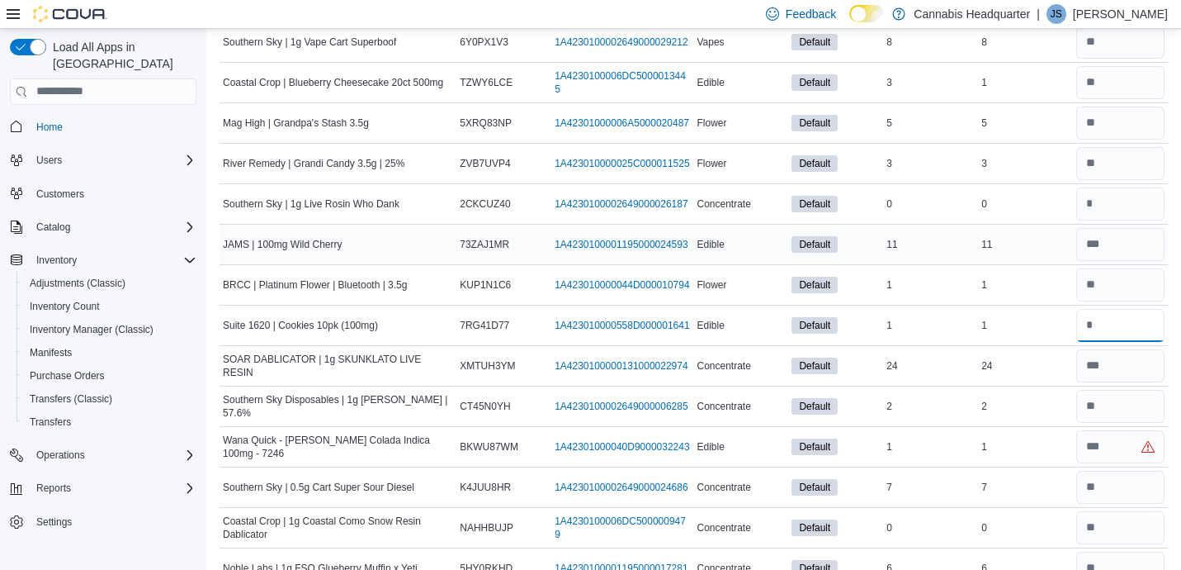
type input "*"
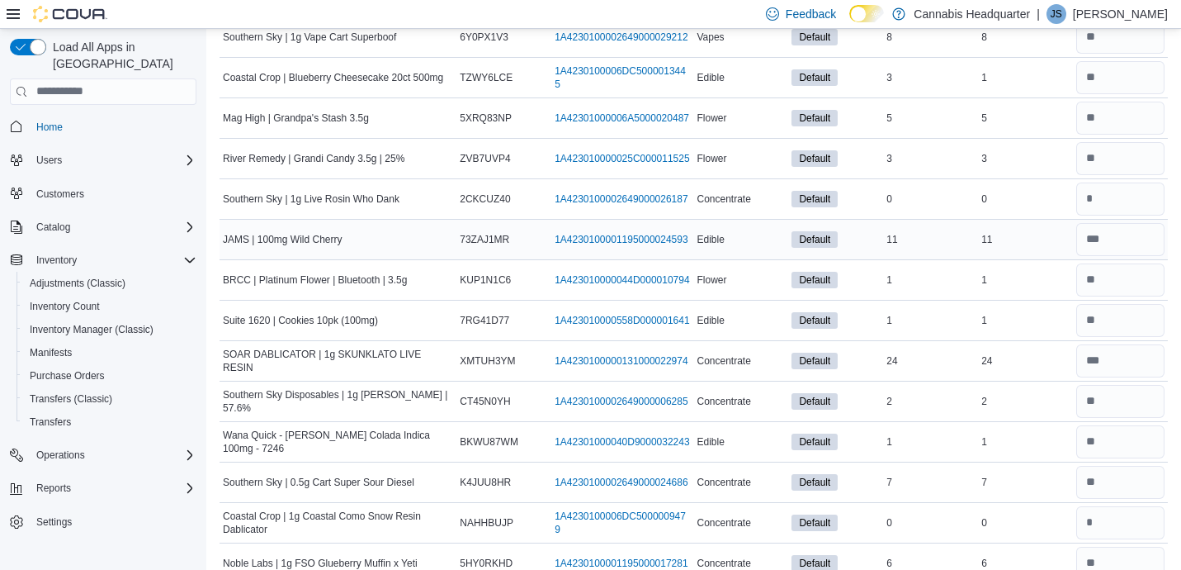
scroll to position [17418, 0]
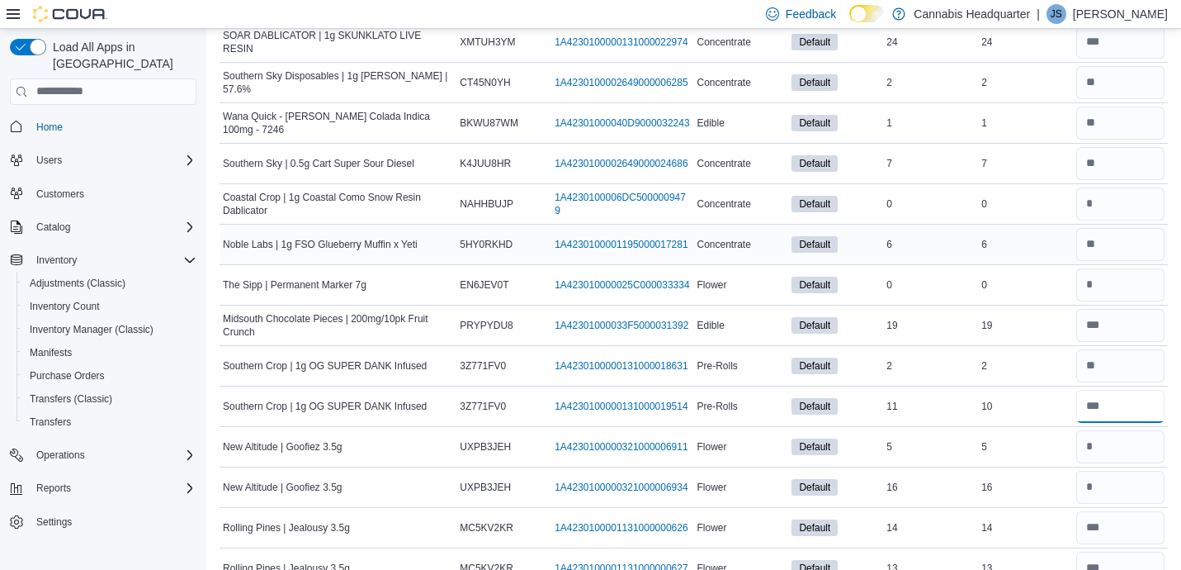
type input "**"
type input "*"
type input "**"
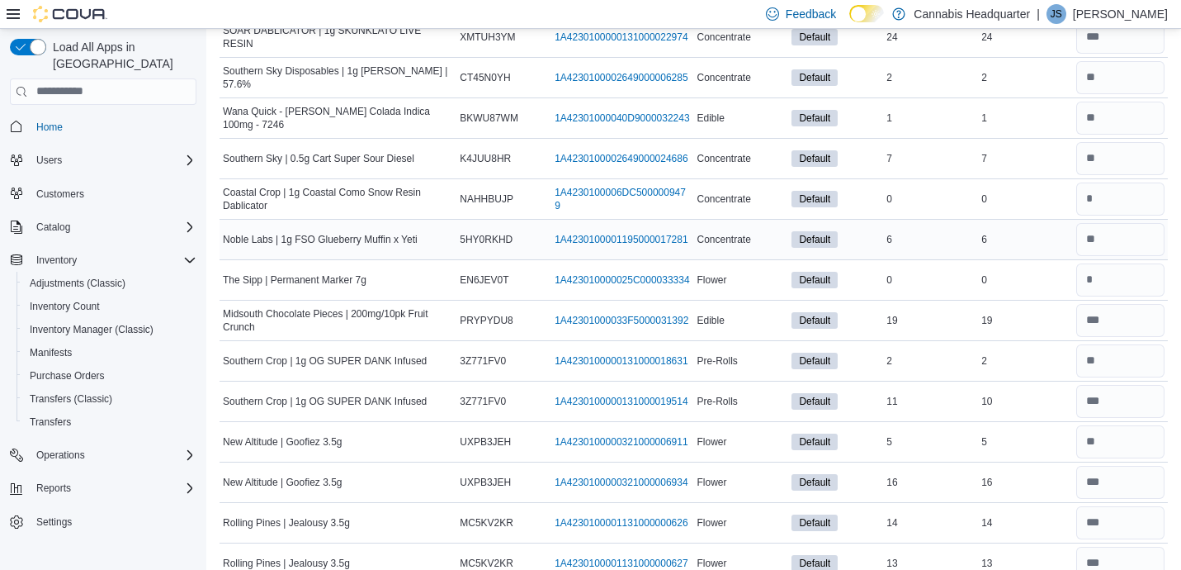
scroll to position [17742, 0]
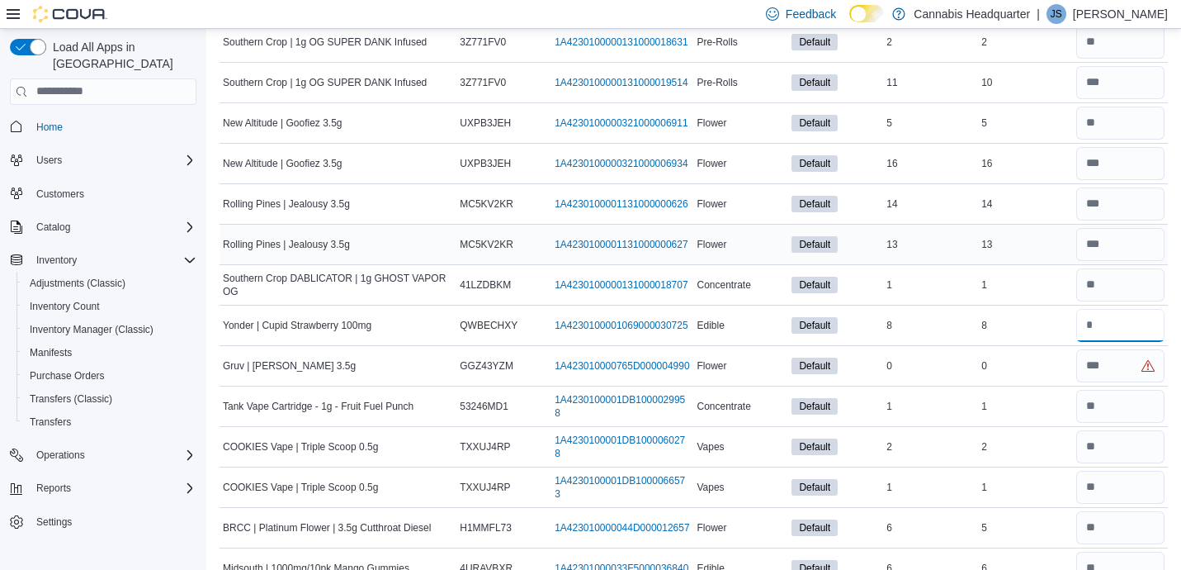
type input "*"
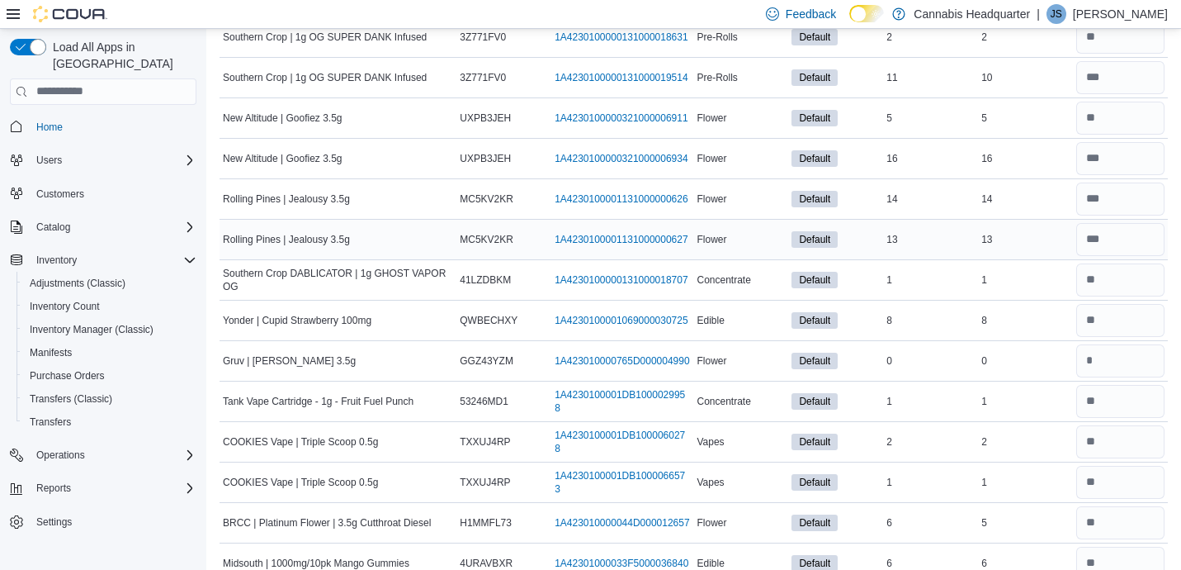
scroll to position [18066, 0]
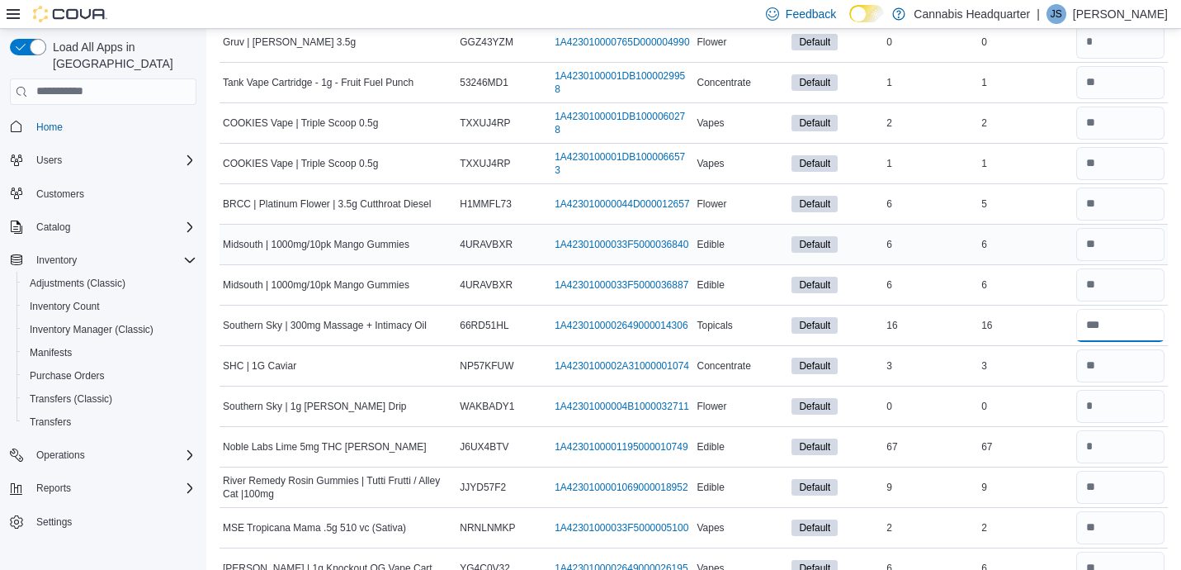
type input "**"
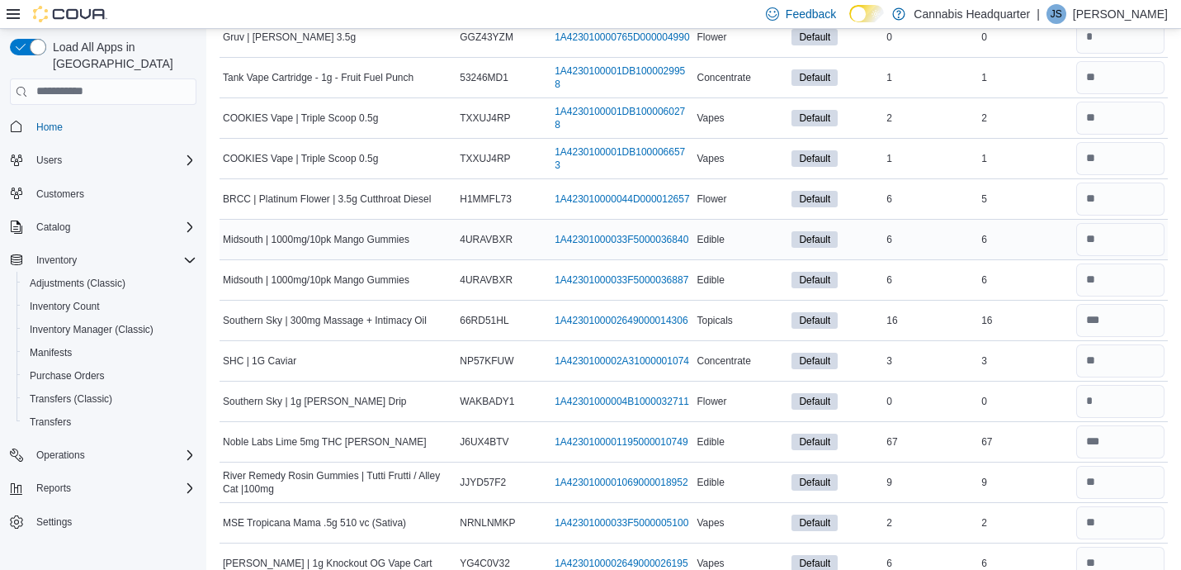
scroll to position [18389, 0]
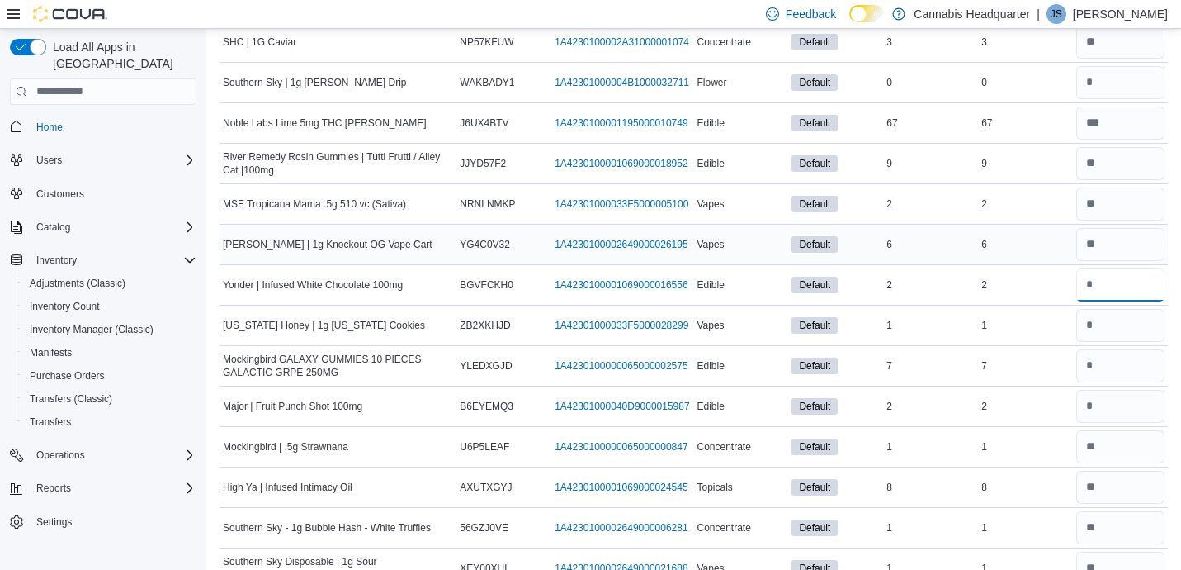
type input "*"
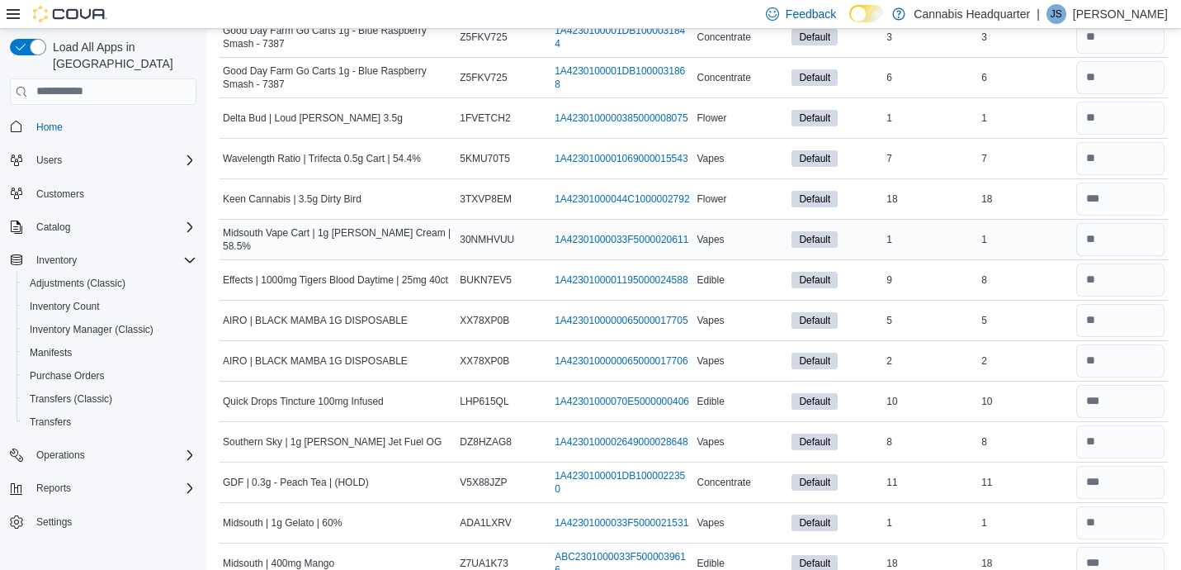
scroll to position [19360, 0]
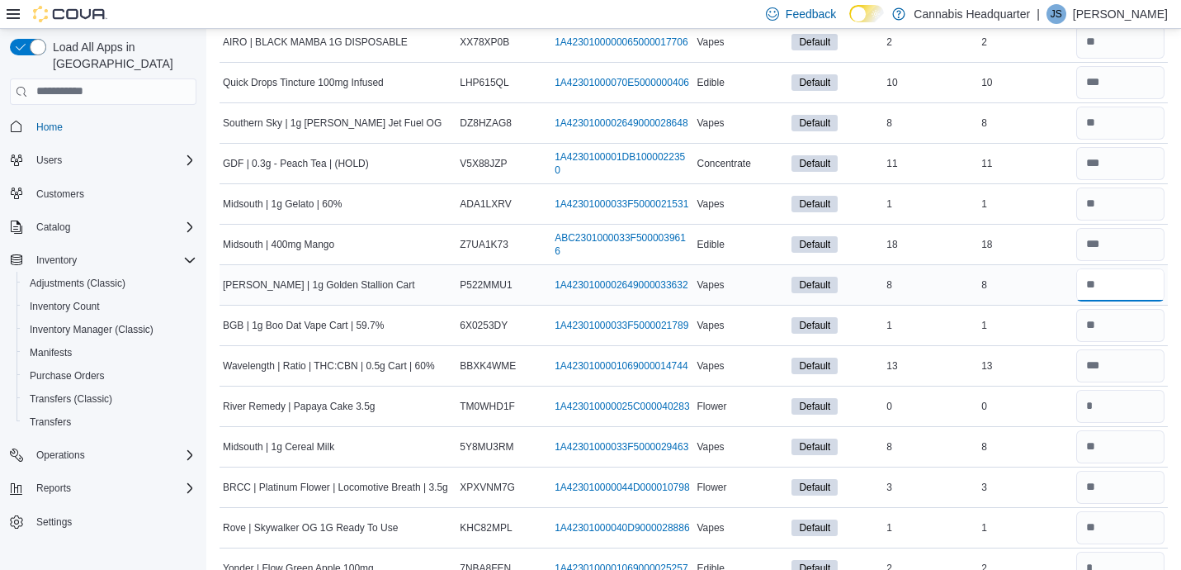
click at [1124, 282] on input "number" at bounding box center [1120, 284] width 88 height 33
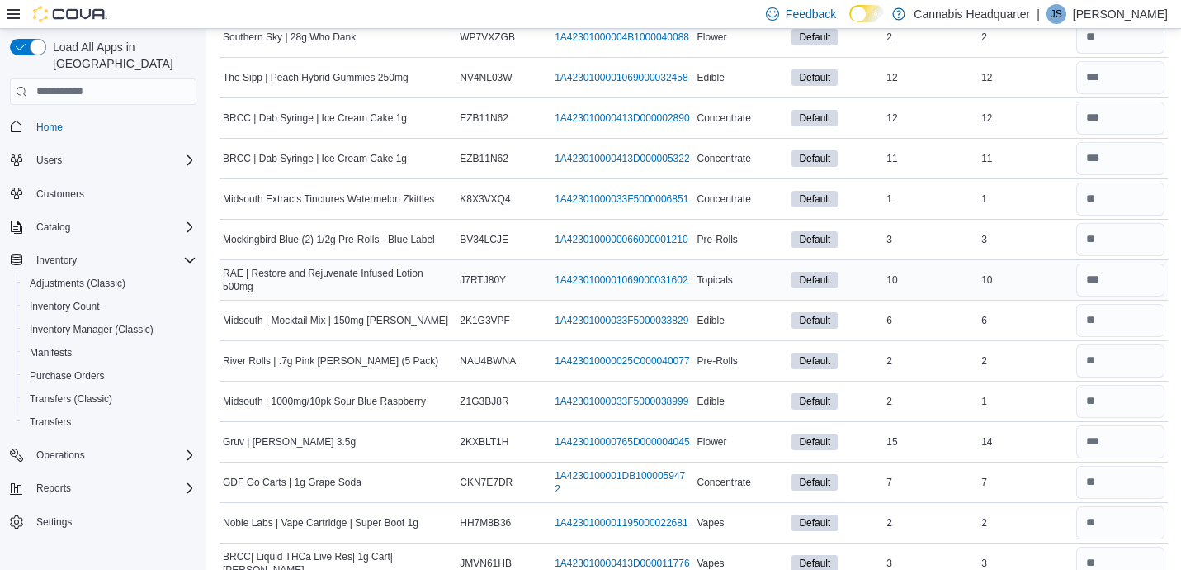
scroll to position [20654, 0]
